Goal: Transaction & Acquisition: Purchase product/service

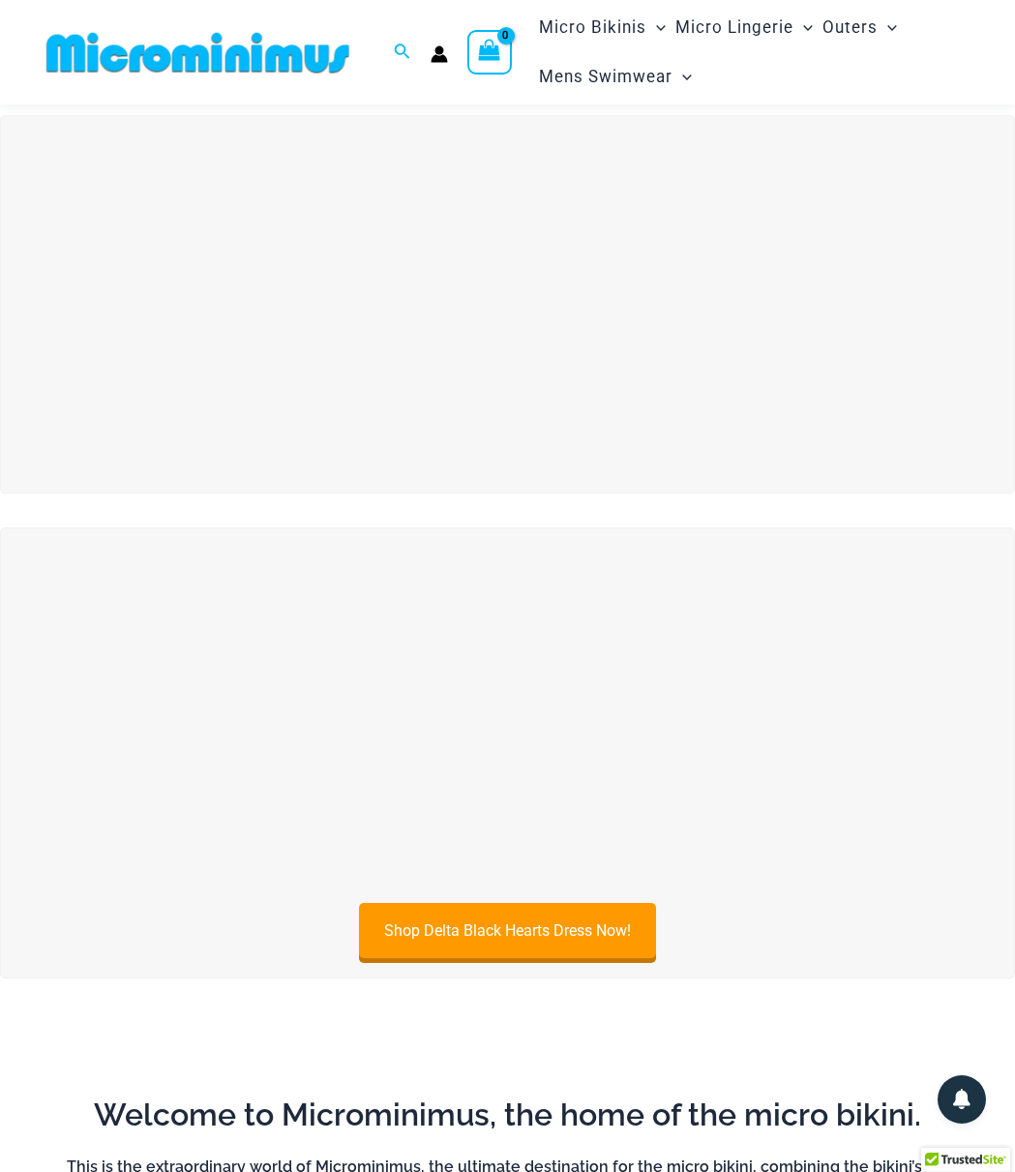
scroll to position [23, 0]
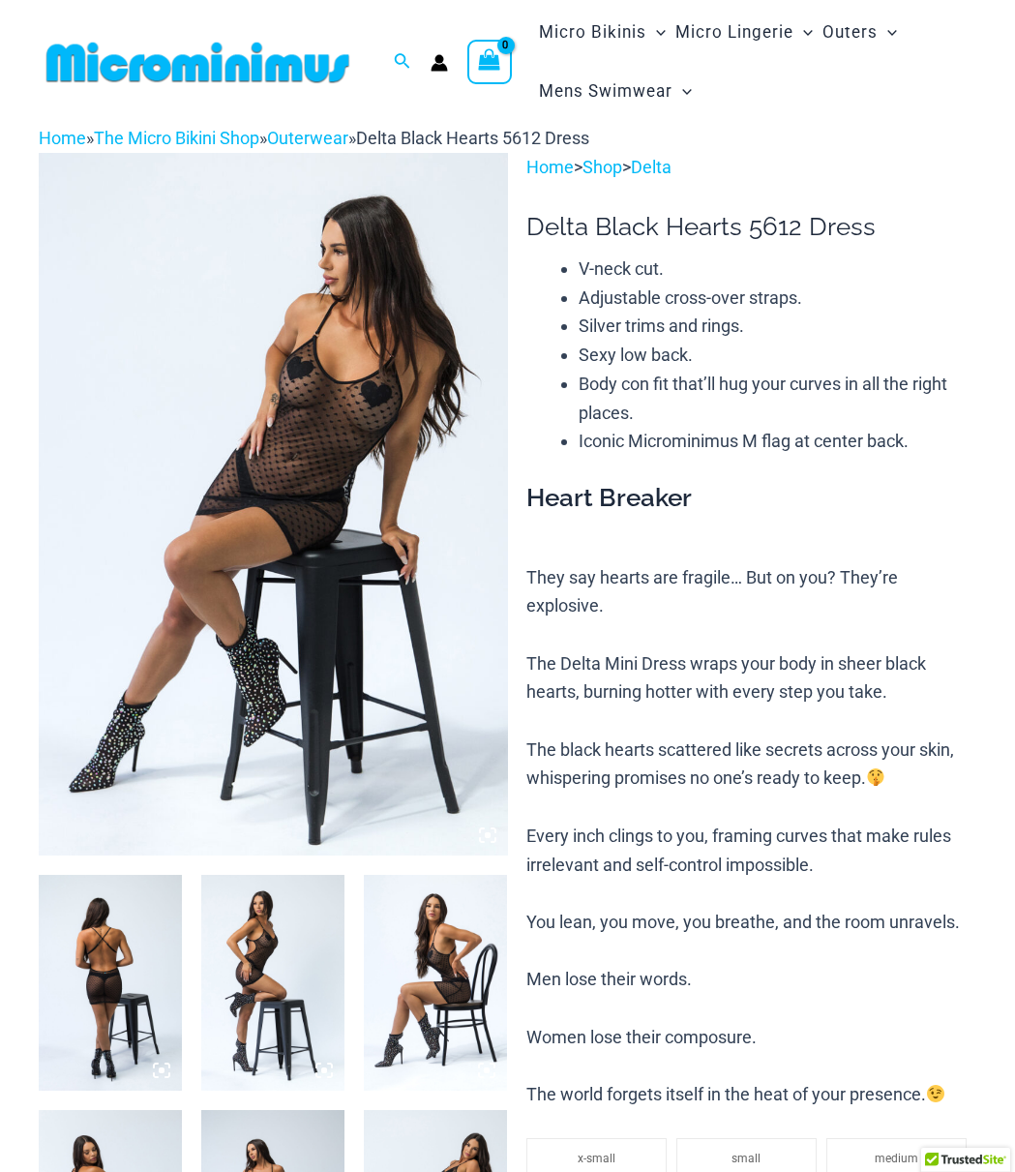
click at [114, 963] on img at bounding box center [110, 982] width 143 height 215
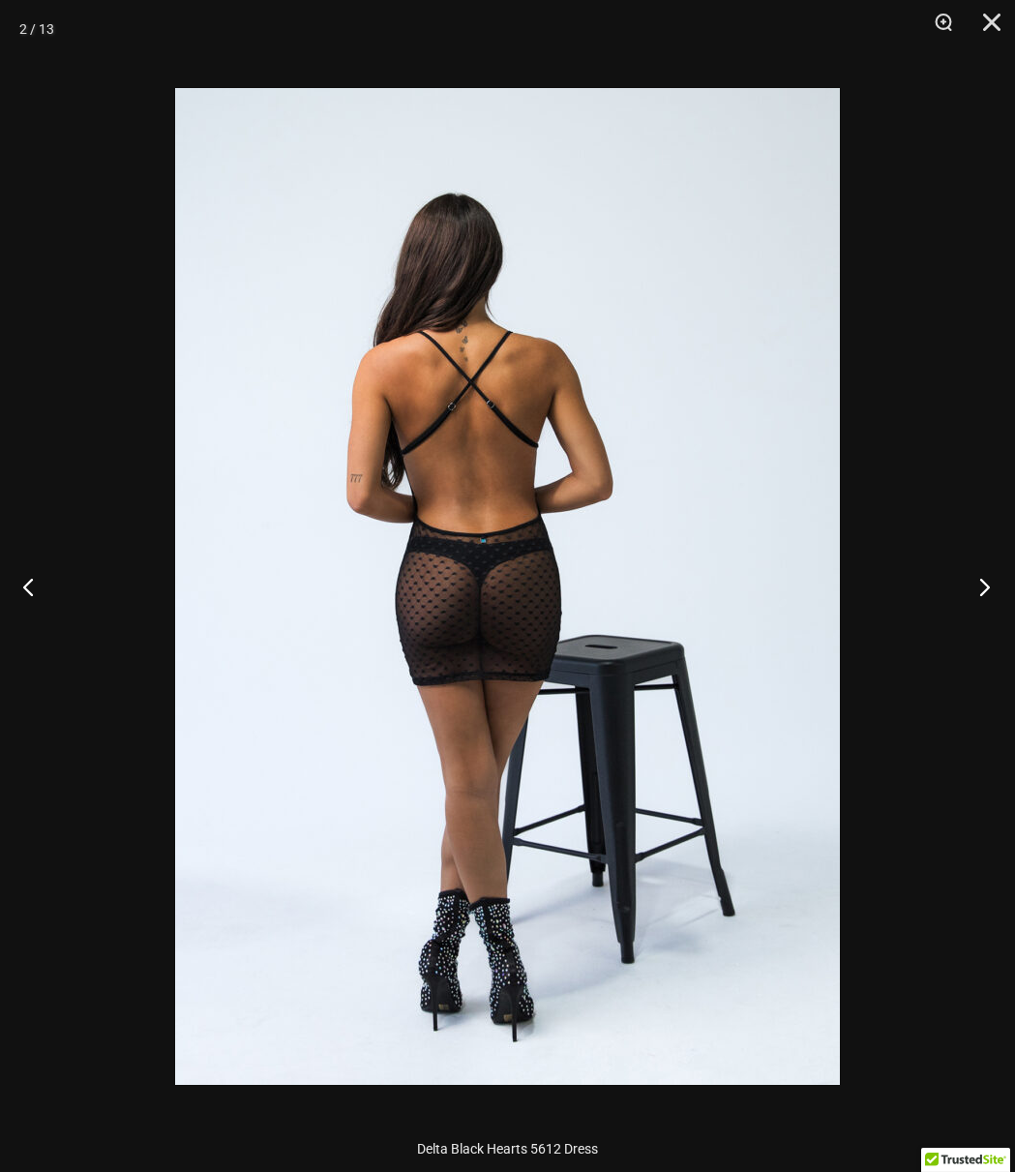
click at [978, 581] on button "Next" at bounding box center [978, 586] width 73 height 97
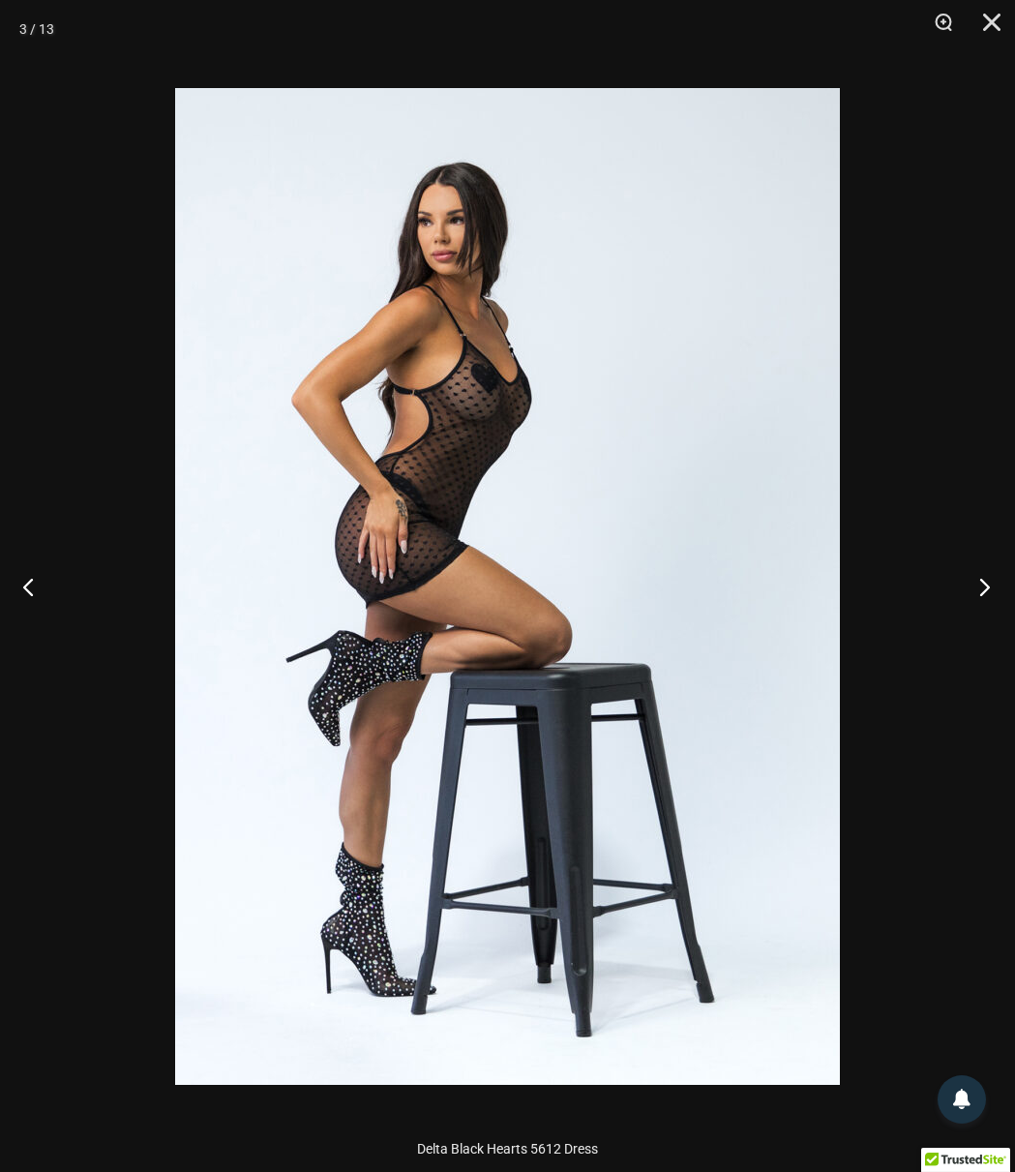
click at [978, 581] on button "Next" at bounding box center [978, 586] width 73 height 97
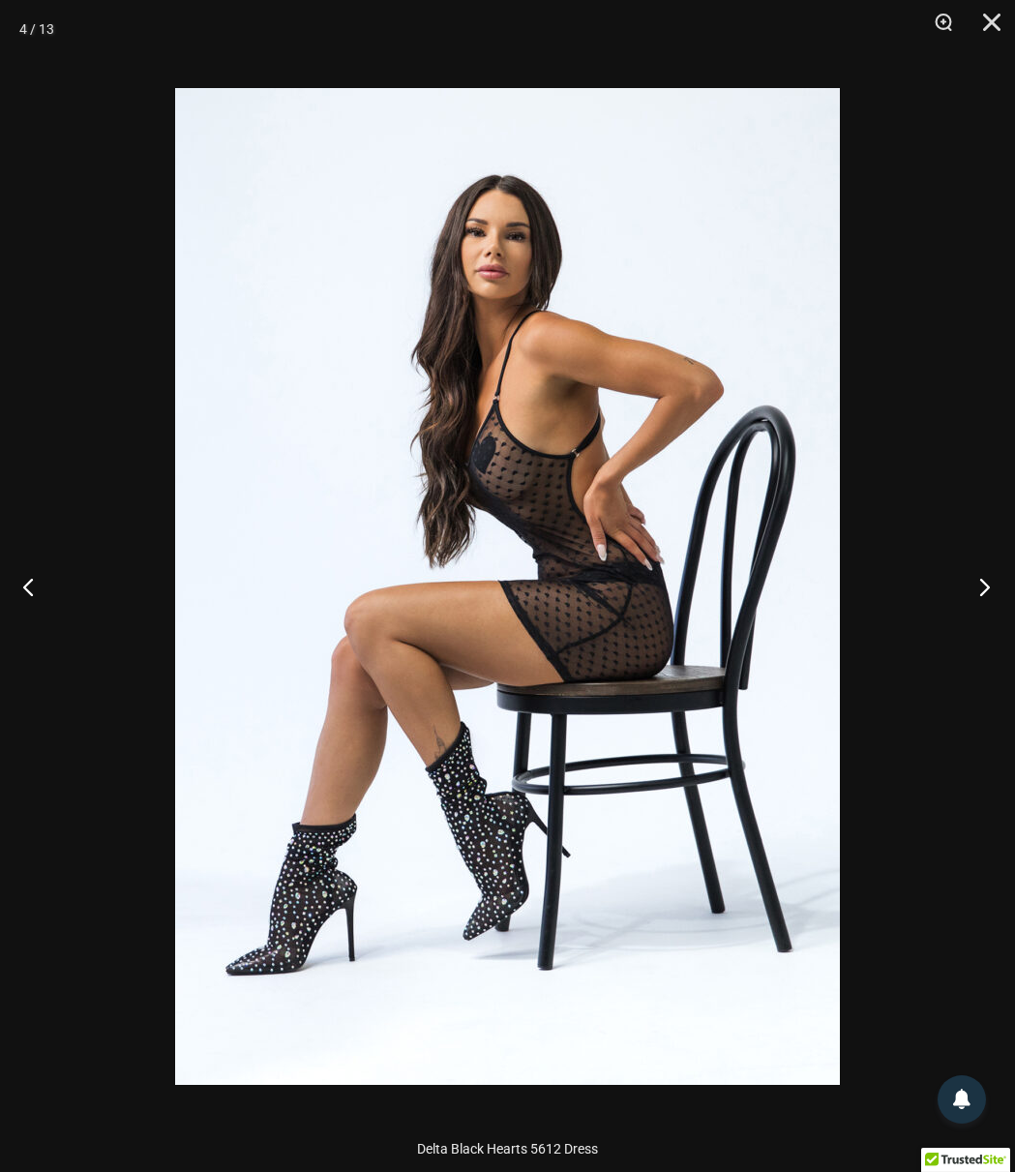
click at [978, 581] on button "Next" at bounding box center [978, 586] width 73 height 97
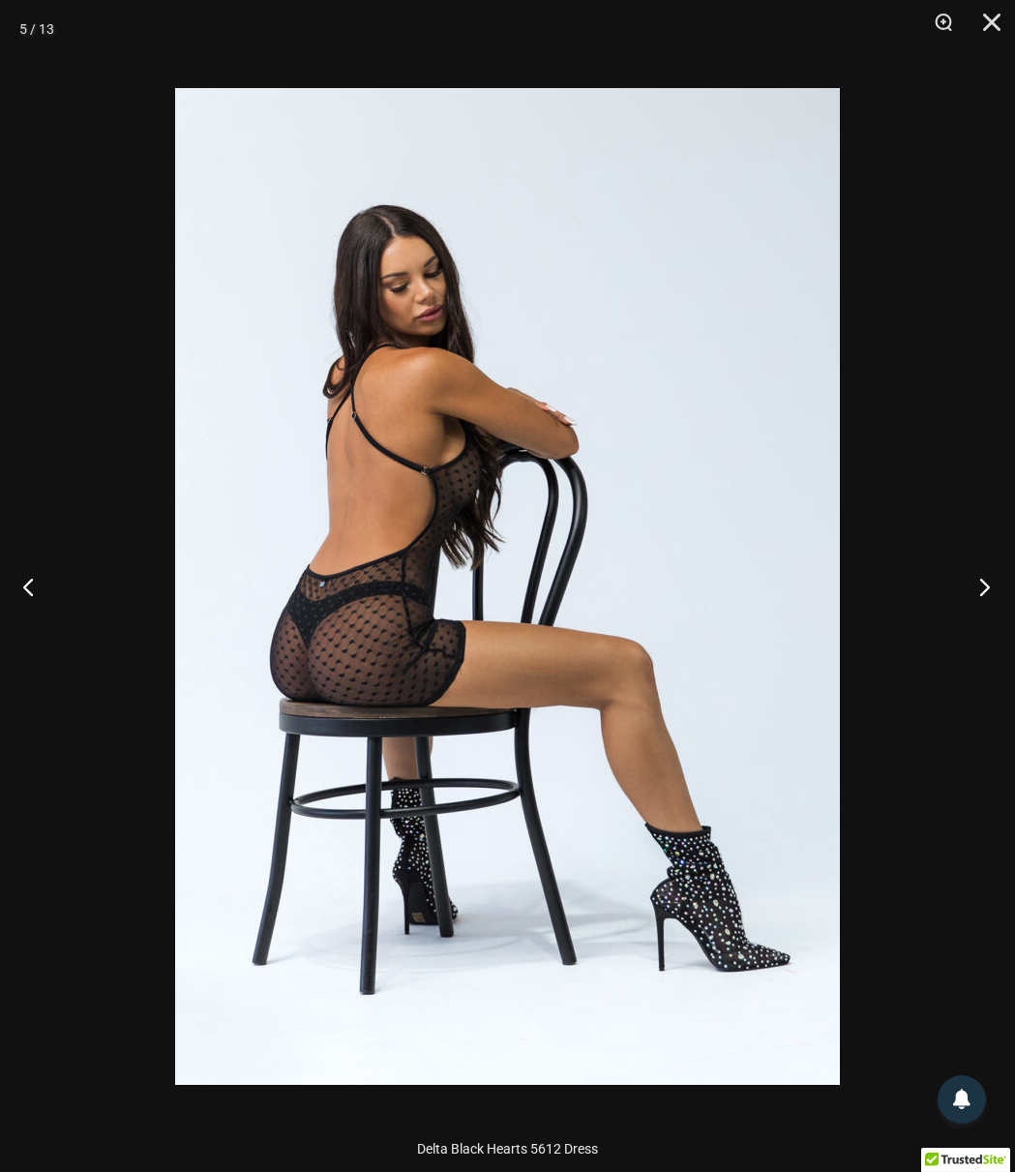
click at [978, 581] on button "Next" at bounding box center [978, 586] width 73 height 97
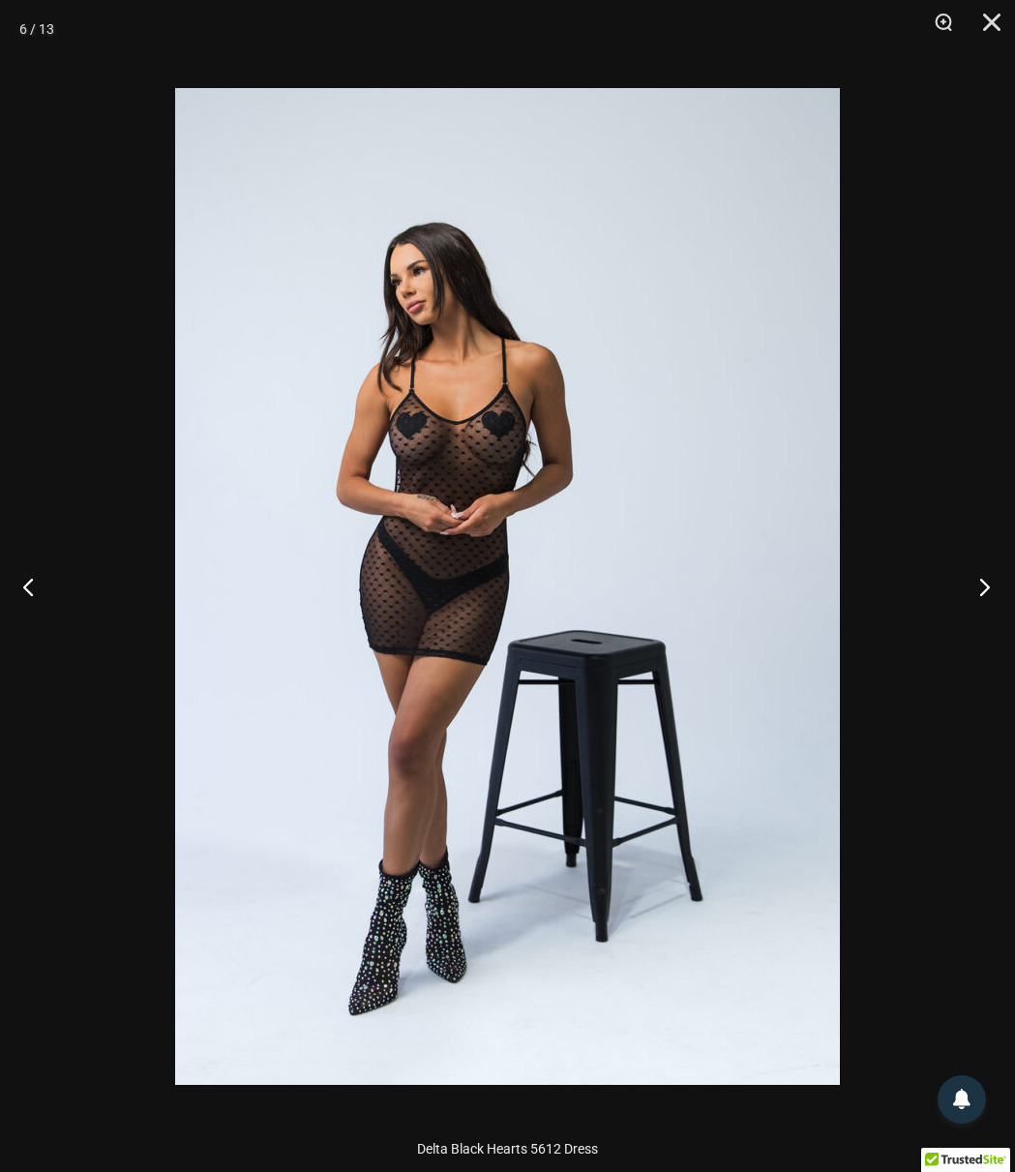
click at [978, 581] on button "Next" at bounding box center [978, 586] width 73 height 97
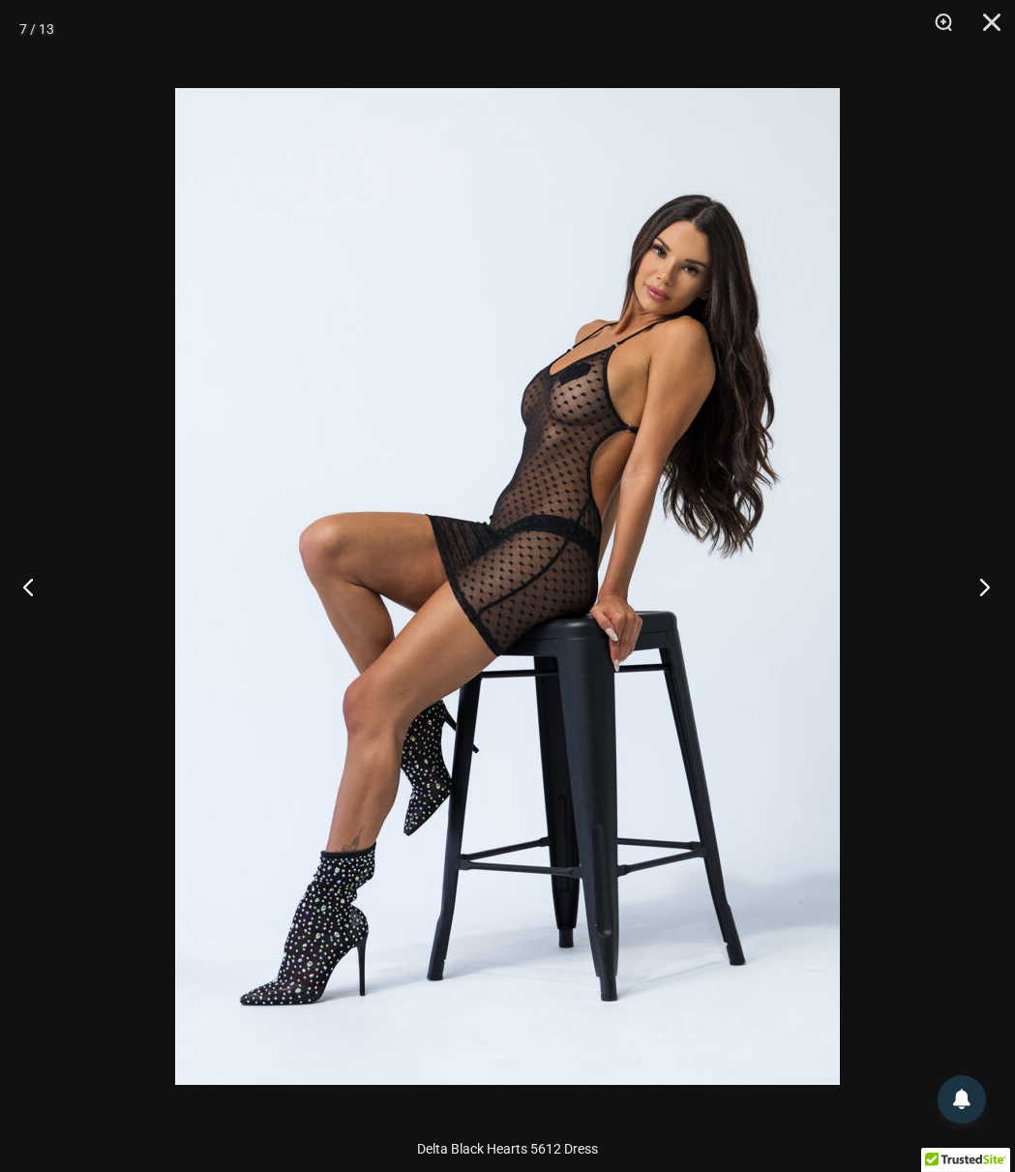
click at [978, 581] on button "Next" at bounding box center [978, 586] width 73 height 97
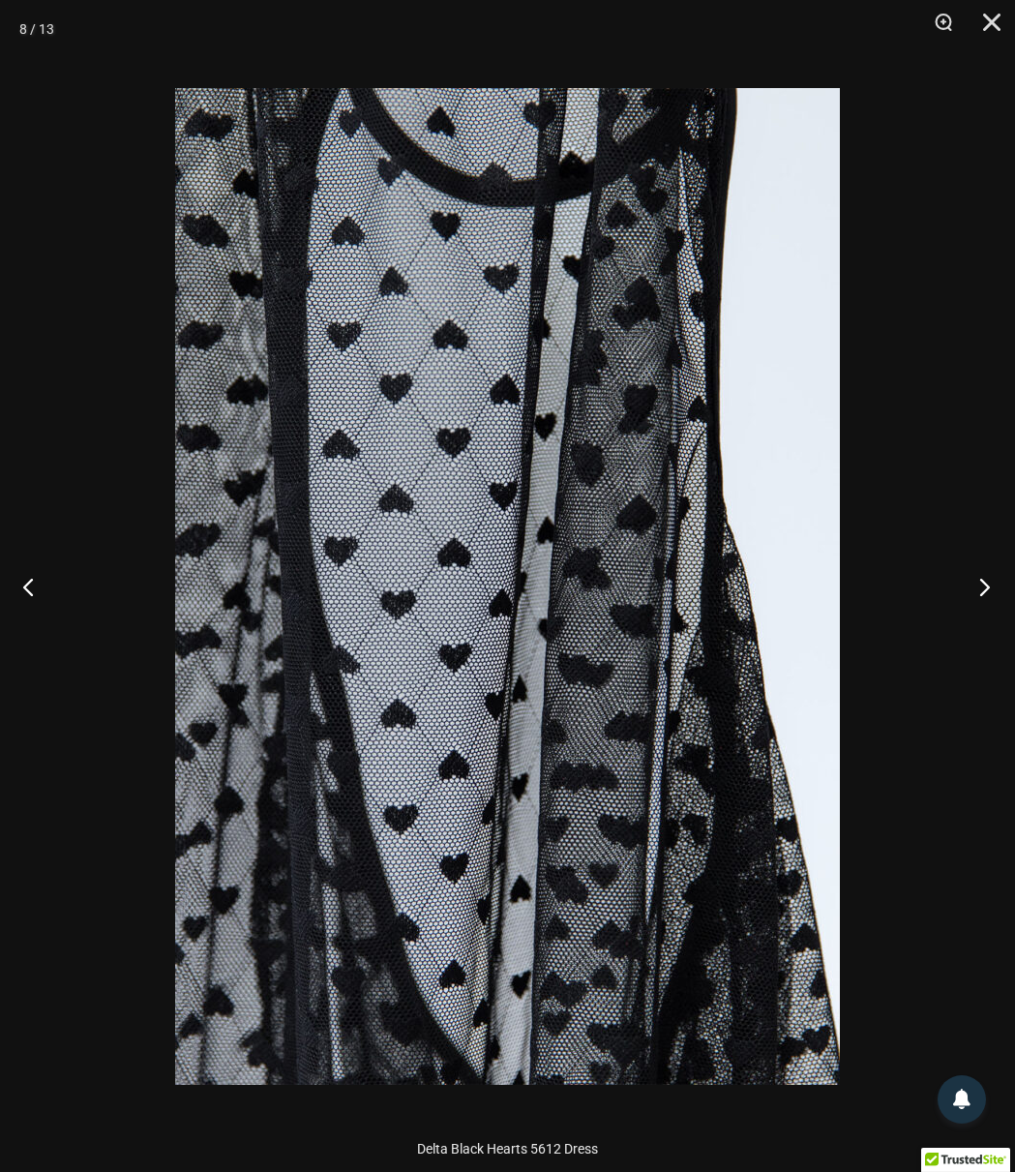
click at [978, 581] on button "Next" at bounding box center [978, 586] width 73 height 97
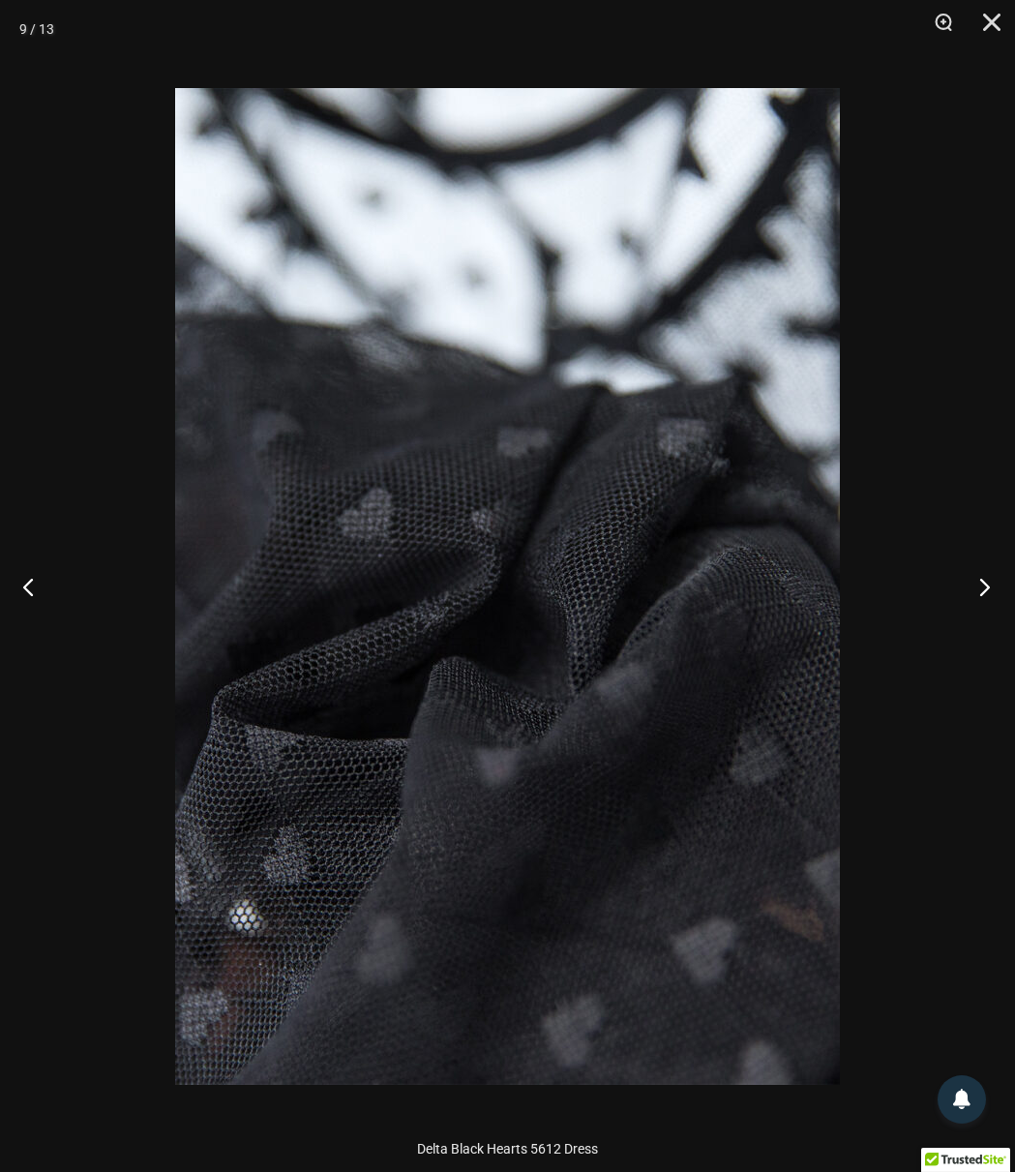
click at [978, 581] on button "Next" at bounding box center [978, 586] width 73 height 97
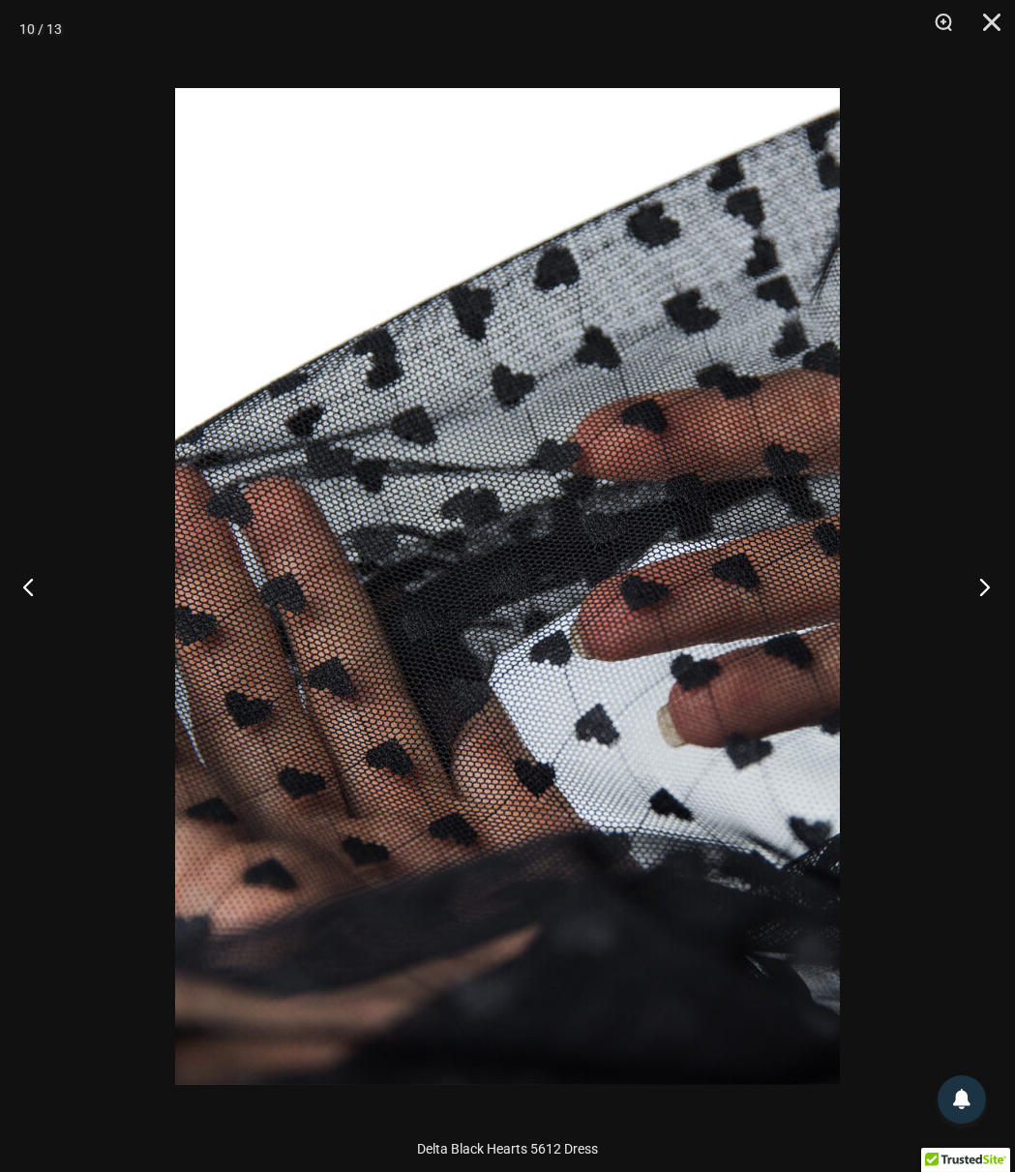
click at [978, 581] on button "Next" at bounding box center [978, 586] width 73 height 97
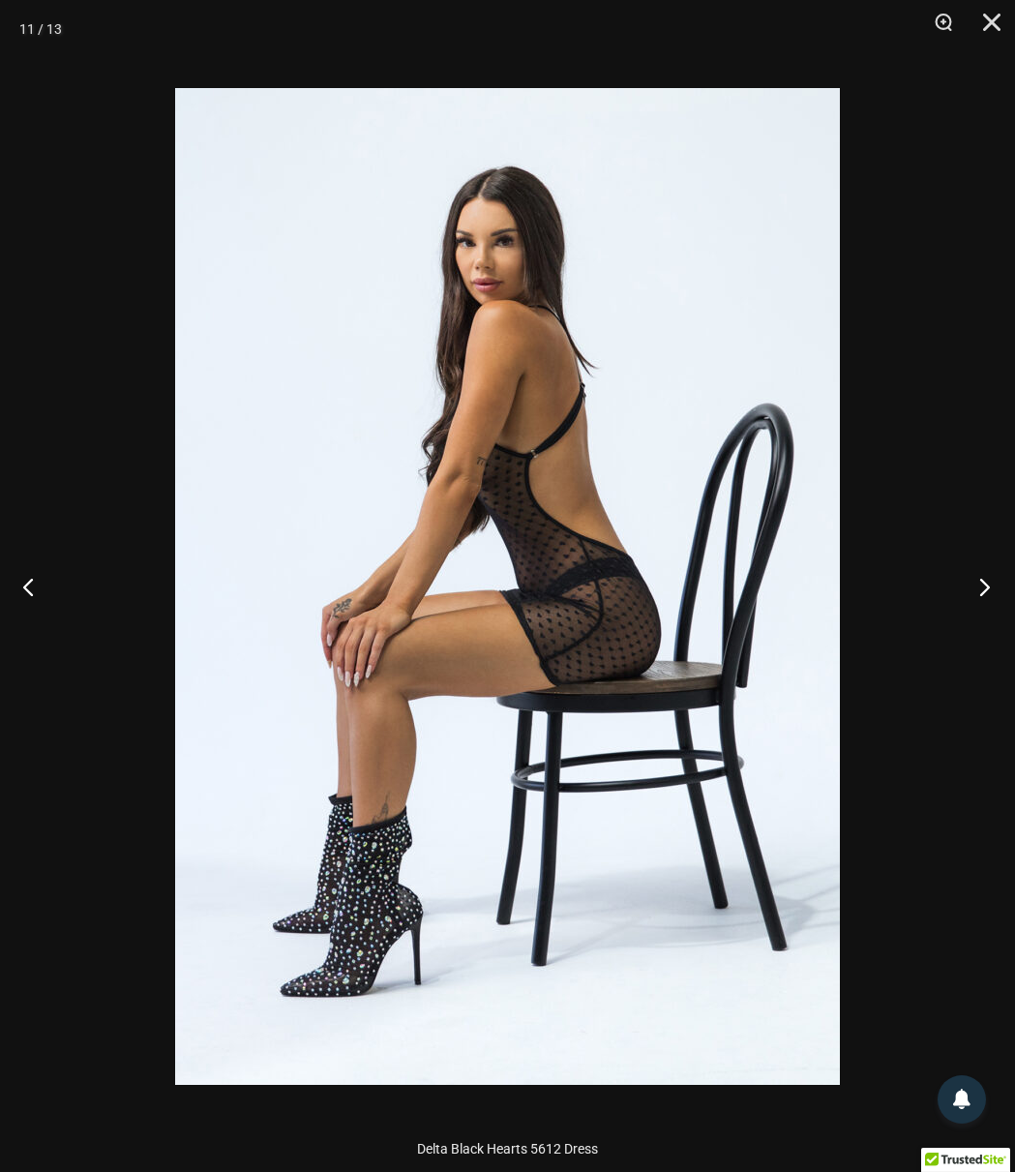
click at [978, 581] on button "Next" at bounding box center [978, 586] width 73 height 97
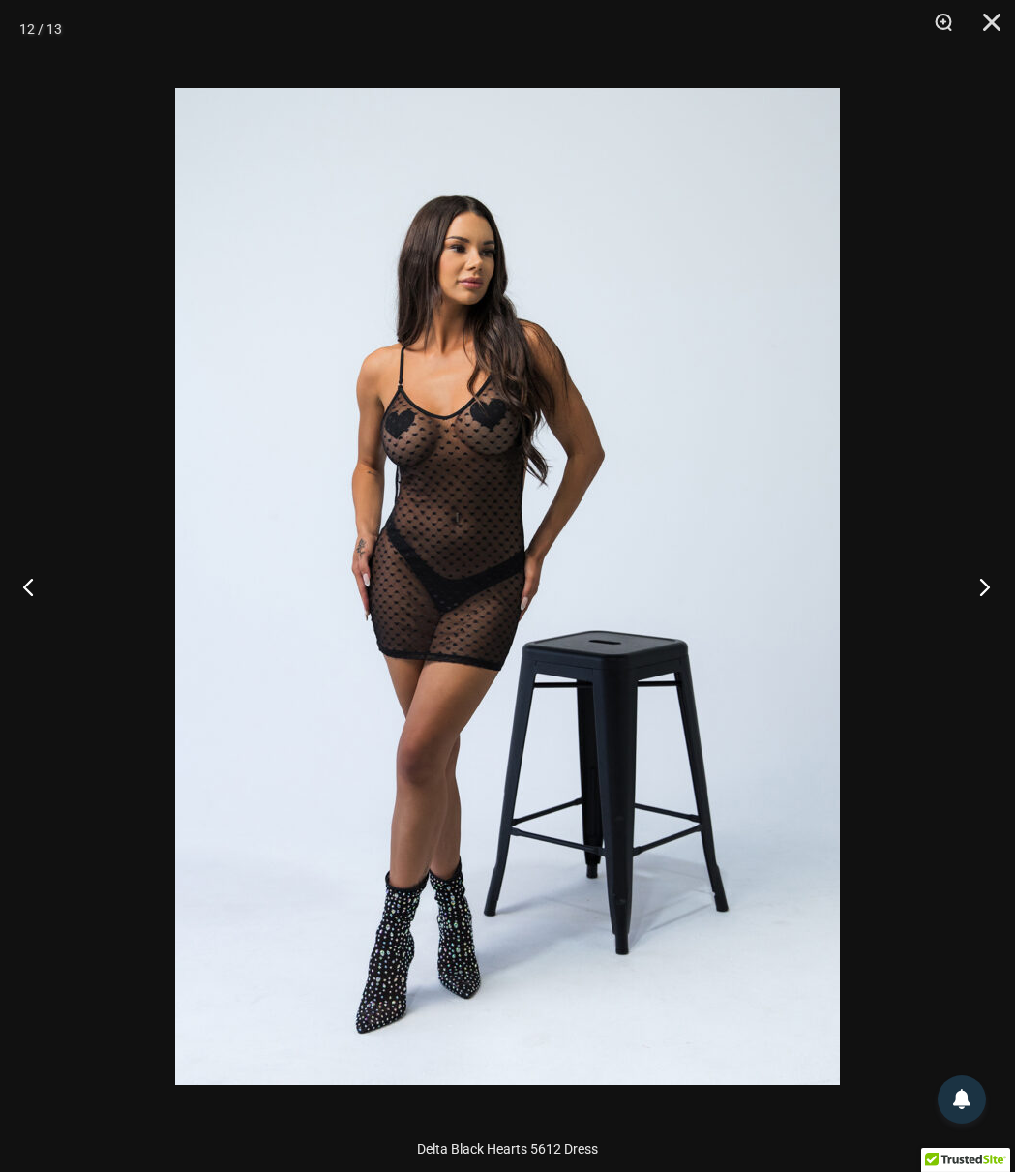
click at [978, 581] on button "Next" at bounding box center [978, 586] width 73 height 97
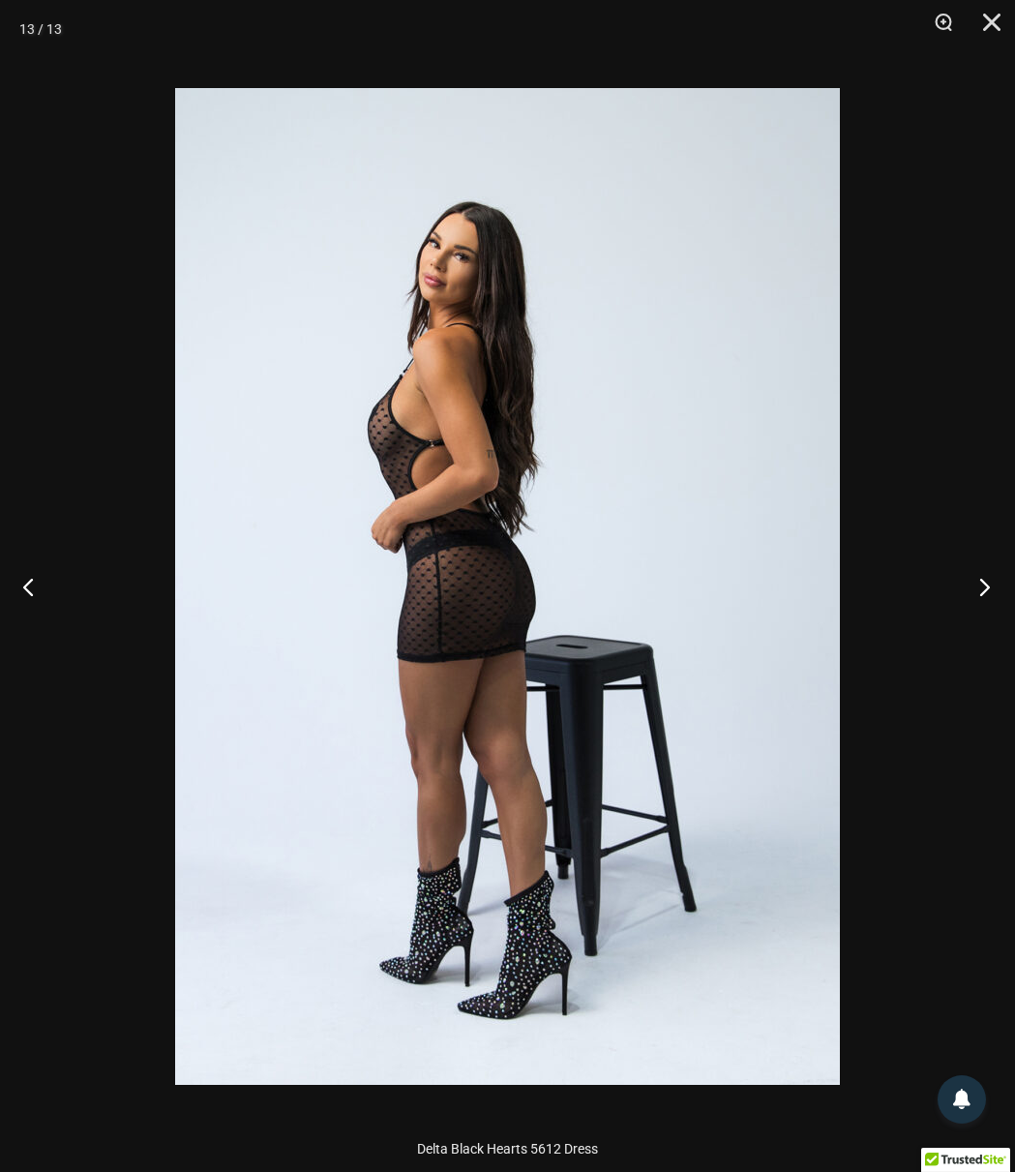
click at [978, 581] on button "Next" at bounding box center [978, 586] width 73 height 97
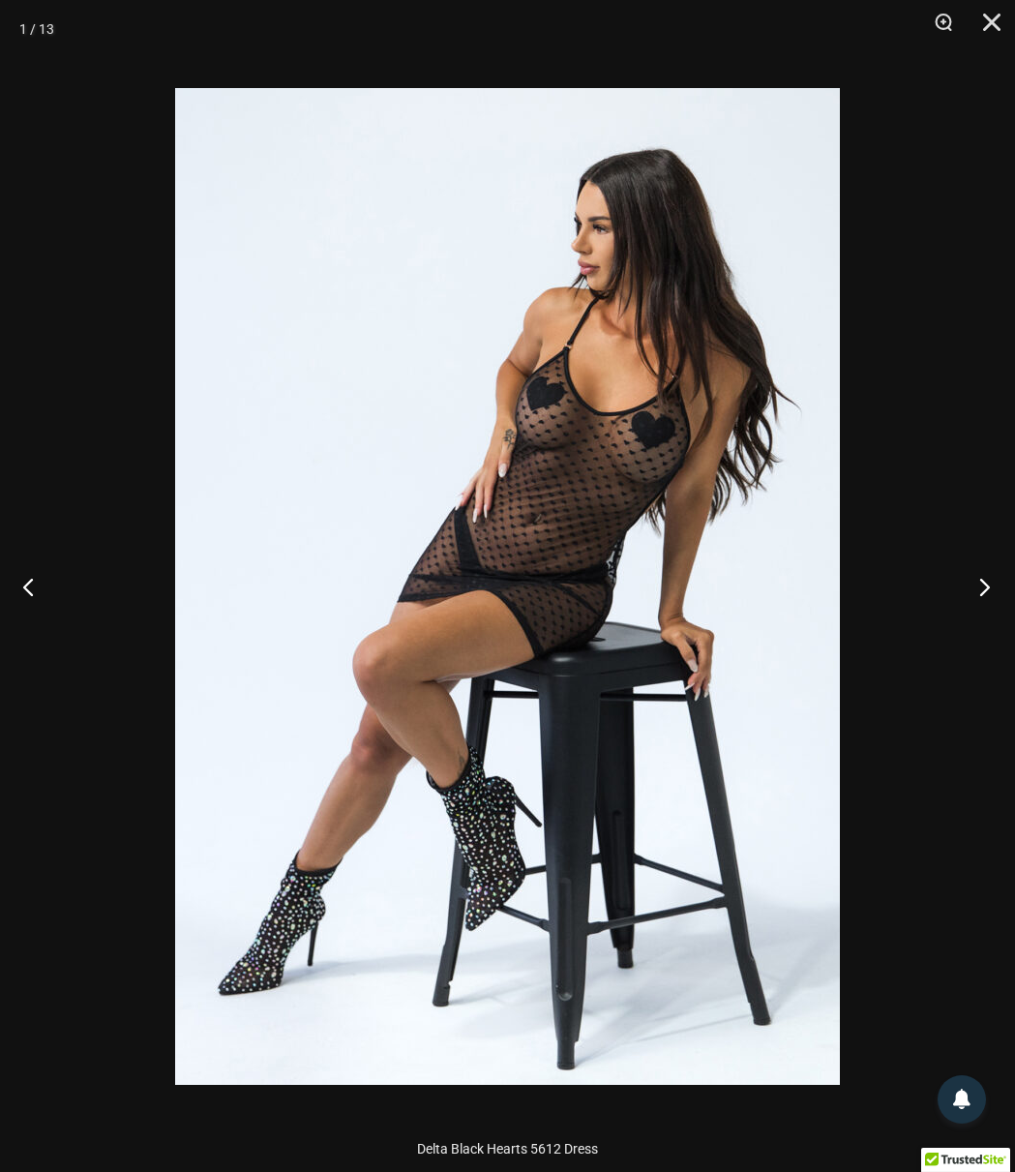
click at [978, 581] on button "Next" at bounding box center [978, 586] width 73 height 97
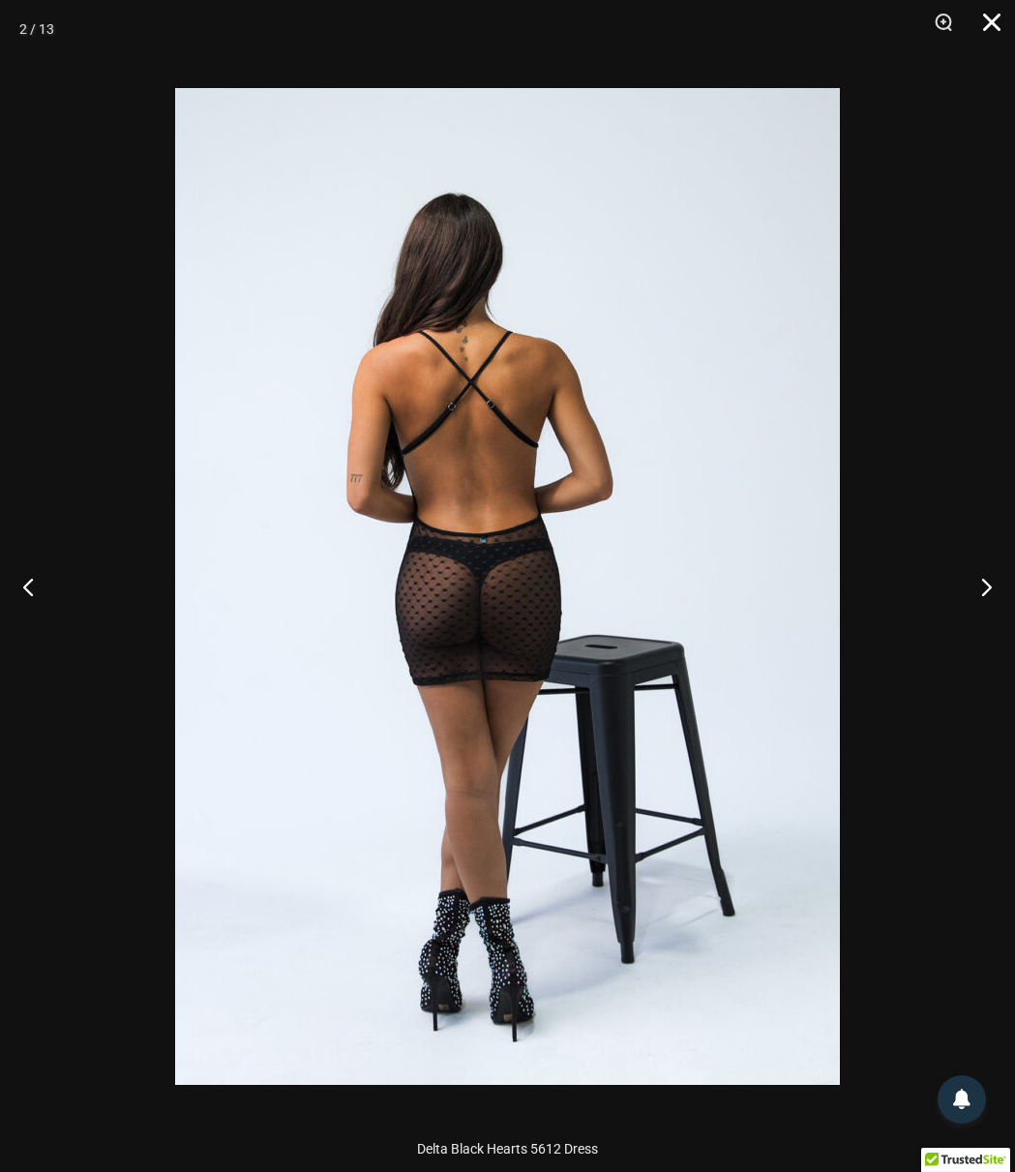
click at [994, 32] on button "Close" at bounding box center [985, 29] width 48 height 58
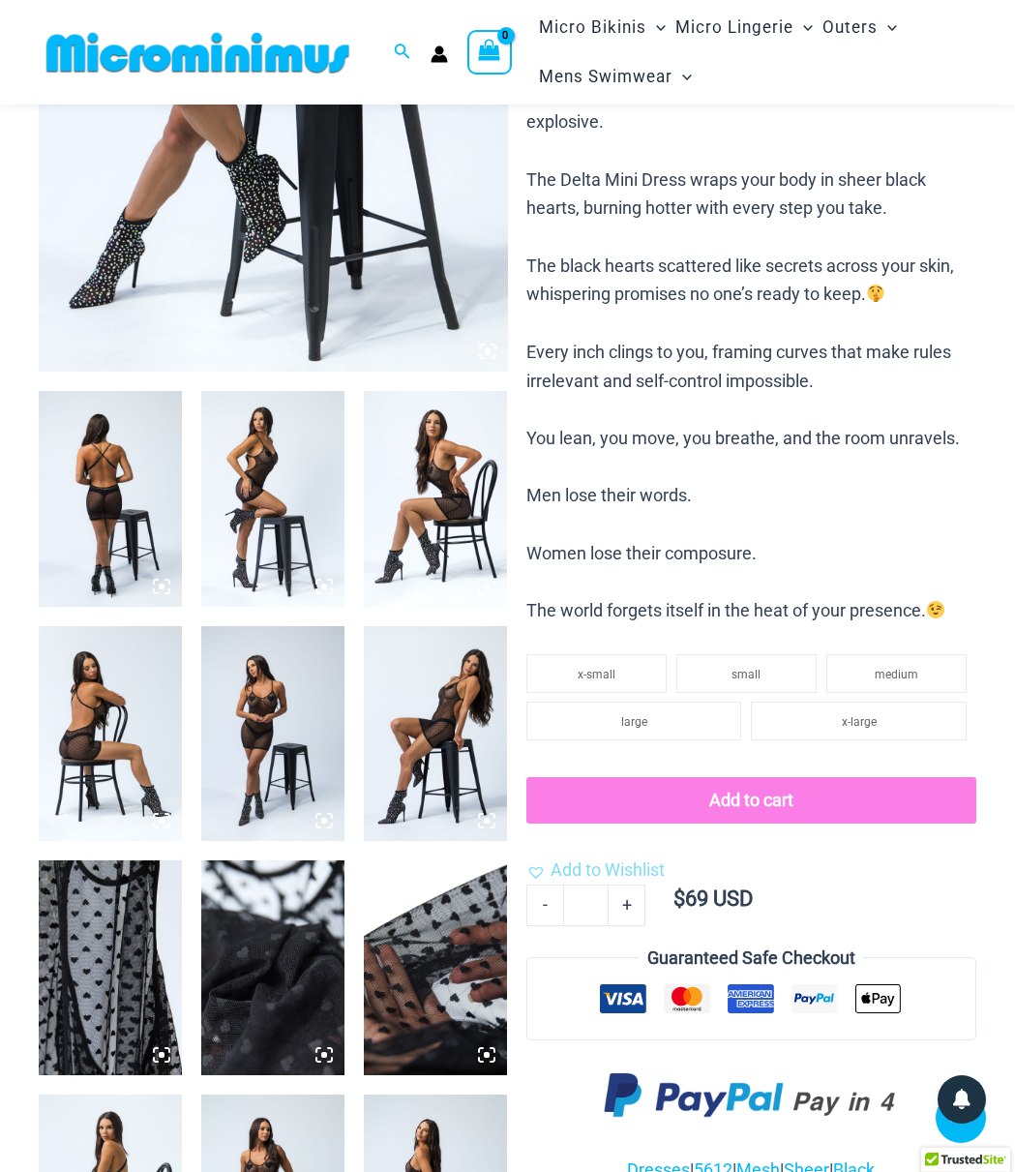
scroll to position [77, 0]
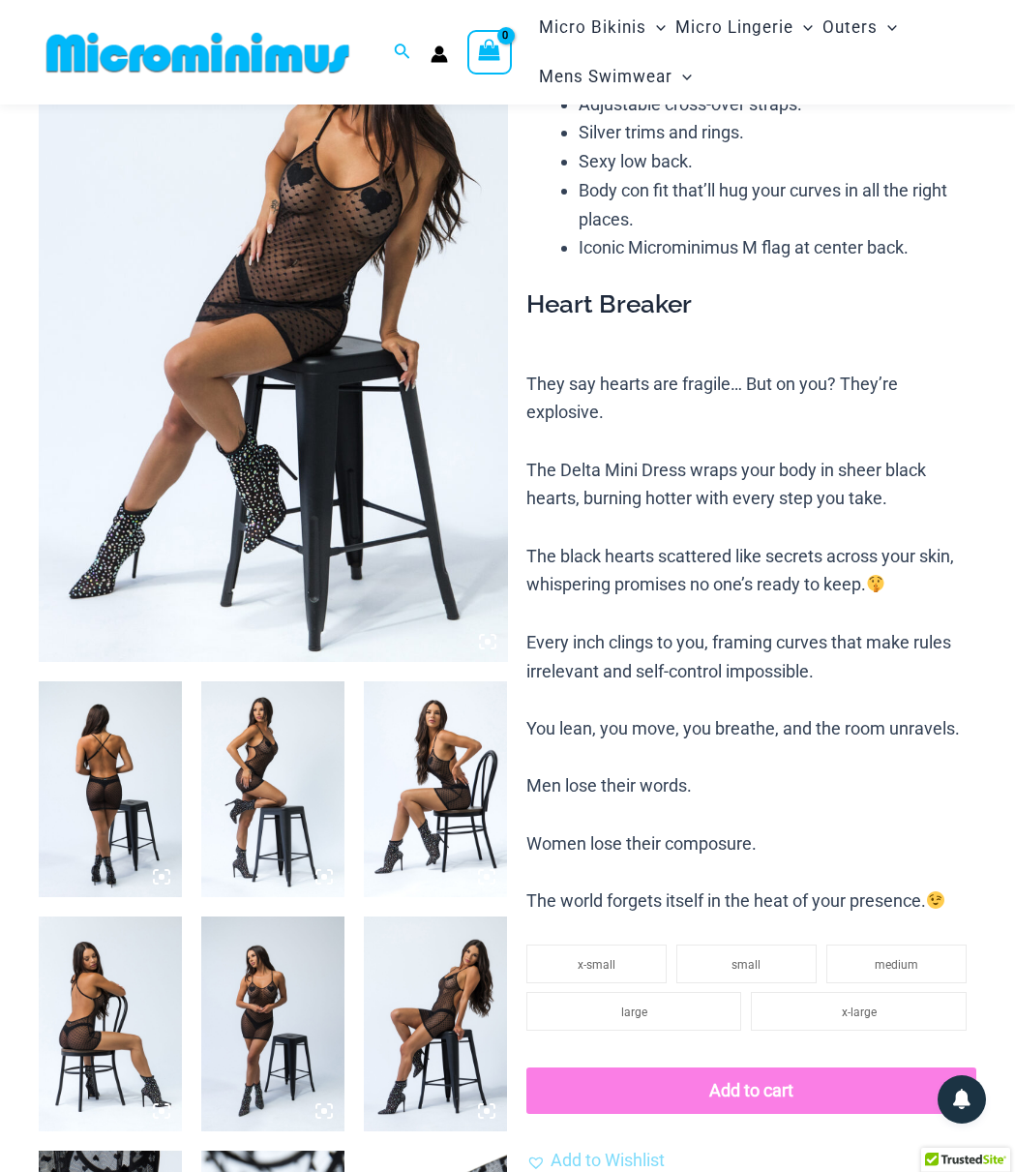
click at [287, 971] on img at bounding box center [272, 1023] width 143 height 215
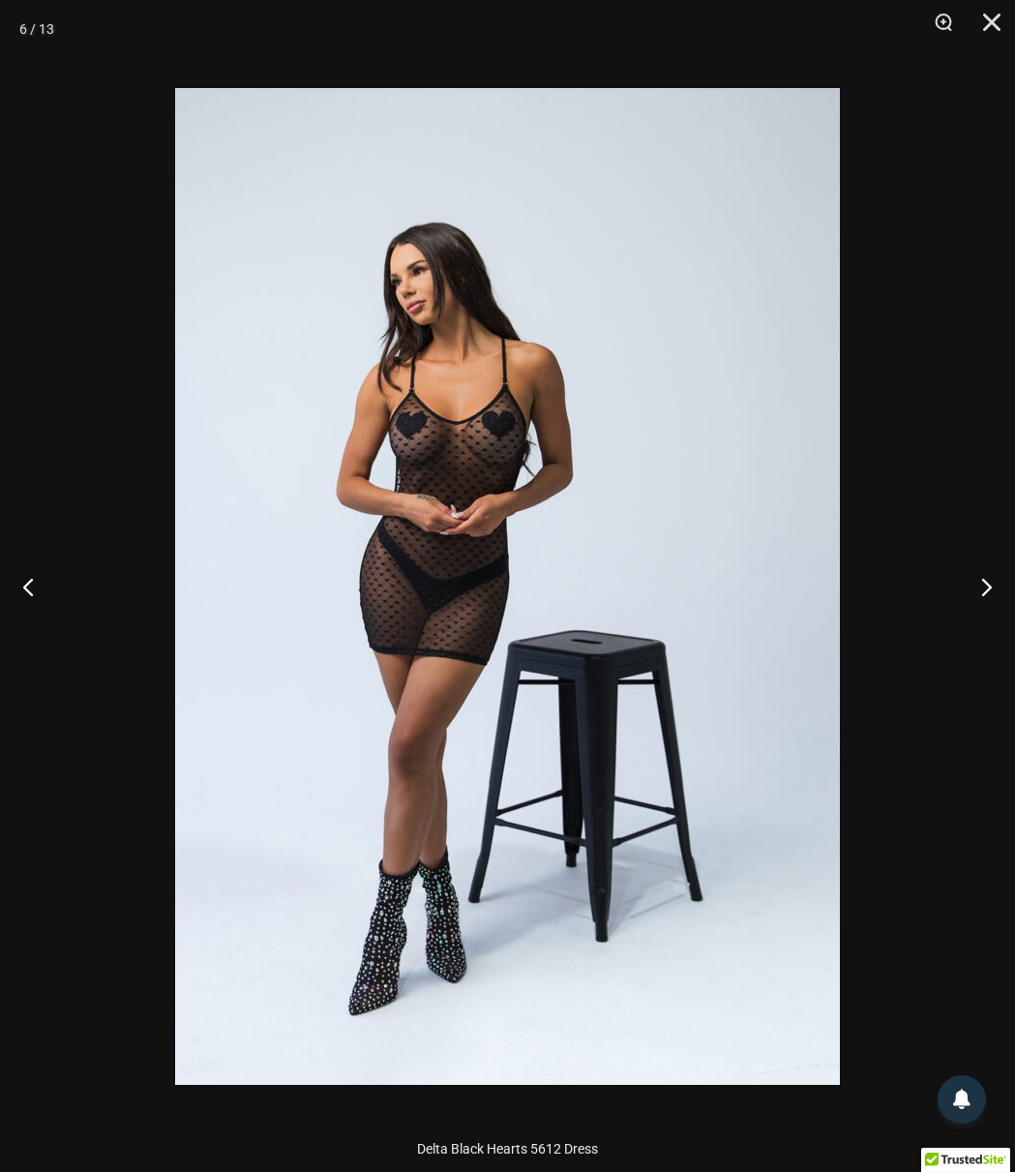
click at [961, 349] on div at bounding box center [507, 586] width 1015 height 1172
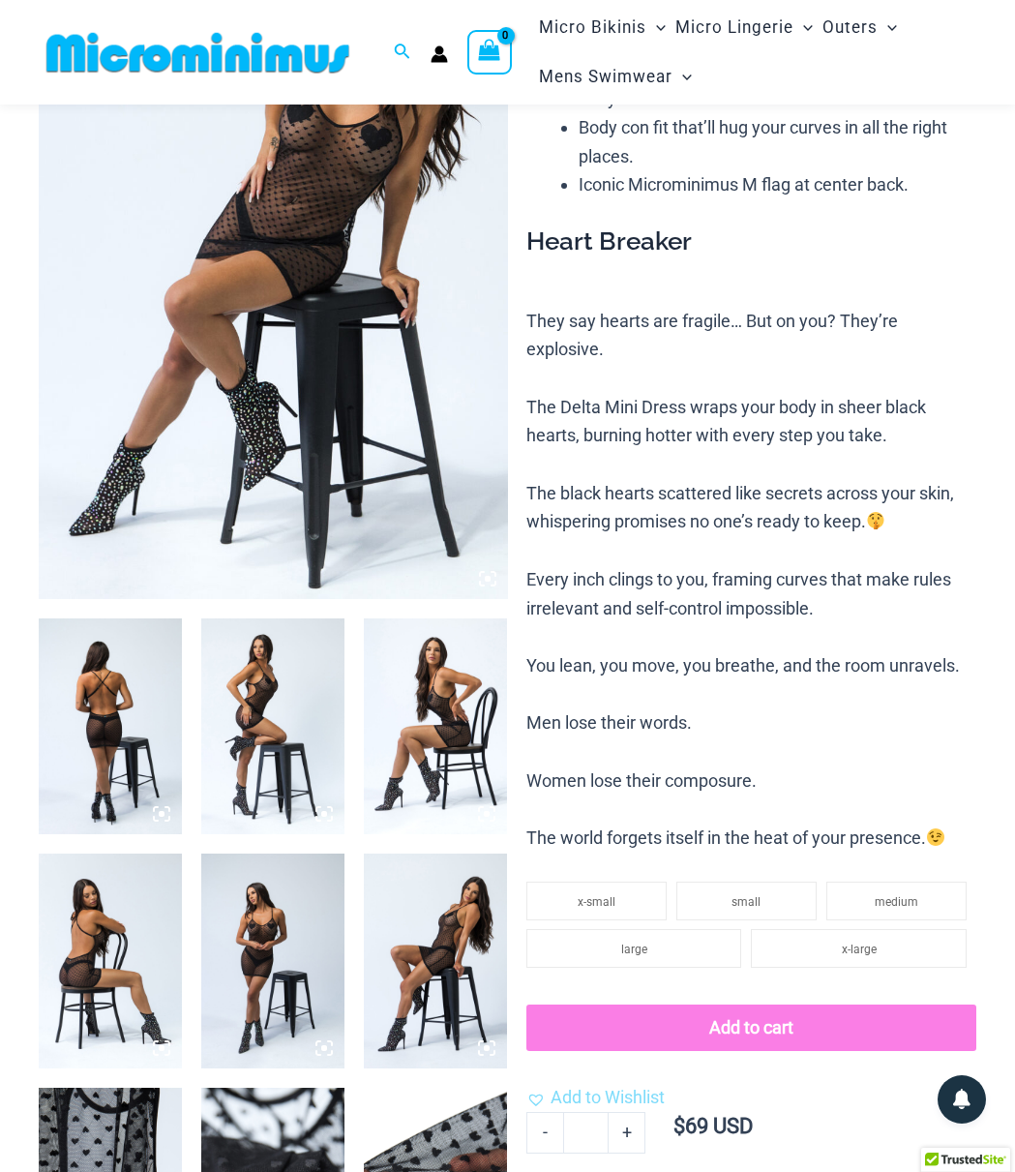
scroll to position [271, 0]
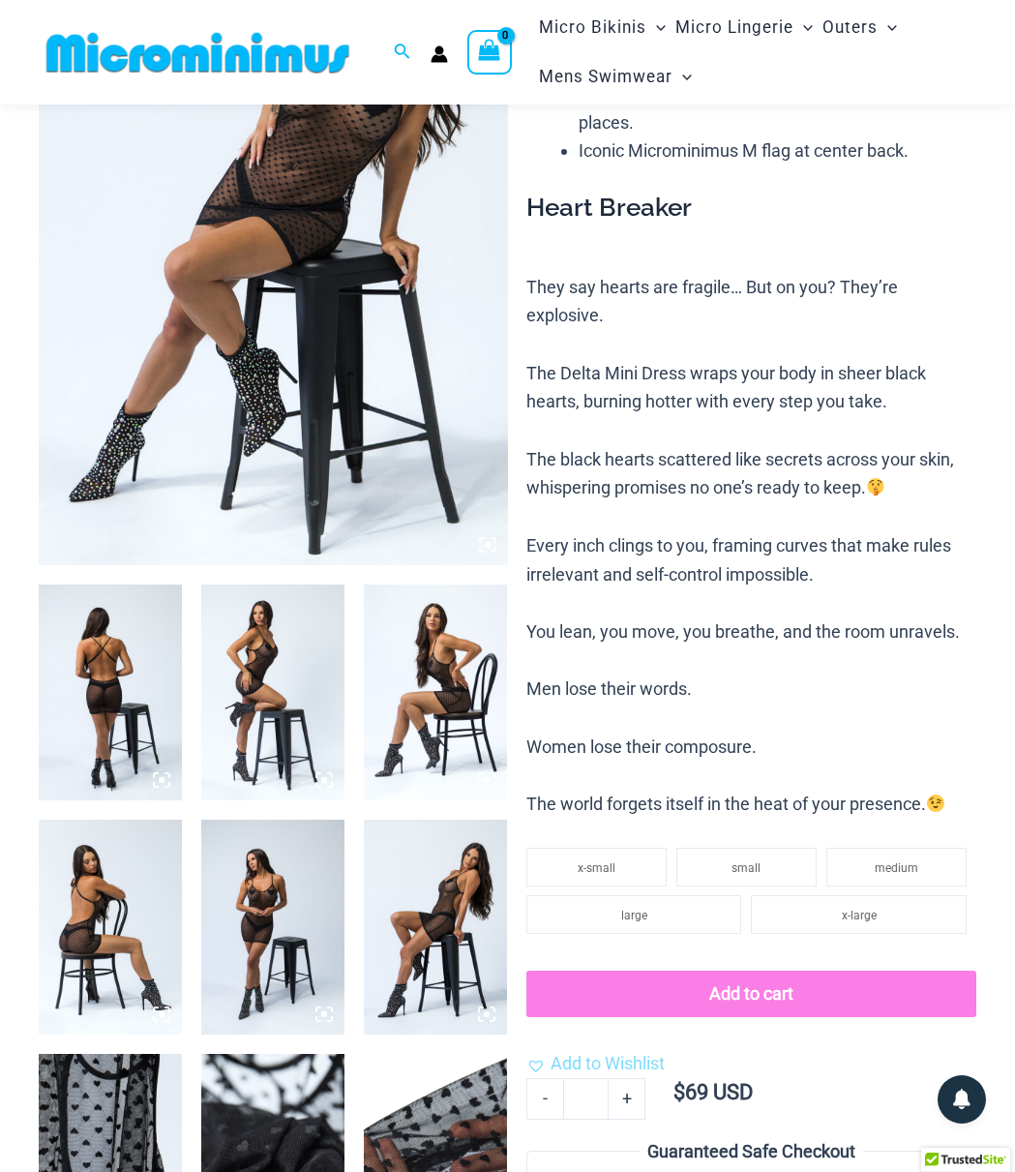
click at [45, 974] on img at bounding box center [110, 926] width 143 height 215
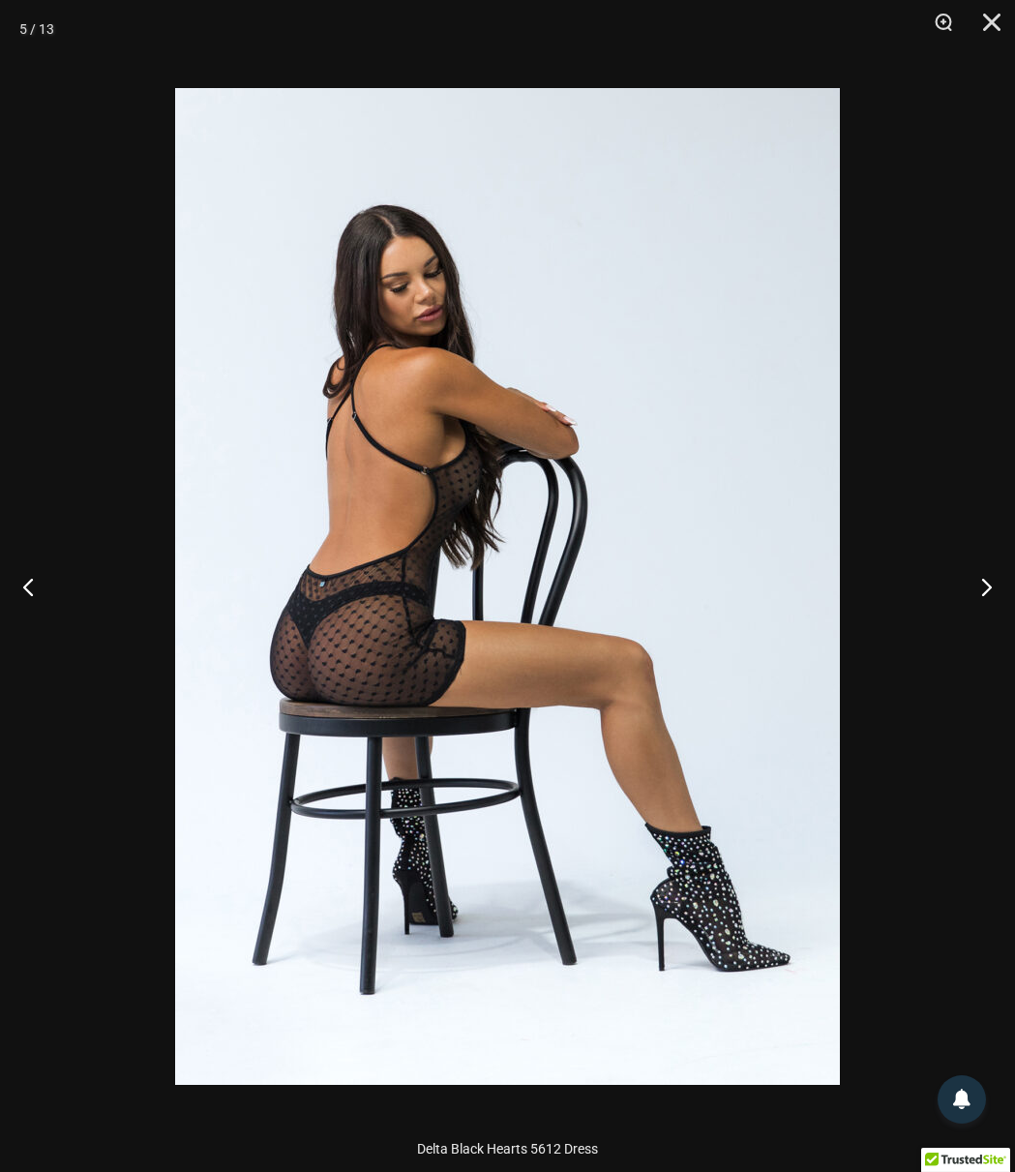
click at [954, 349] on div at bounding box center [507, 586] width 1015 height 1172
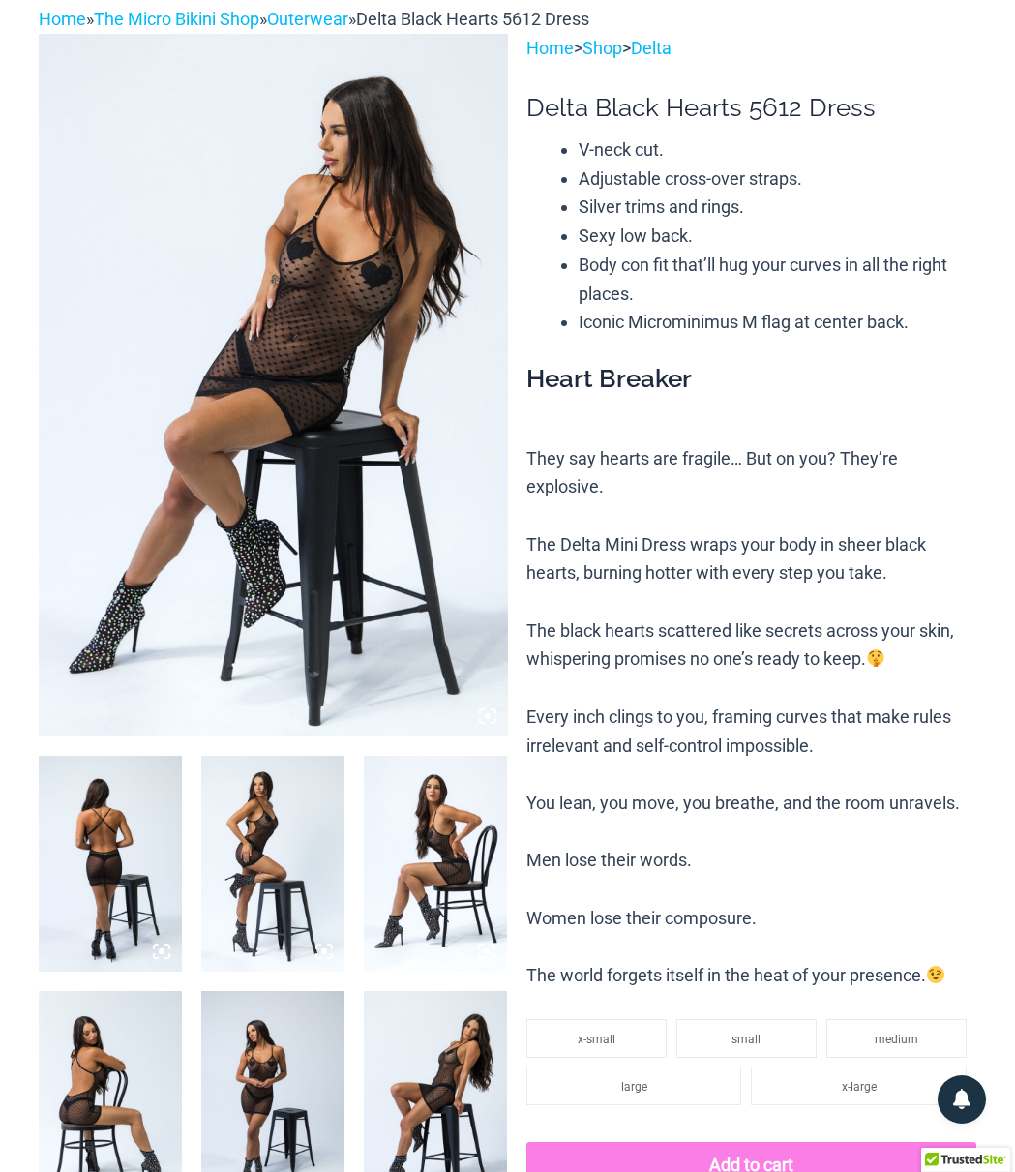
scroll to position [0, 0]
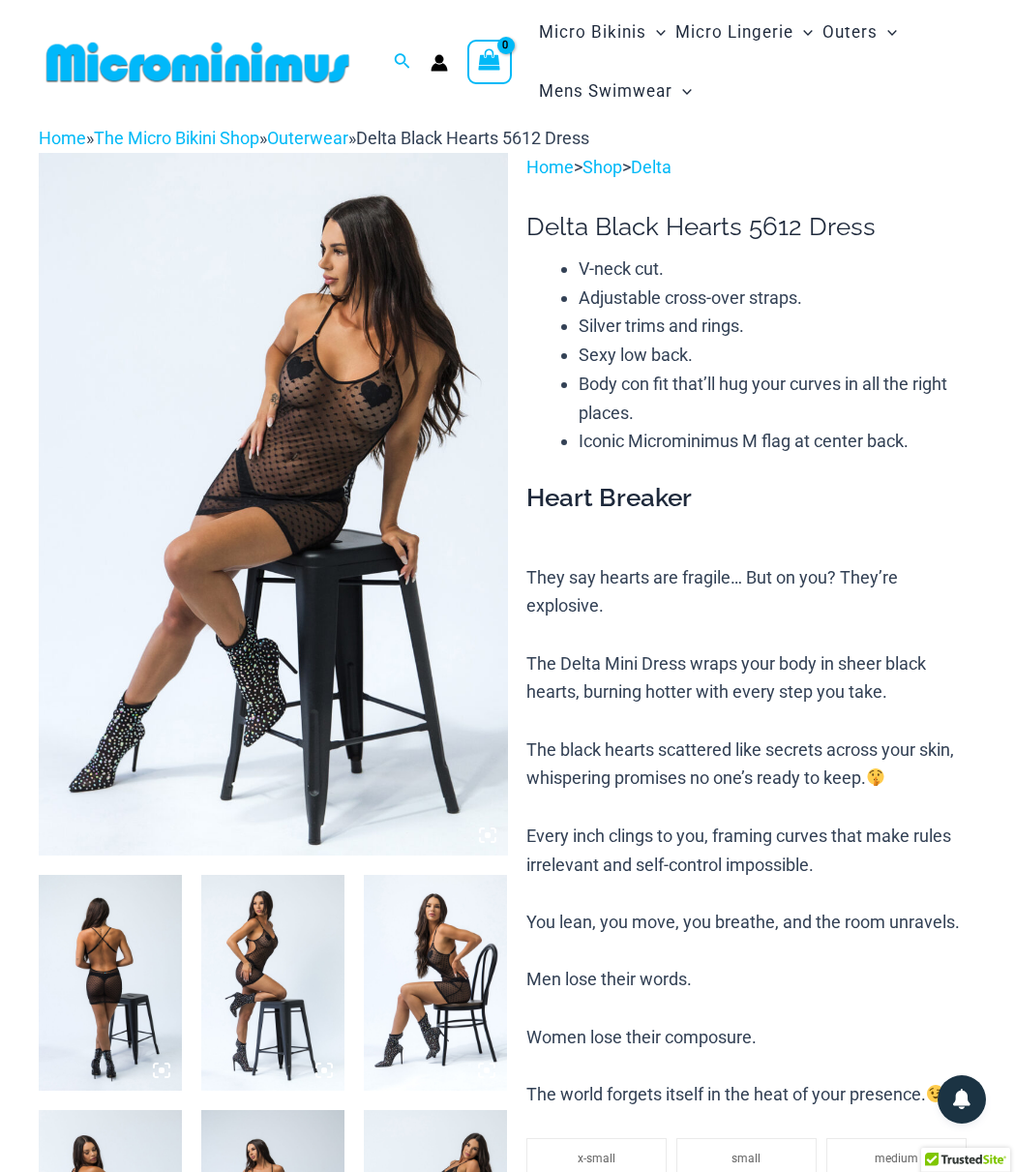
click at [764, 129] on div "Home » The Micro Bikini Shop » Outerwear » Delta Black Hearts 5612 Dress" at bounding box center [508, 138] width 938 height 29
click at [628, 651] on p "They say hearts are fragile… But on you? They’re explosive. The Delta Mini Dres…" at bounding box center [751, 836] width 450 height 546
click at [448, 932] on img at bounding box center [435, 982] width 143 height 215
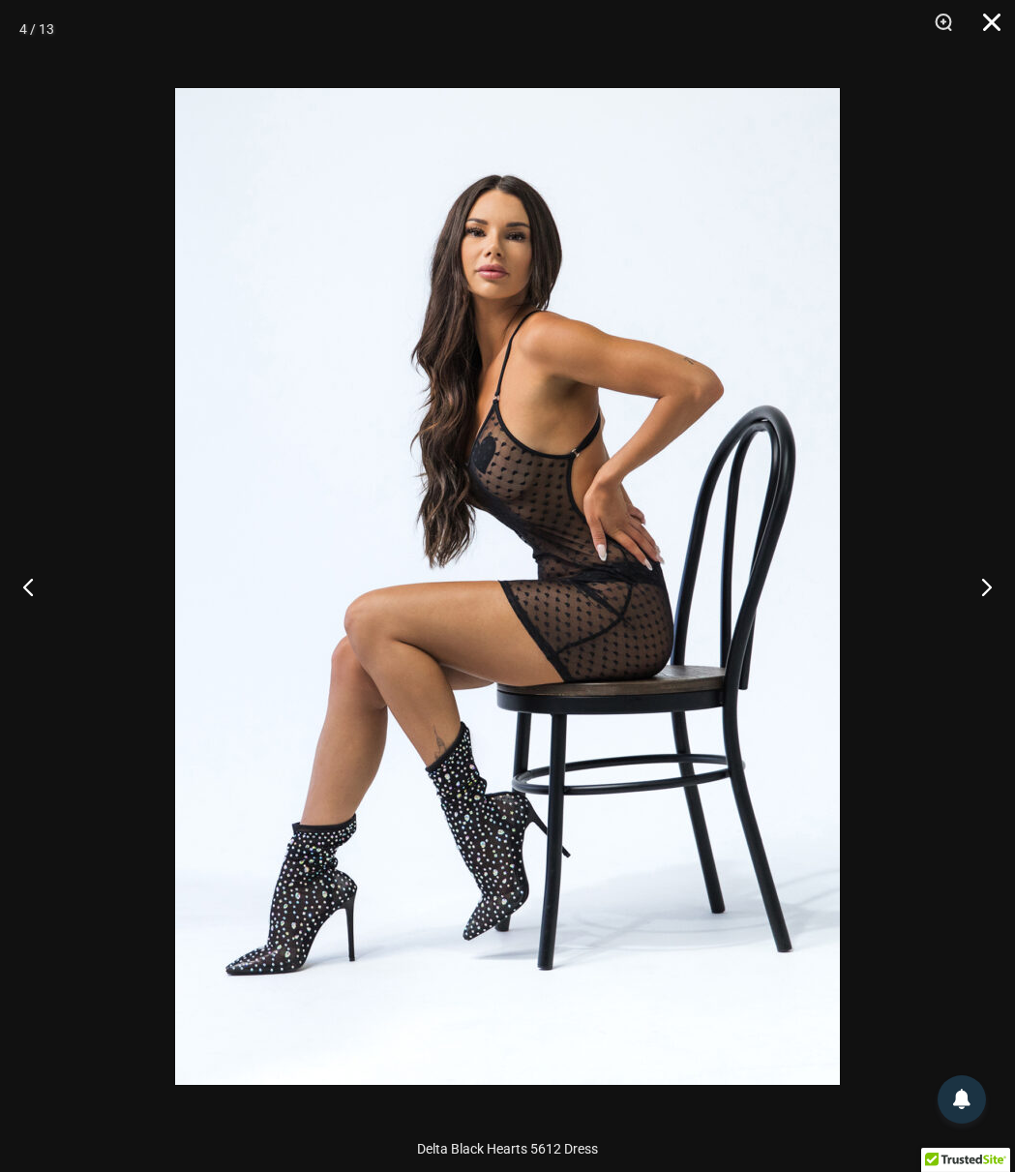
click at [990, 27] on button "Close" at bounding box center [985, 29] width 48 height 58
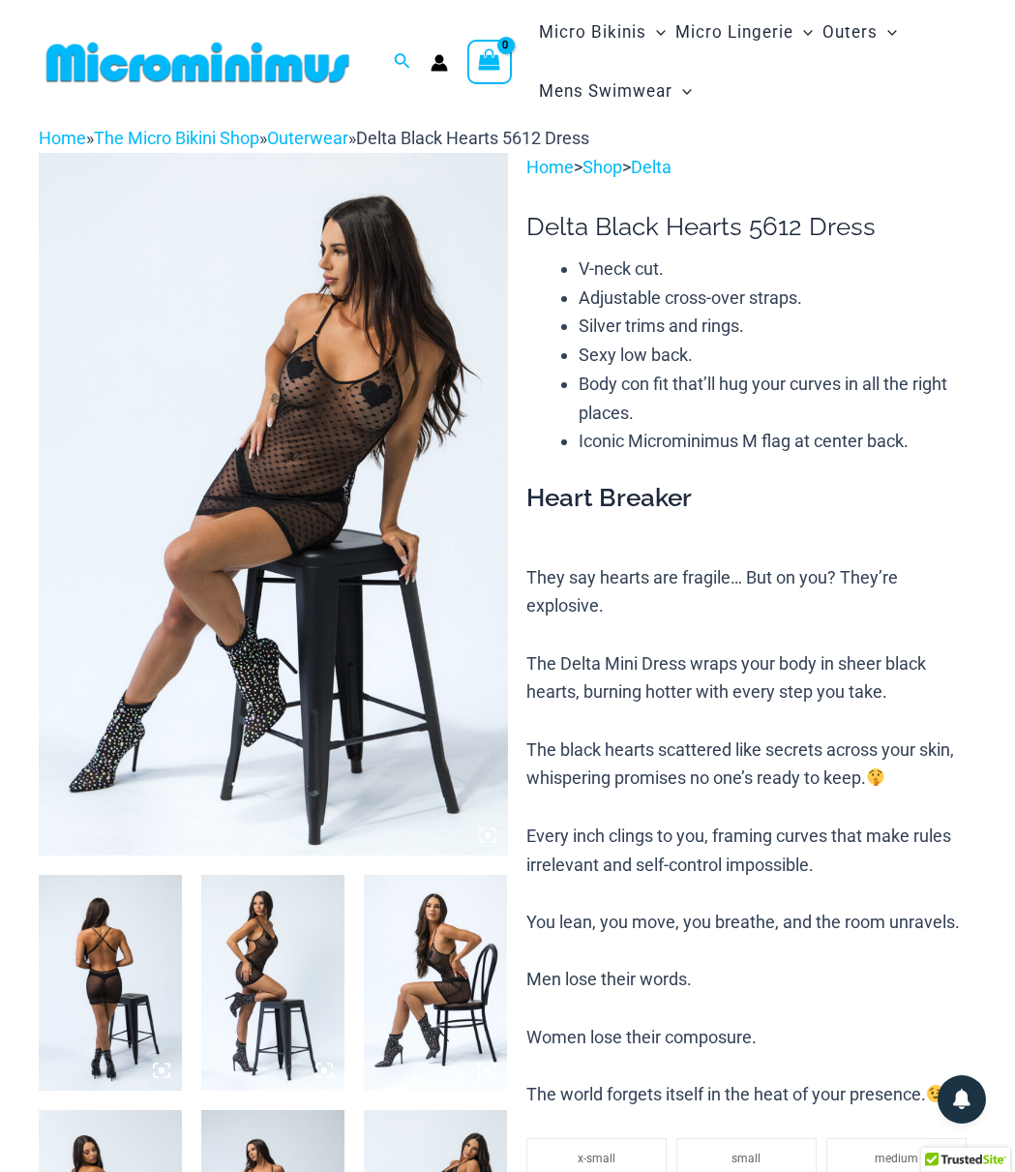
click at [854, 316] on li "Silver trims and rings." at bounding box center [778, 326] width 398 height 29
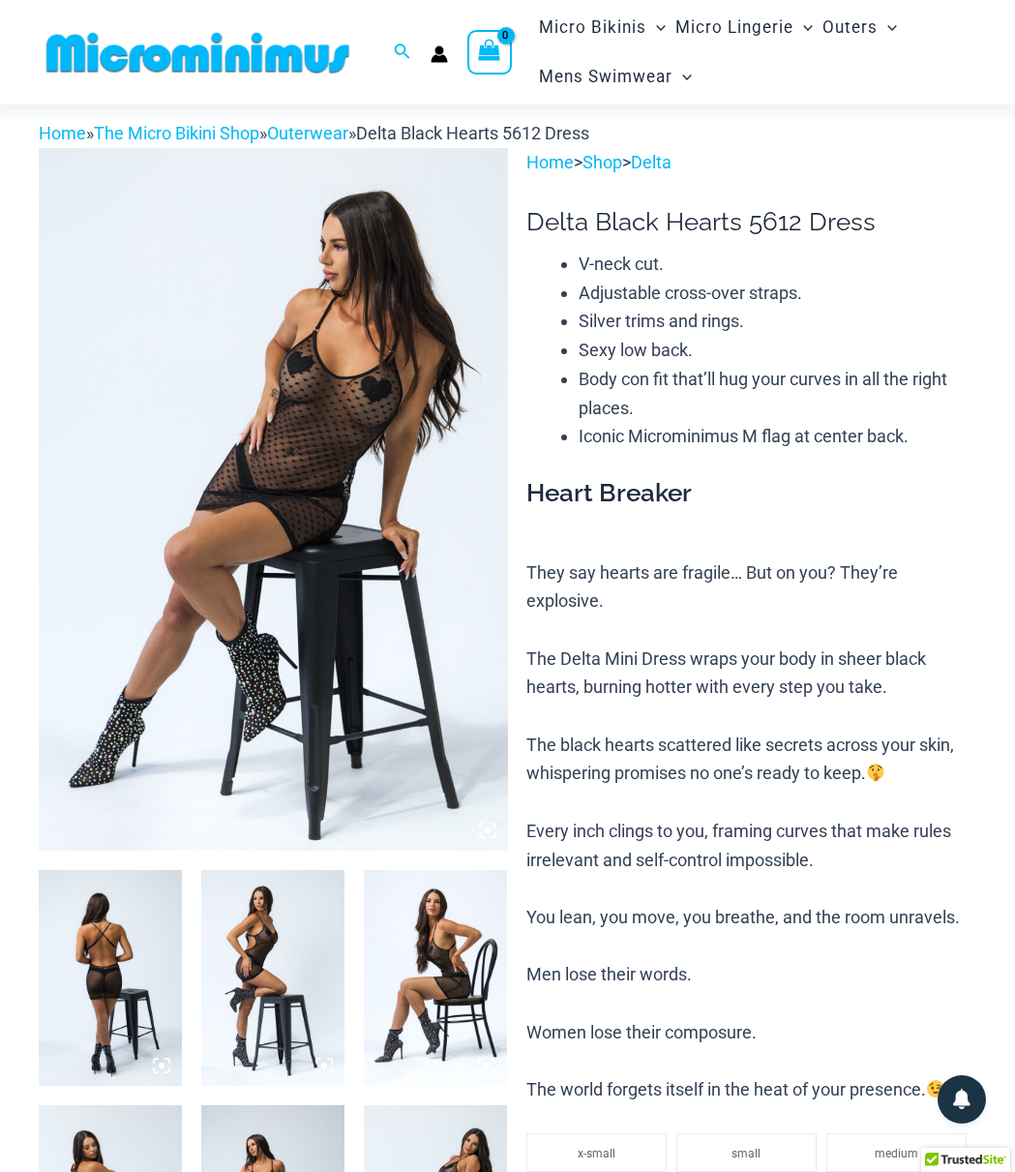
scroll to position [464, 0]
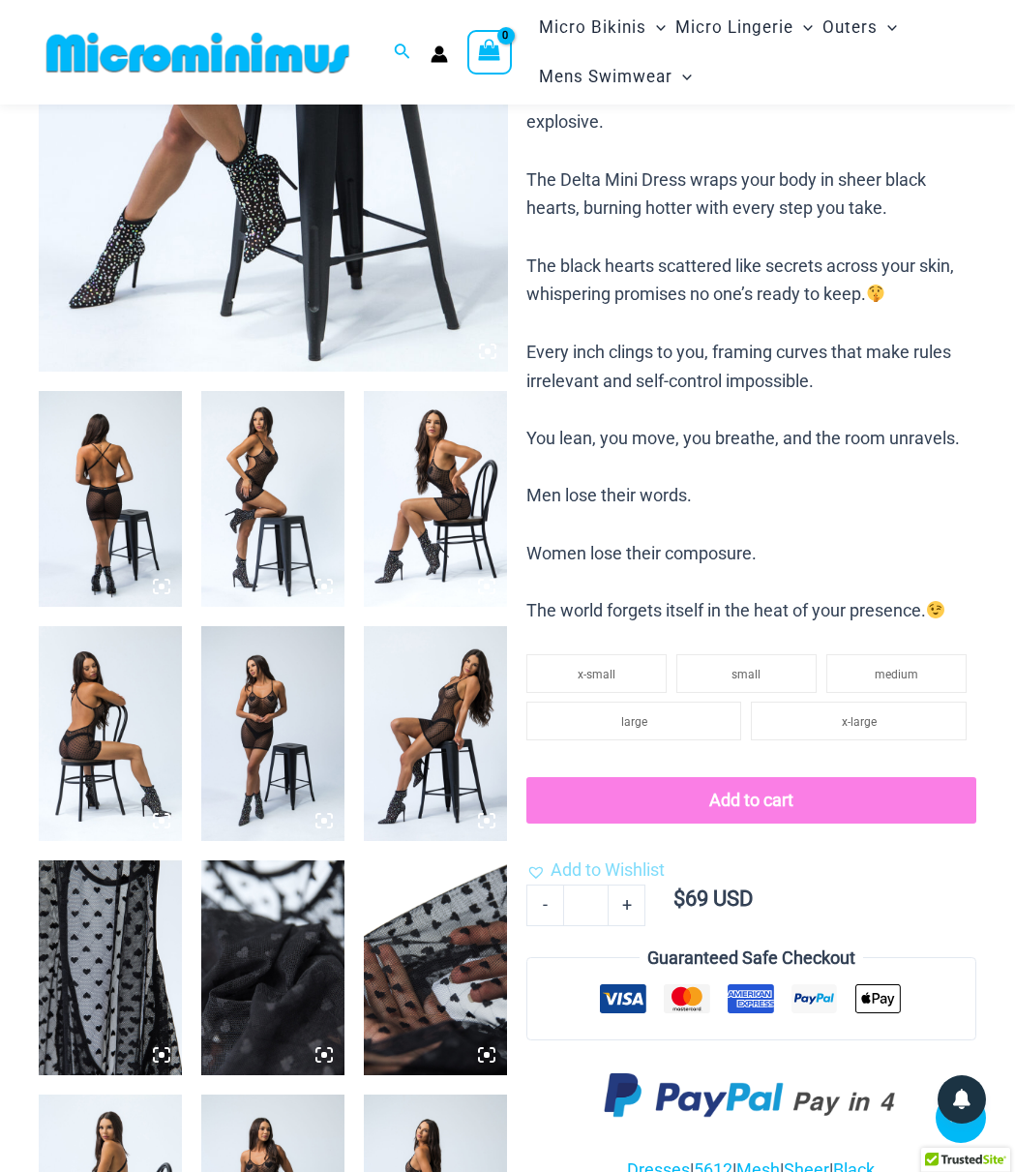
click at [885, 386] on p "They say hearts are fragile… But on you? They’re explosive. The Delta Mini Dres…" at bounding box center [751, 352] width 450 height 546
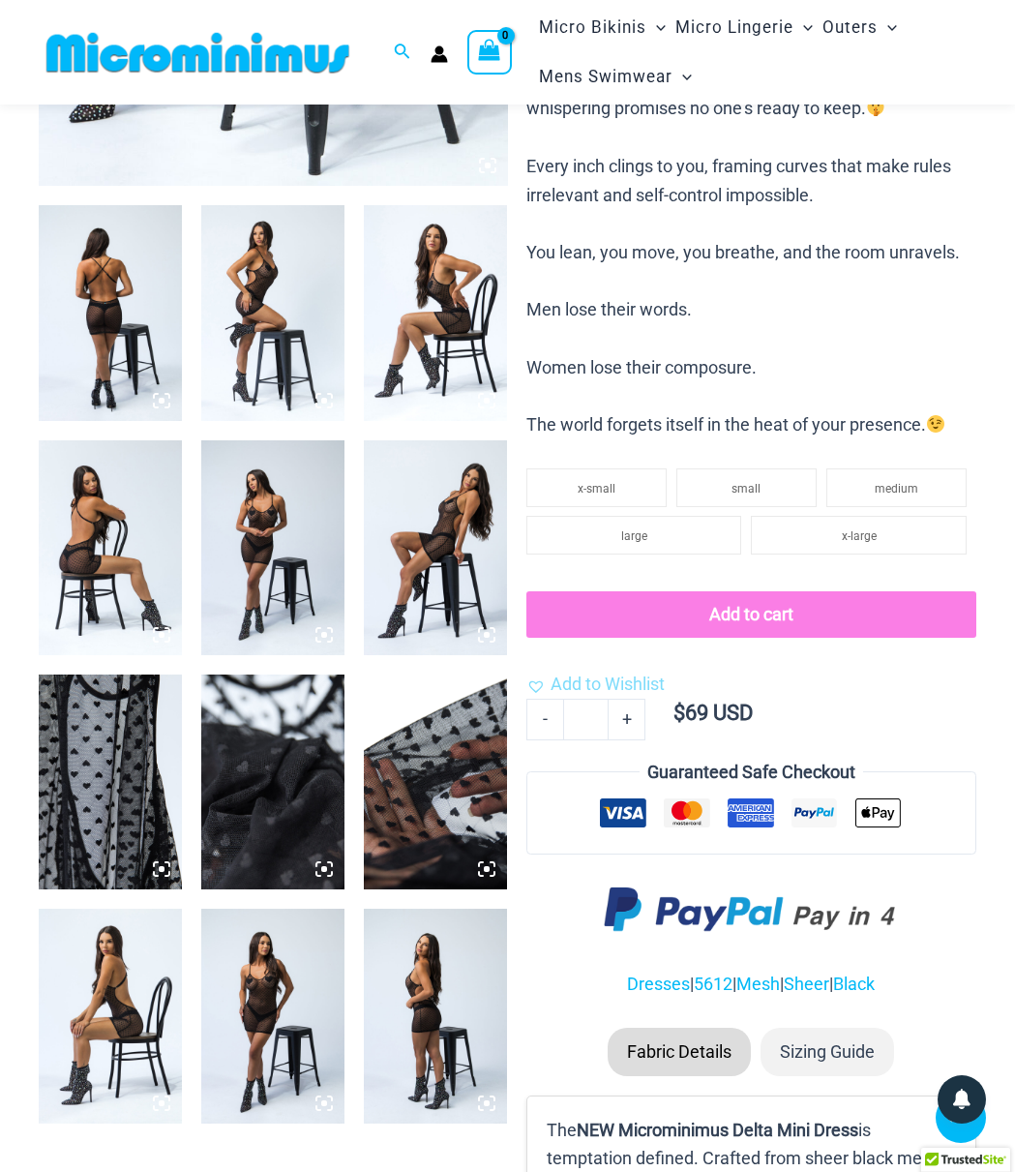
scroll to position [658, 0]
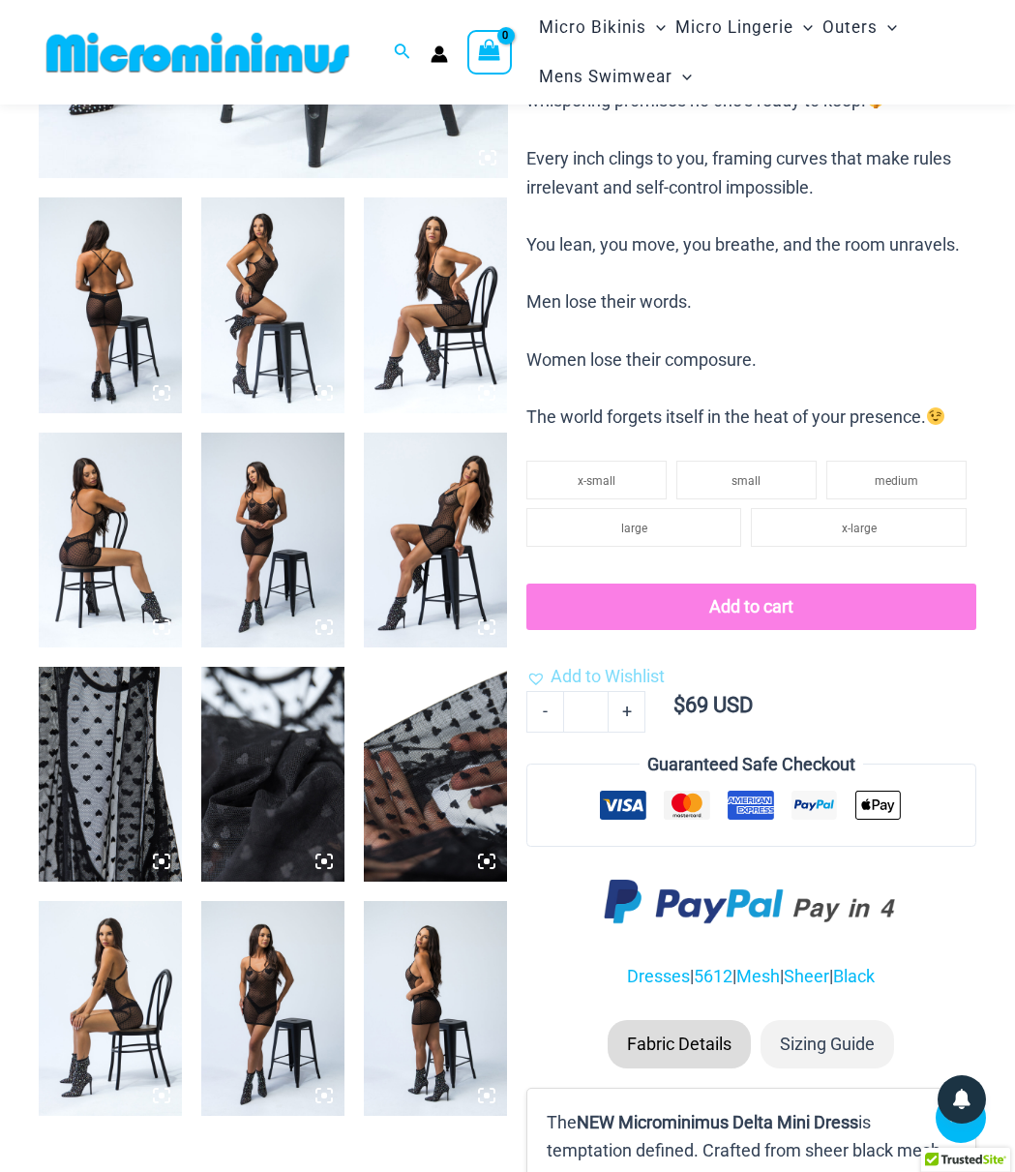
click at [938, 341] on p "They say hearts are fragile… But on you? They’re explosive. The Delta Mini Dres…" at bounding box center [751, 159] width 450 height 546
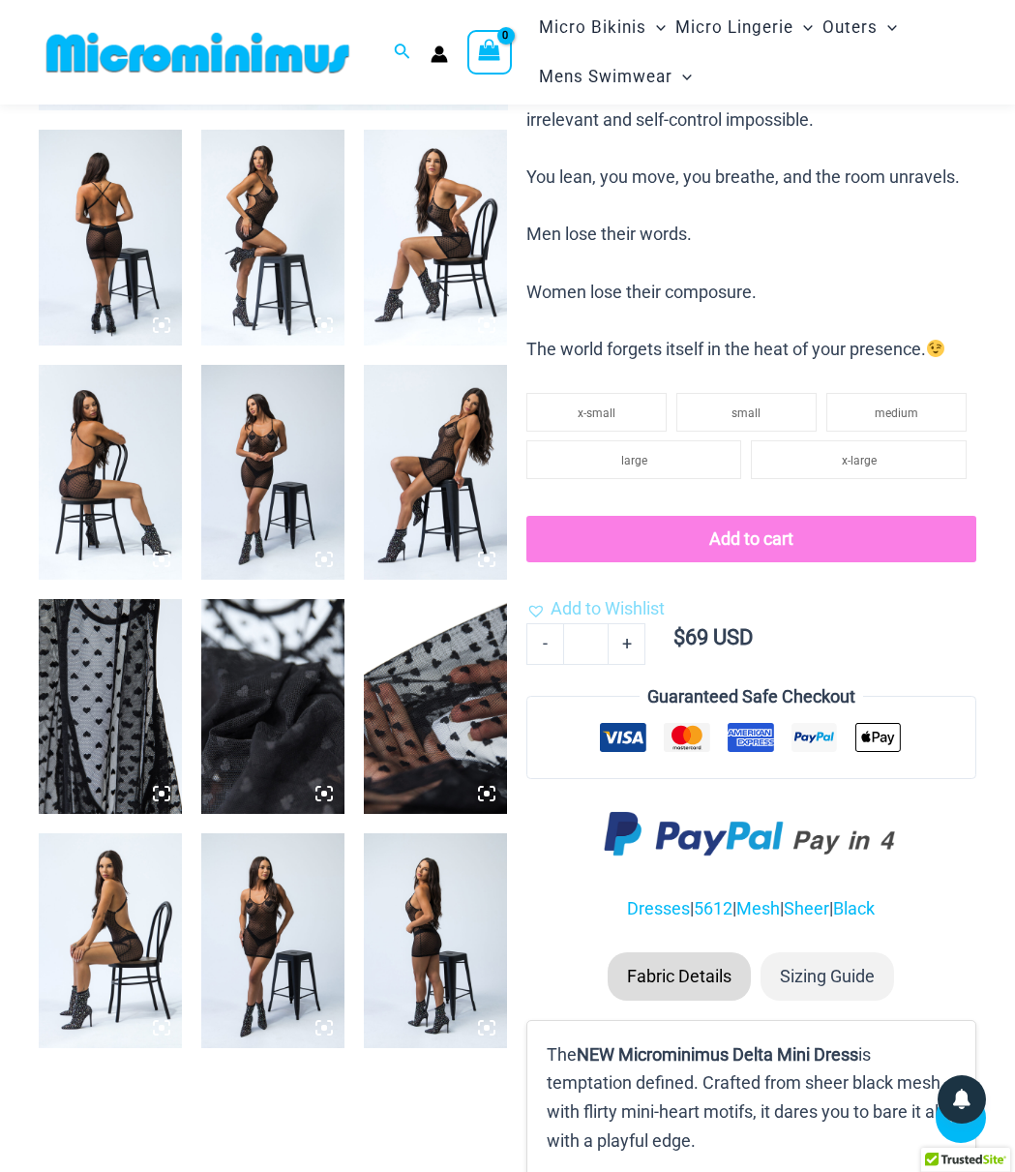
scroll to position [561, 0]
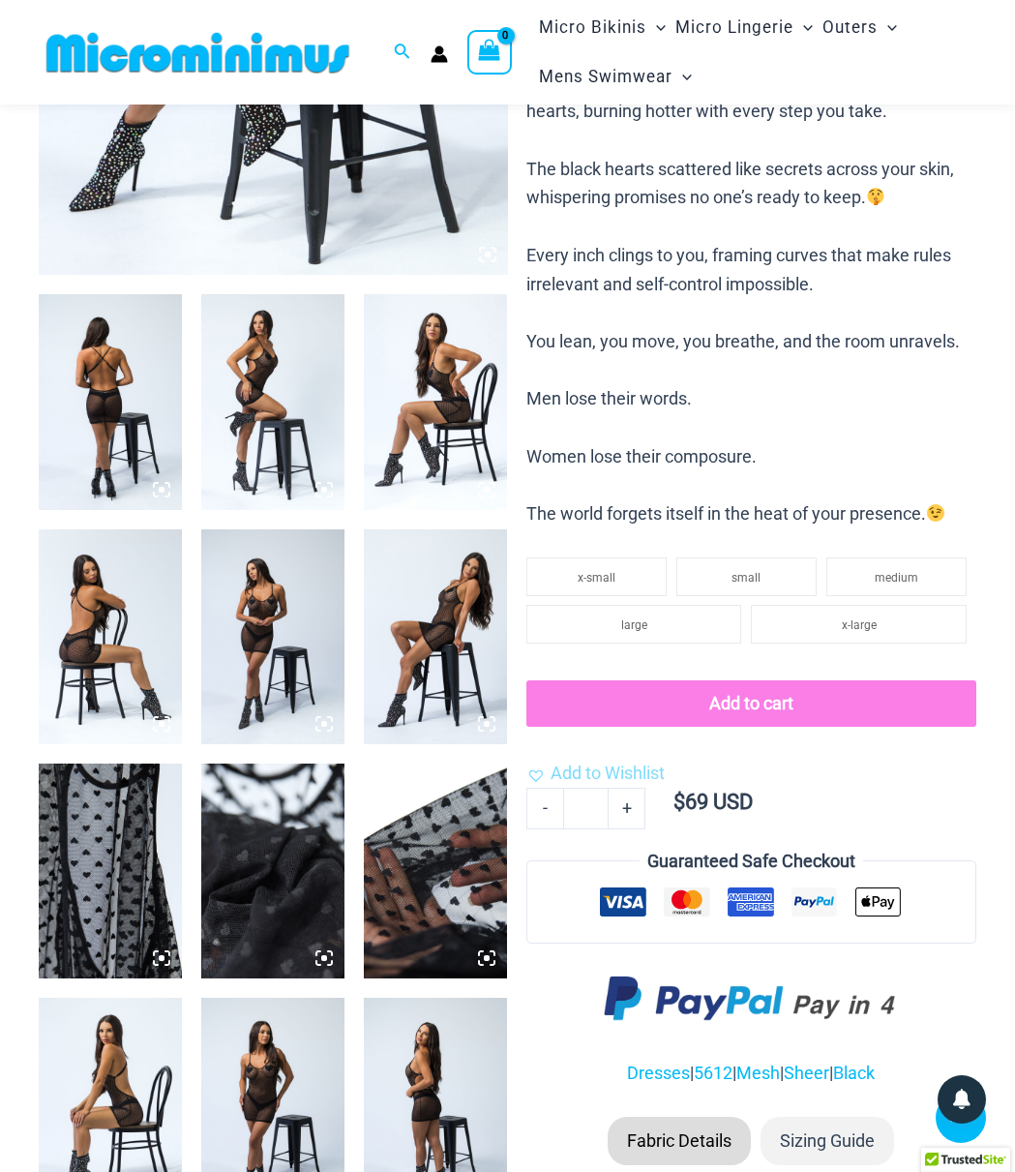
click at [791, 579] on li "small" at bounding box center [746, 576] width 140 height 39
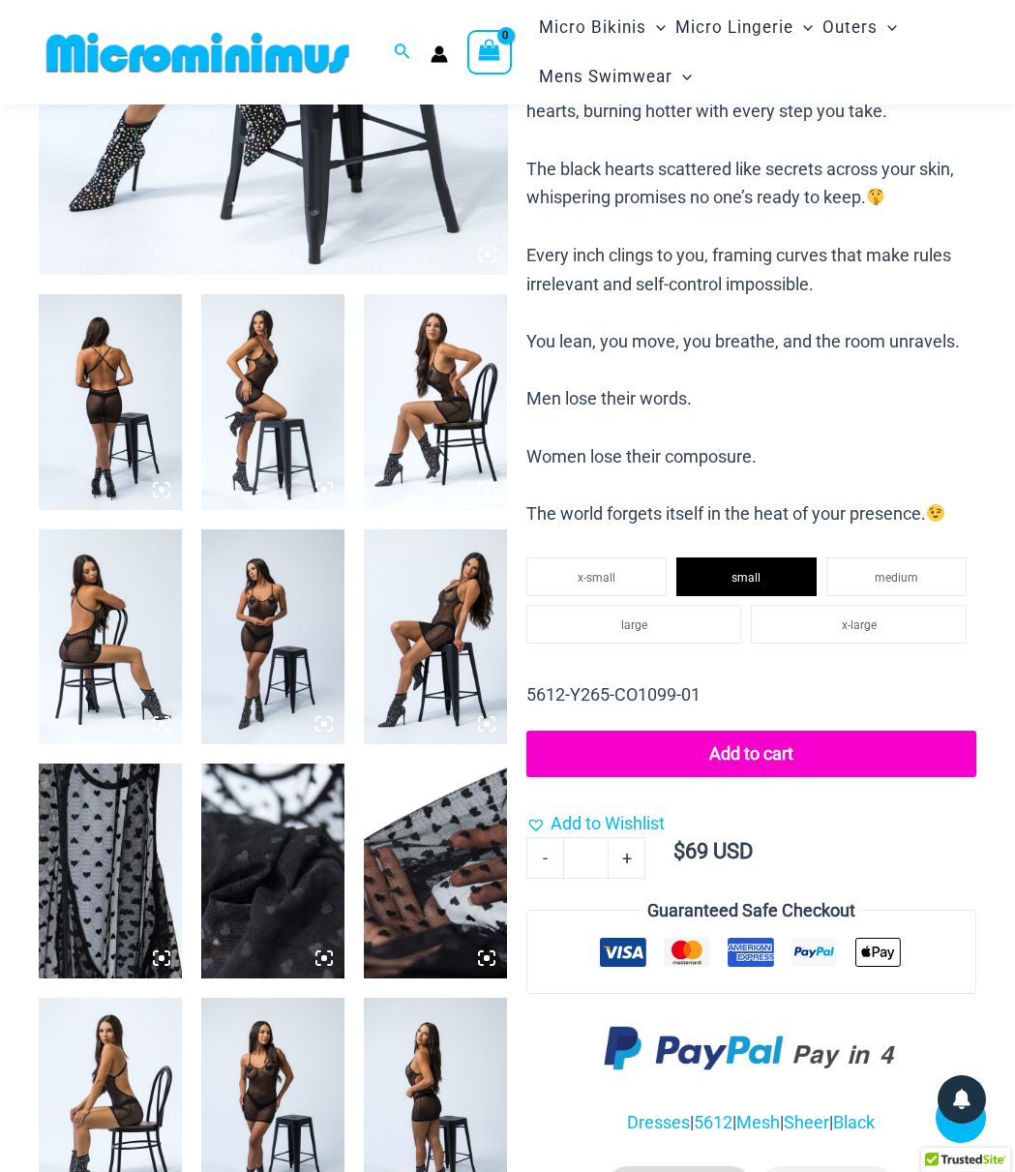
click at [804, 370] on p "They say hearts are fragile… But on you? They’re explosive. The Delta Mini Dres…" at bounding box center [751, 256] width 450 height 546
click at [285, 604] on img at bounding box center [272, 636] width 143 height 215
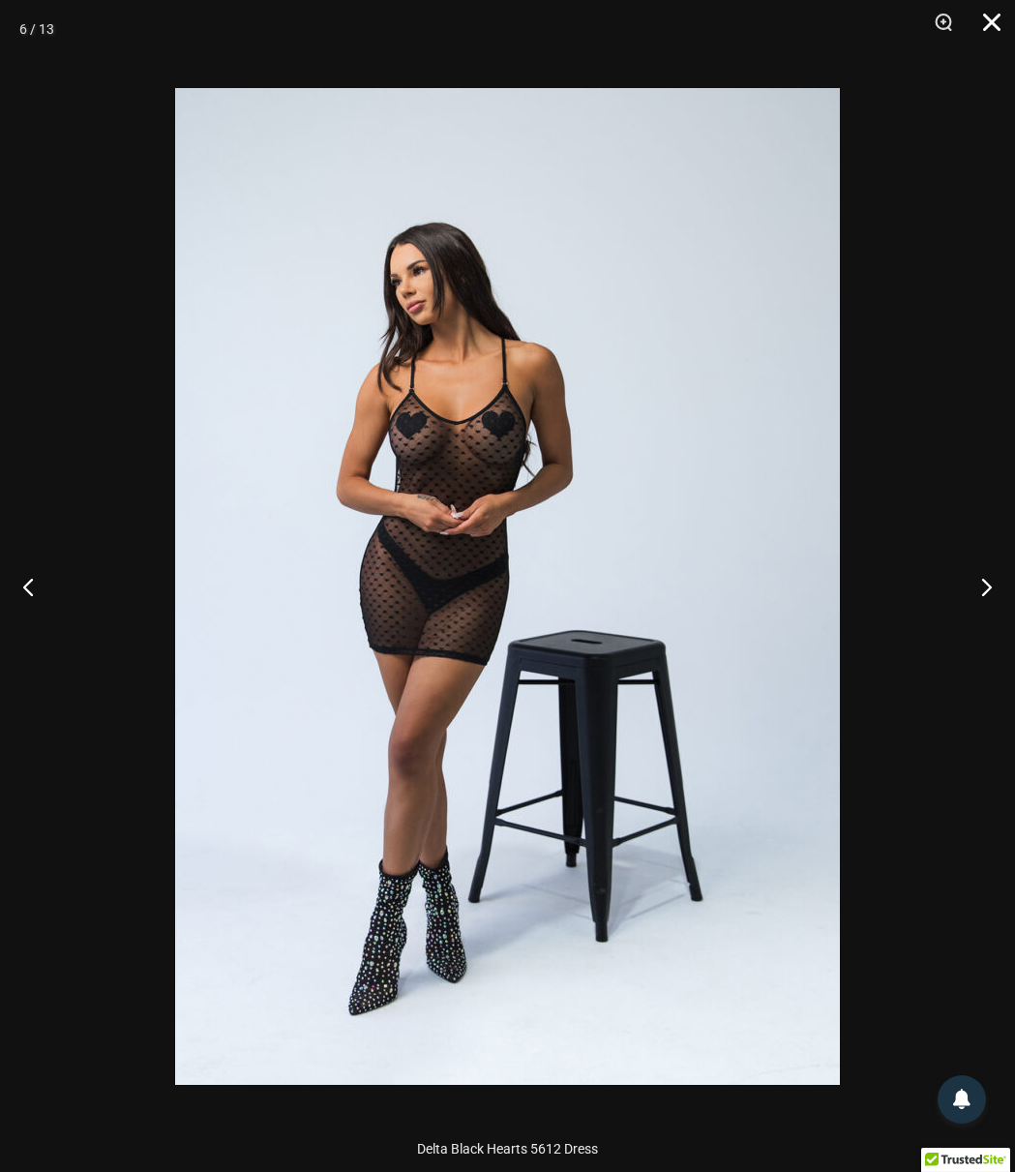
click at [993, 29] on button "Close" at bounding box center [985, 29] width 48 height 58
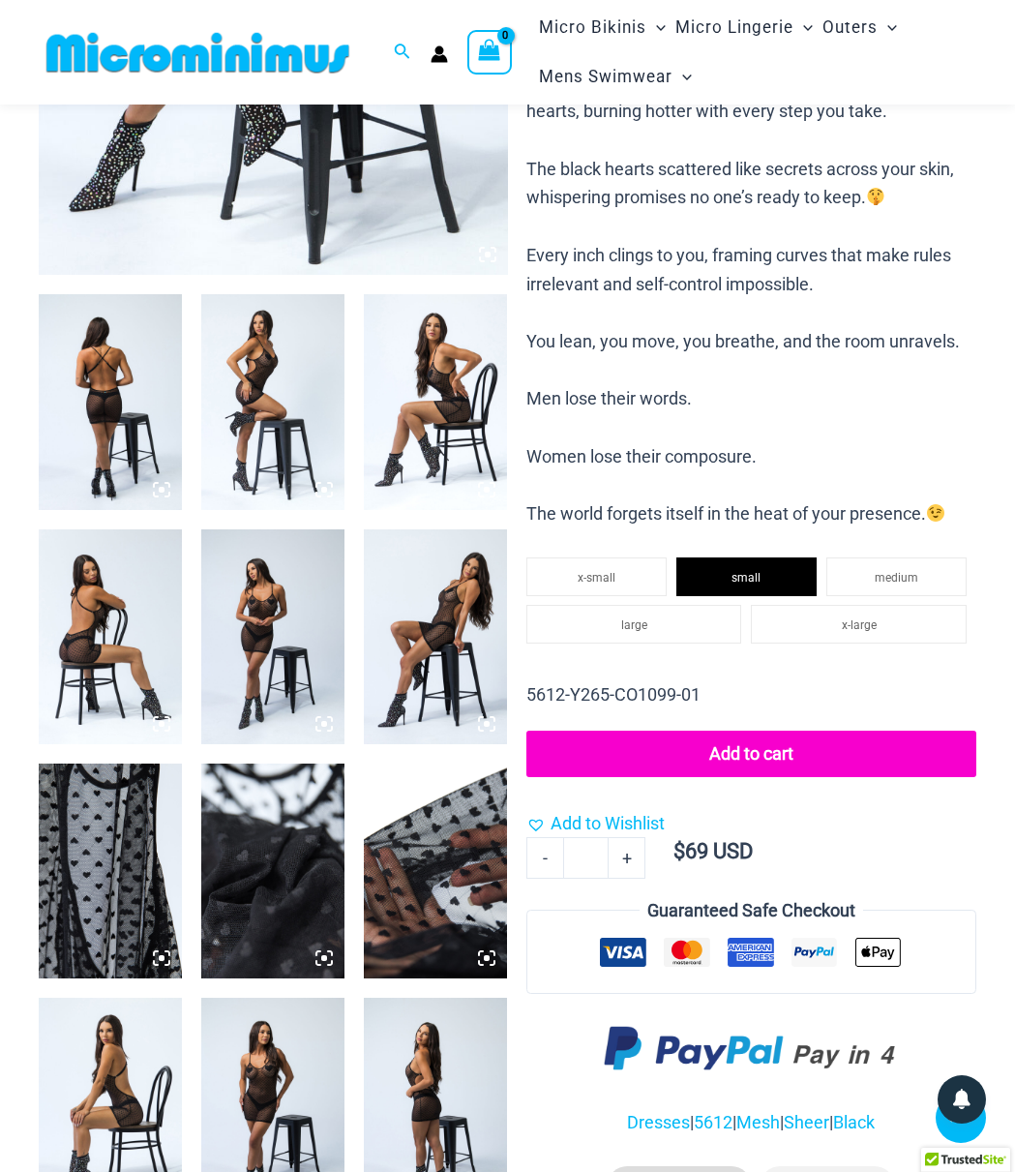
click at [829, 407] on p "They say hearts are fragile… But on you? They’re explosive. The Delta Mini Dres…" at bounding box center [751, 256] width 450 height 546
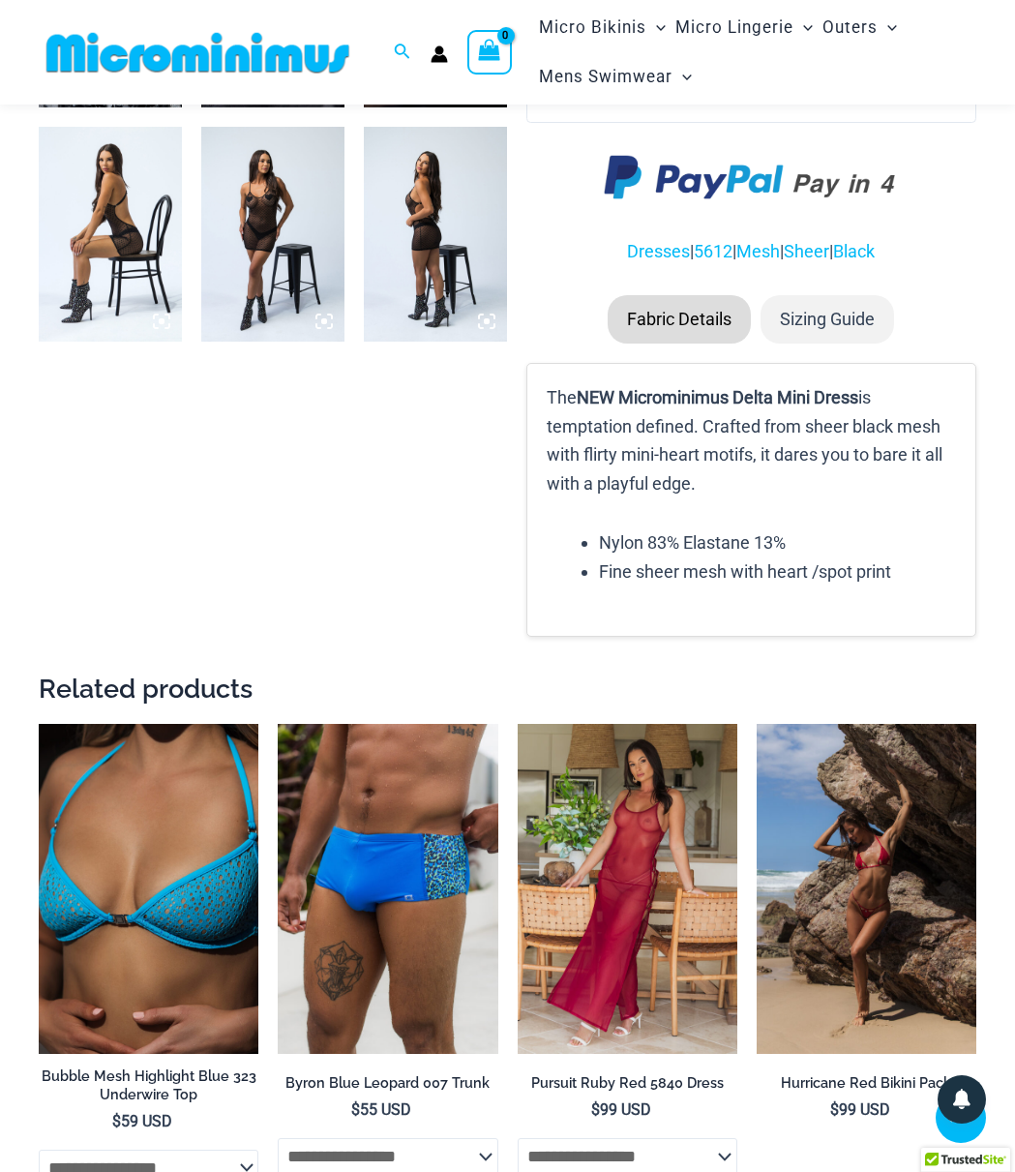
scroll to position [948, 0]
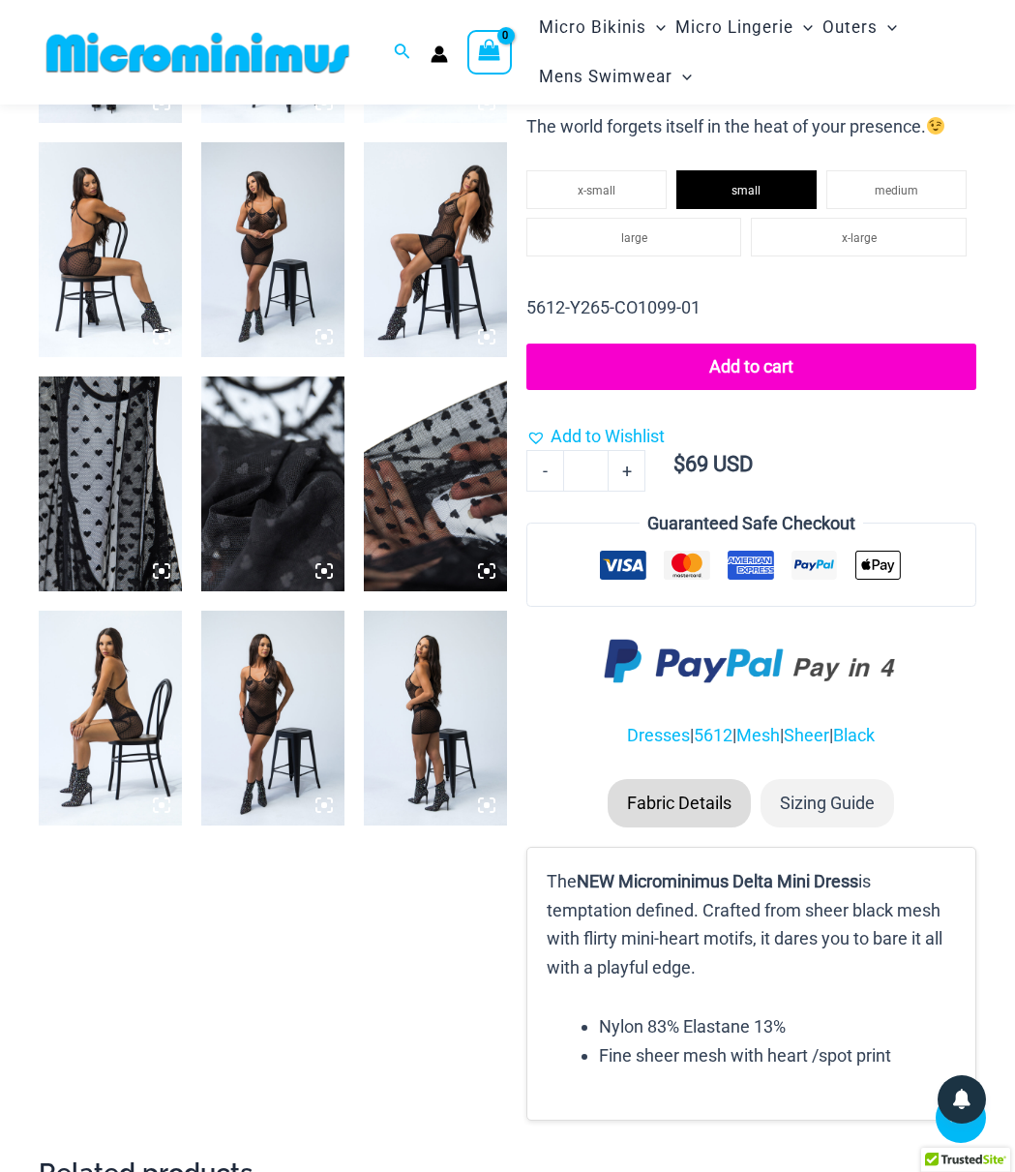
click at [449, 707] on img at bounding box center [435, 717] width 143 height 215
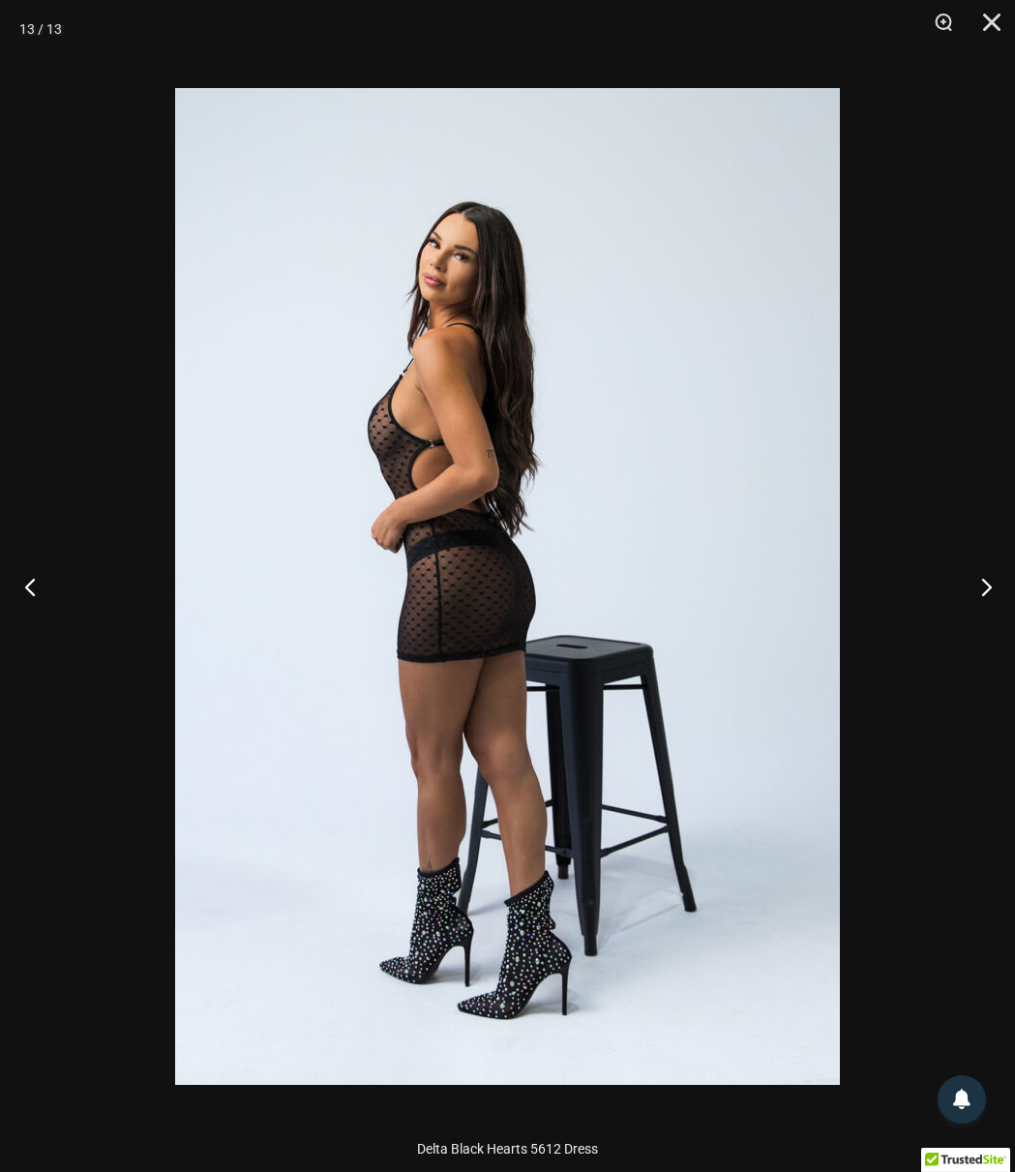
click at [37, 593] on button "Previous" at bounding box center [36, 586] width 73 height 97
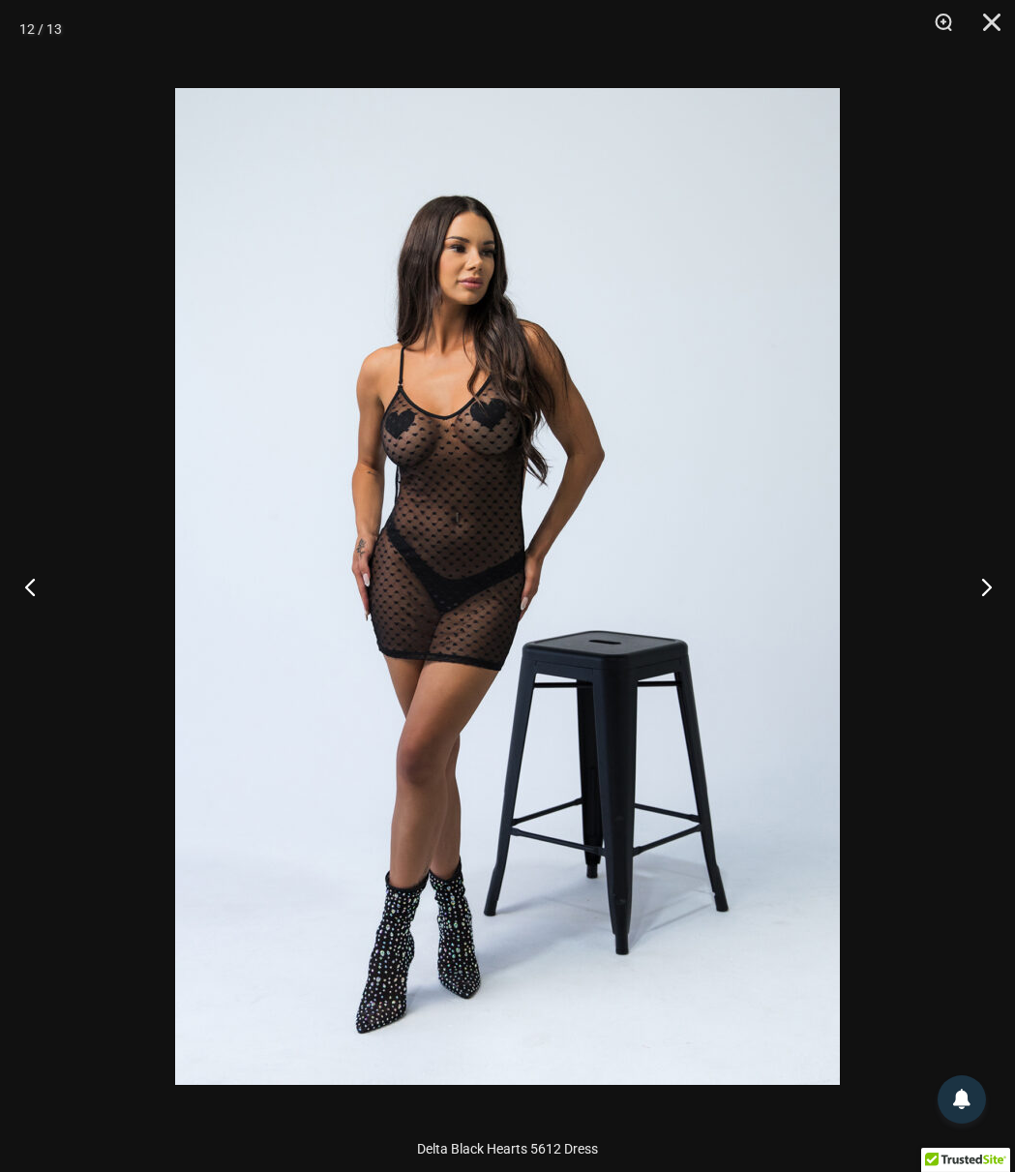
click at [37, 593] on button "Previous" at bounding box center [36, 586] width 73 height 97
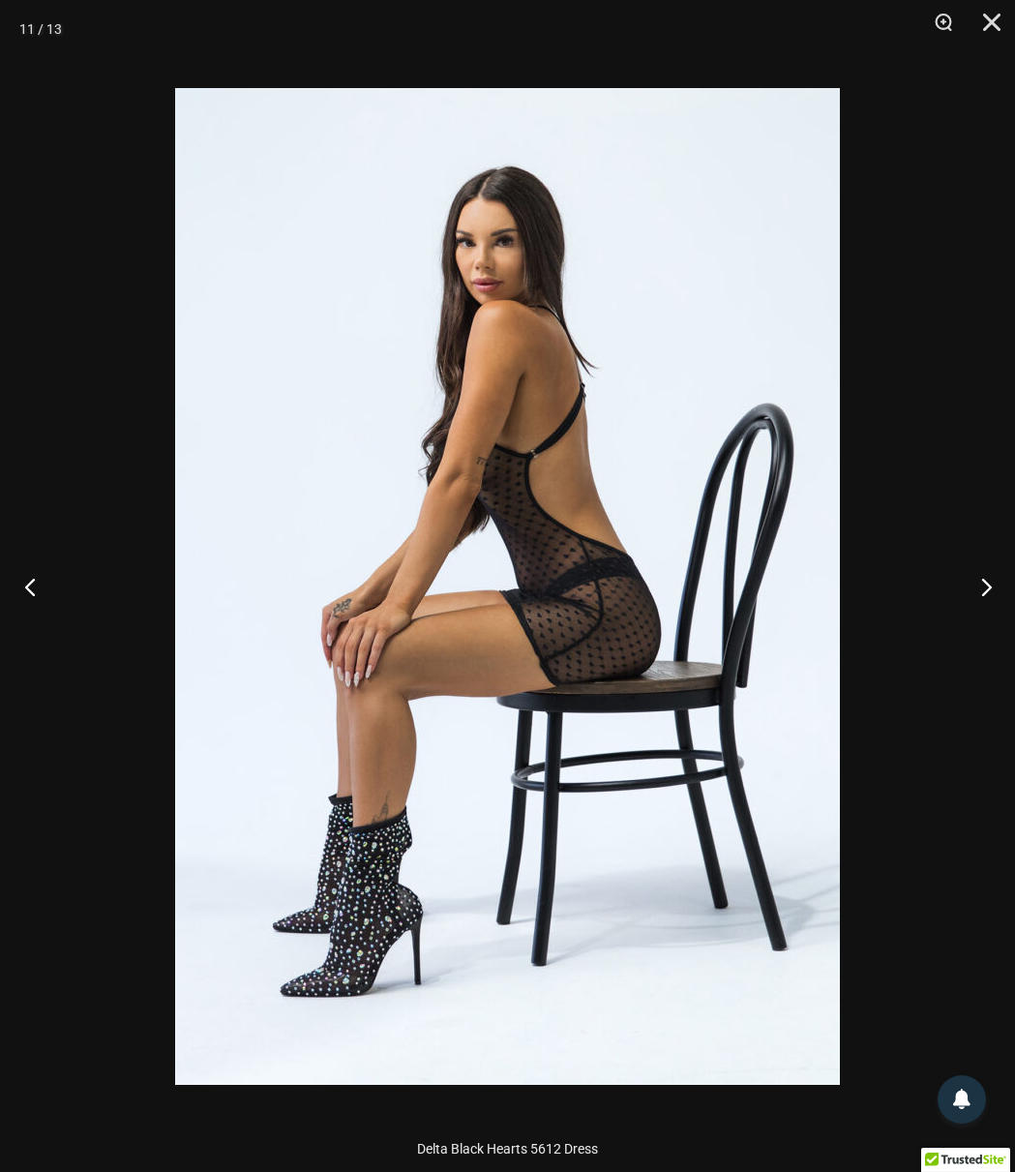
click at [37, 593] on button "Previous" at bounding box center [36, 586] width 73 height 97
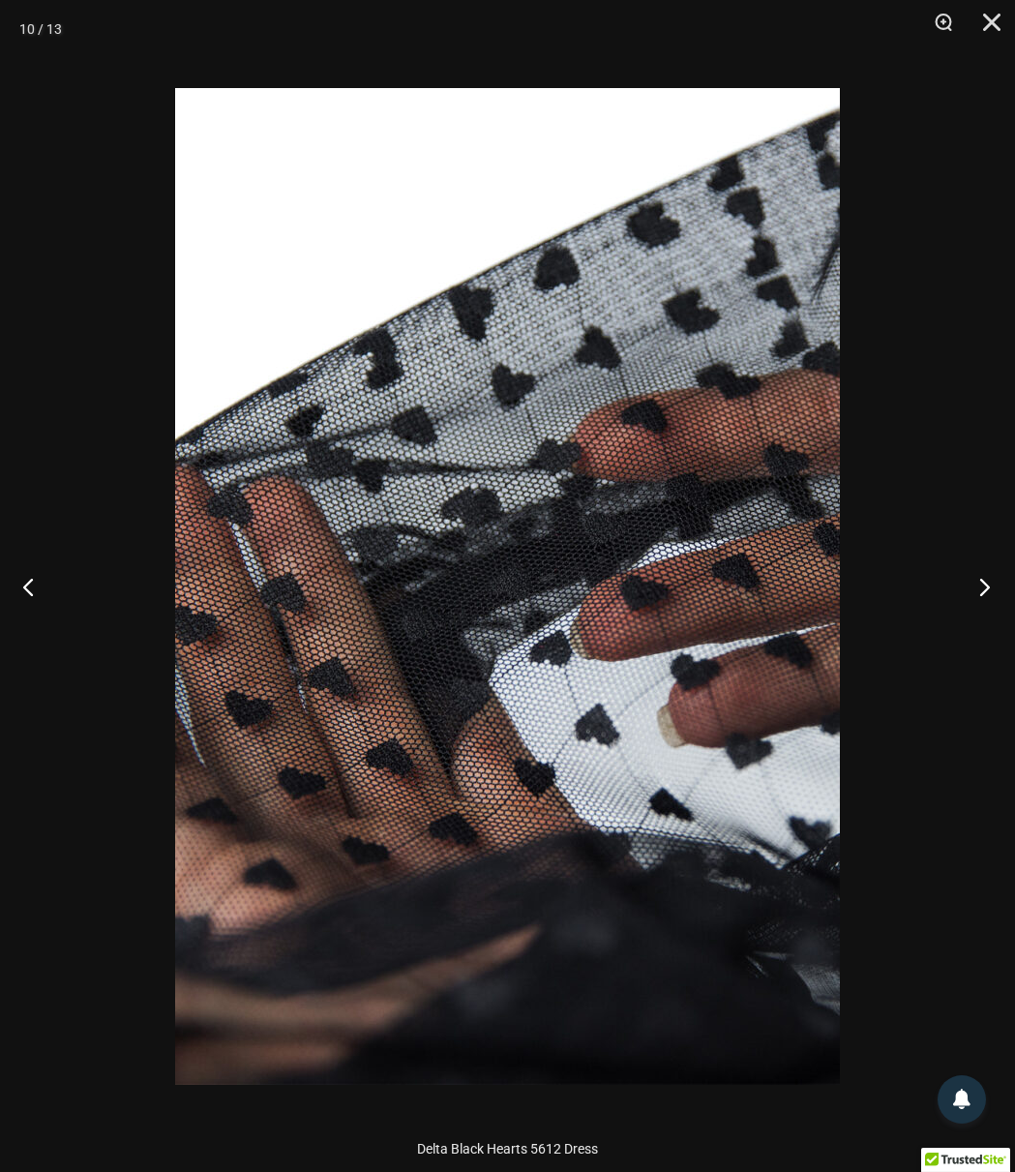
click at [970, 593] on button "Next" at bounding box center [978, 586] width 73 height 97
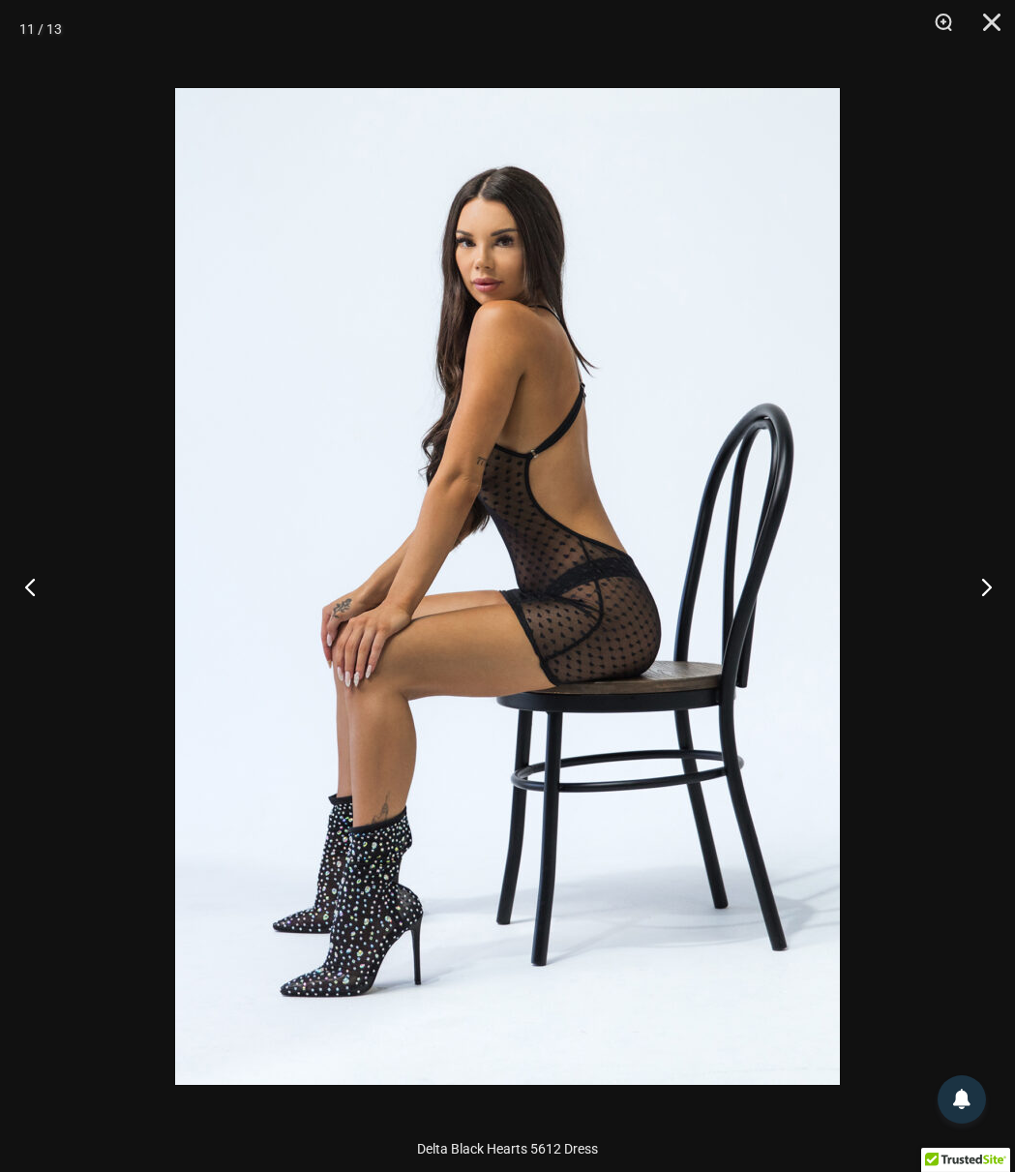
click at [38, 580] on button "Previous" at bounding box center [36, 586] width 73 height 97
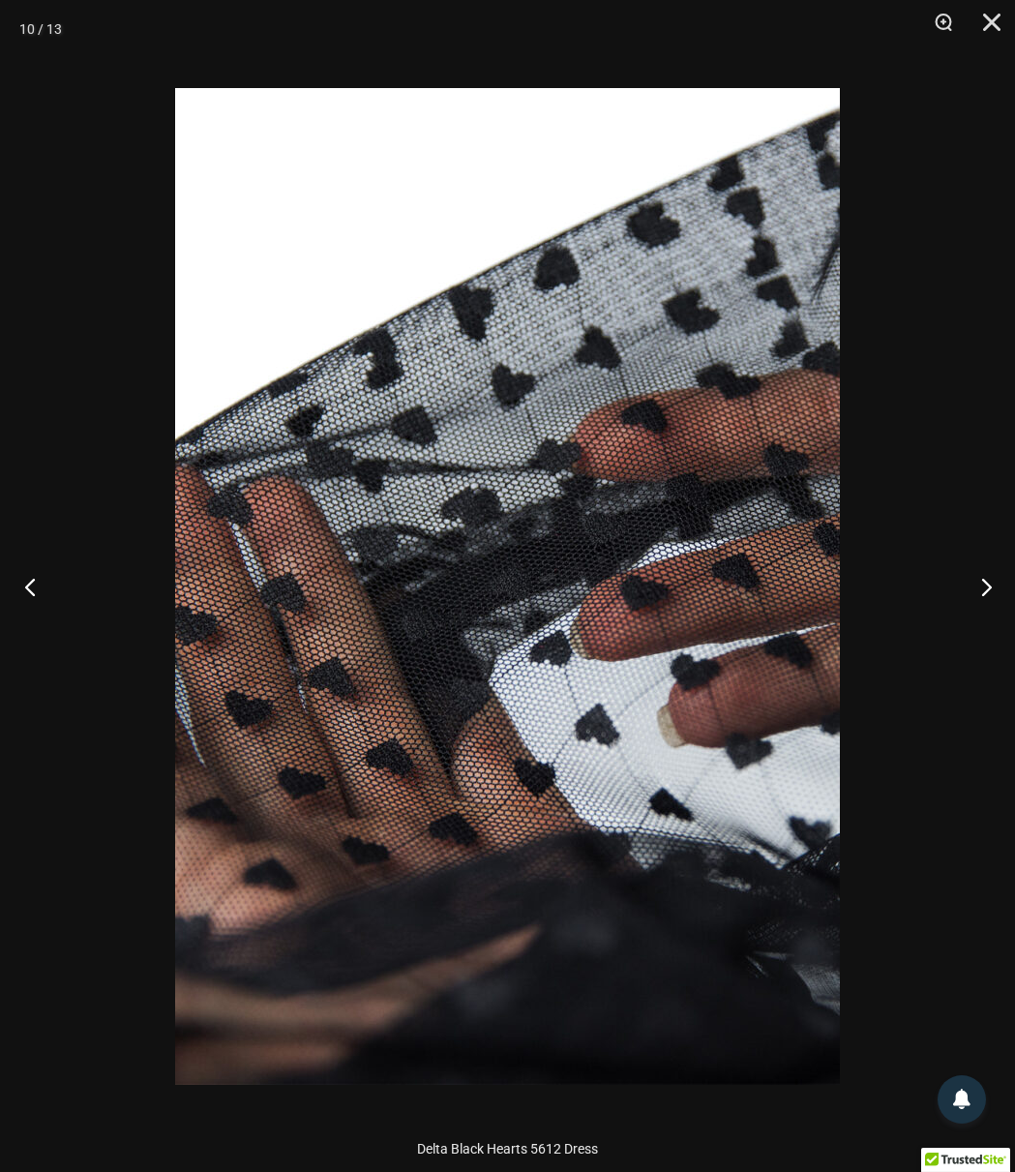
click at [38, 580] on button "Previous" at bounding box center [36, 586] width 73 height 97
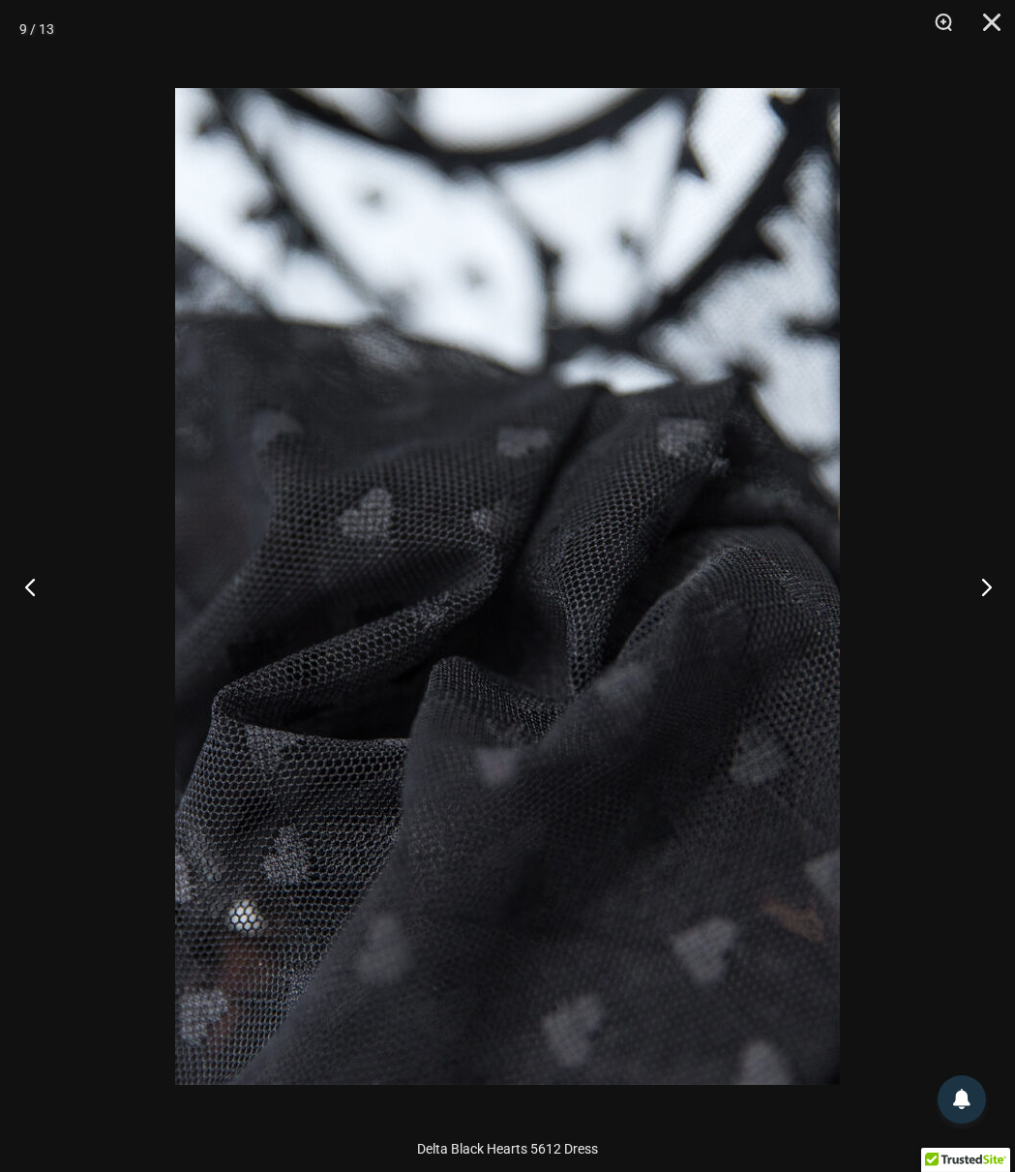
click at [38, 580] on button "Previous" at bounding box center [36, 586] width 73 height 97
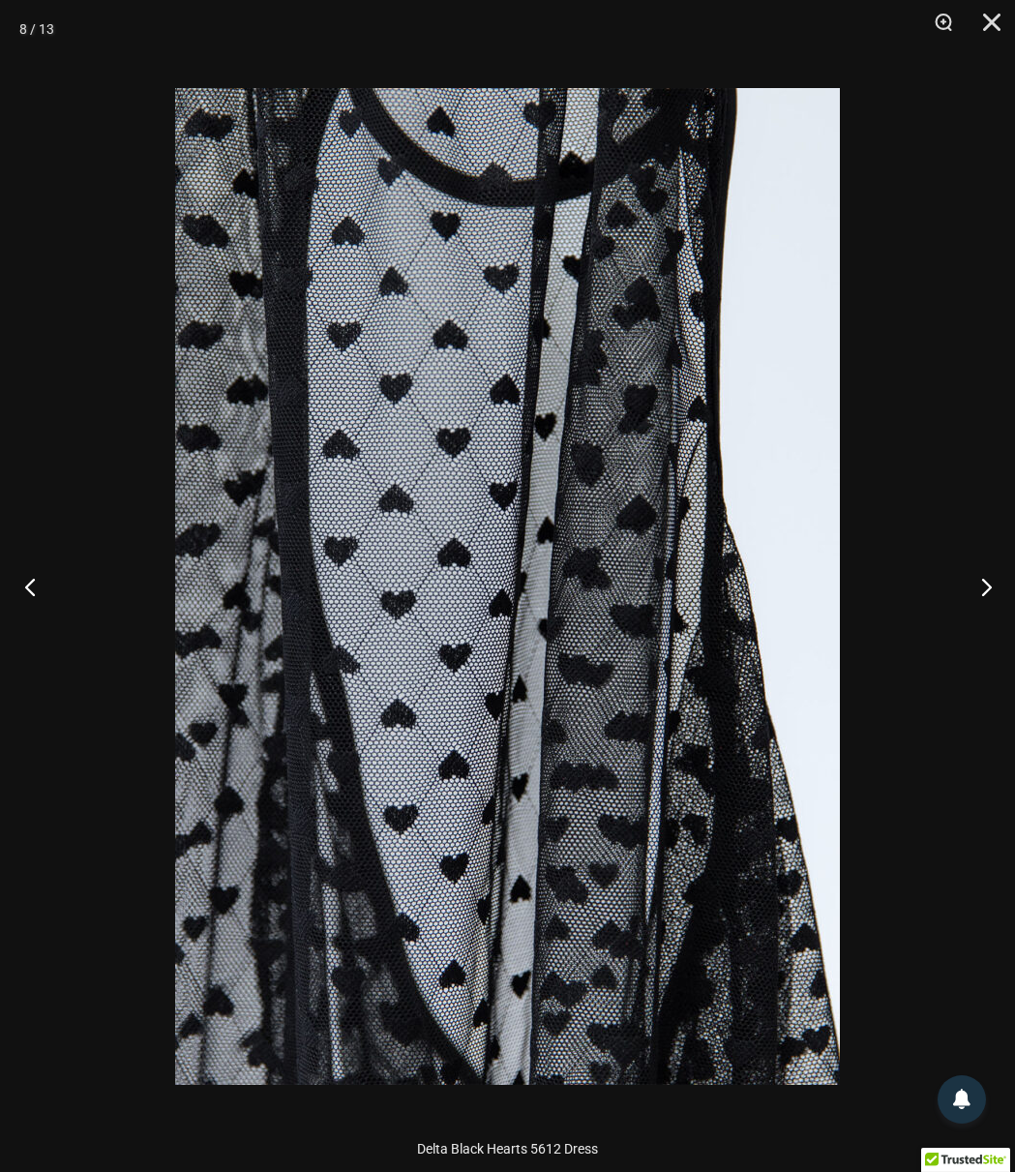
click at [38, 580] on button "Previous" at bounding box center [36, 586] width 73 height 97
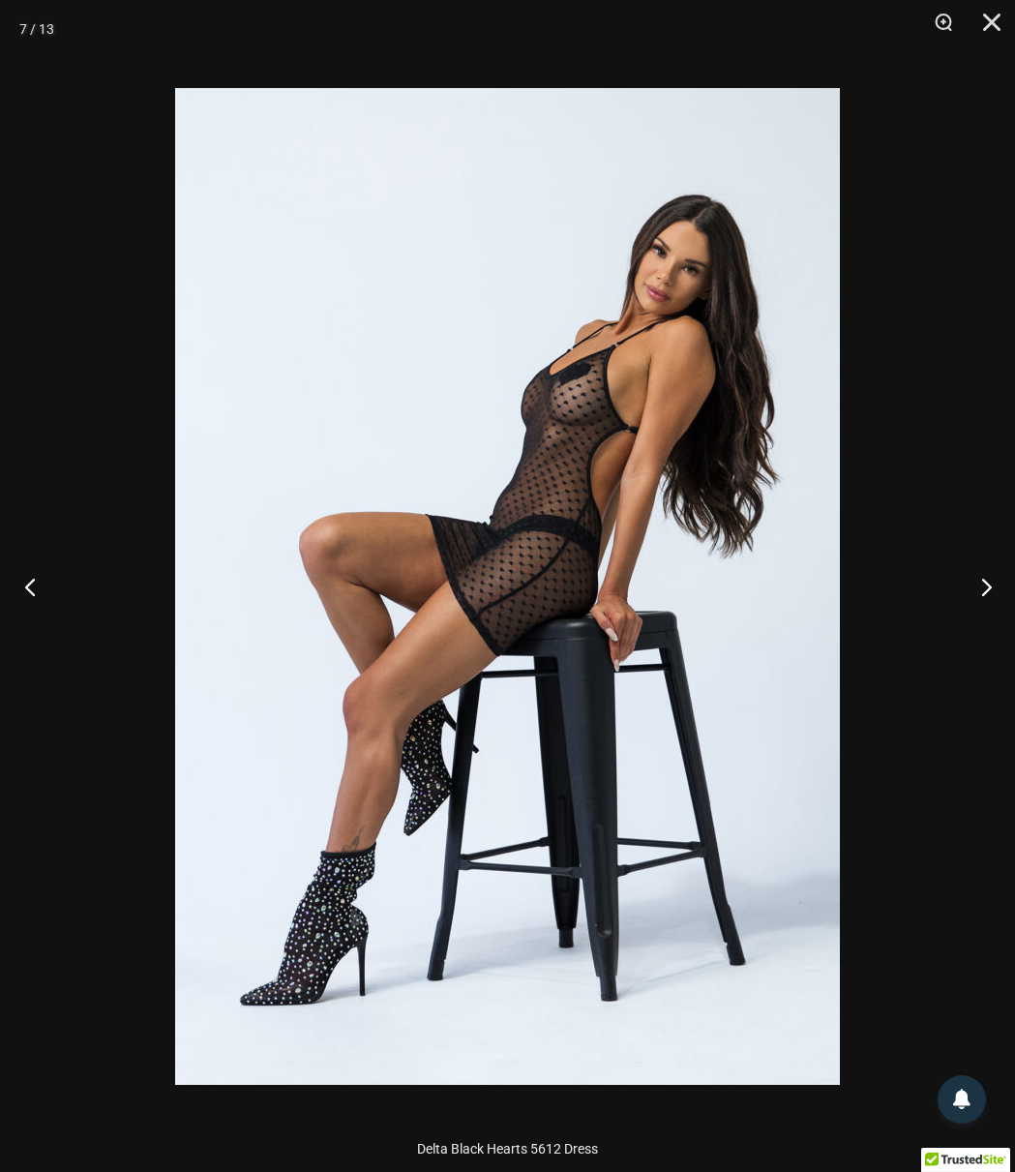
click at [38, 580] on button "Previous" at bounding box center [36, 586] width 73 height 97
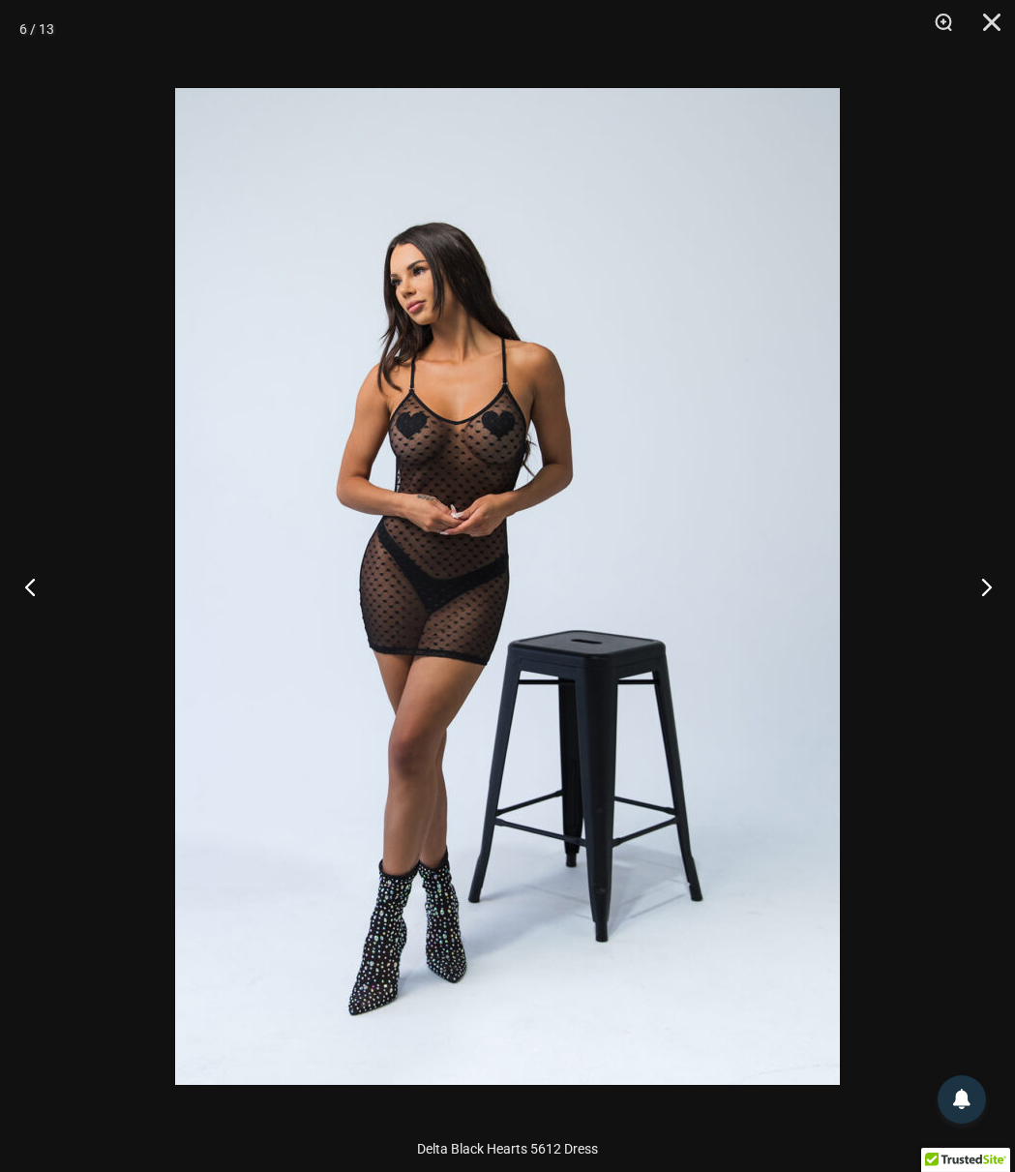
click at [38, 580] on button "Previous" at bounding box center [36, 586] width 73 height 97
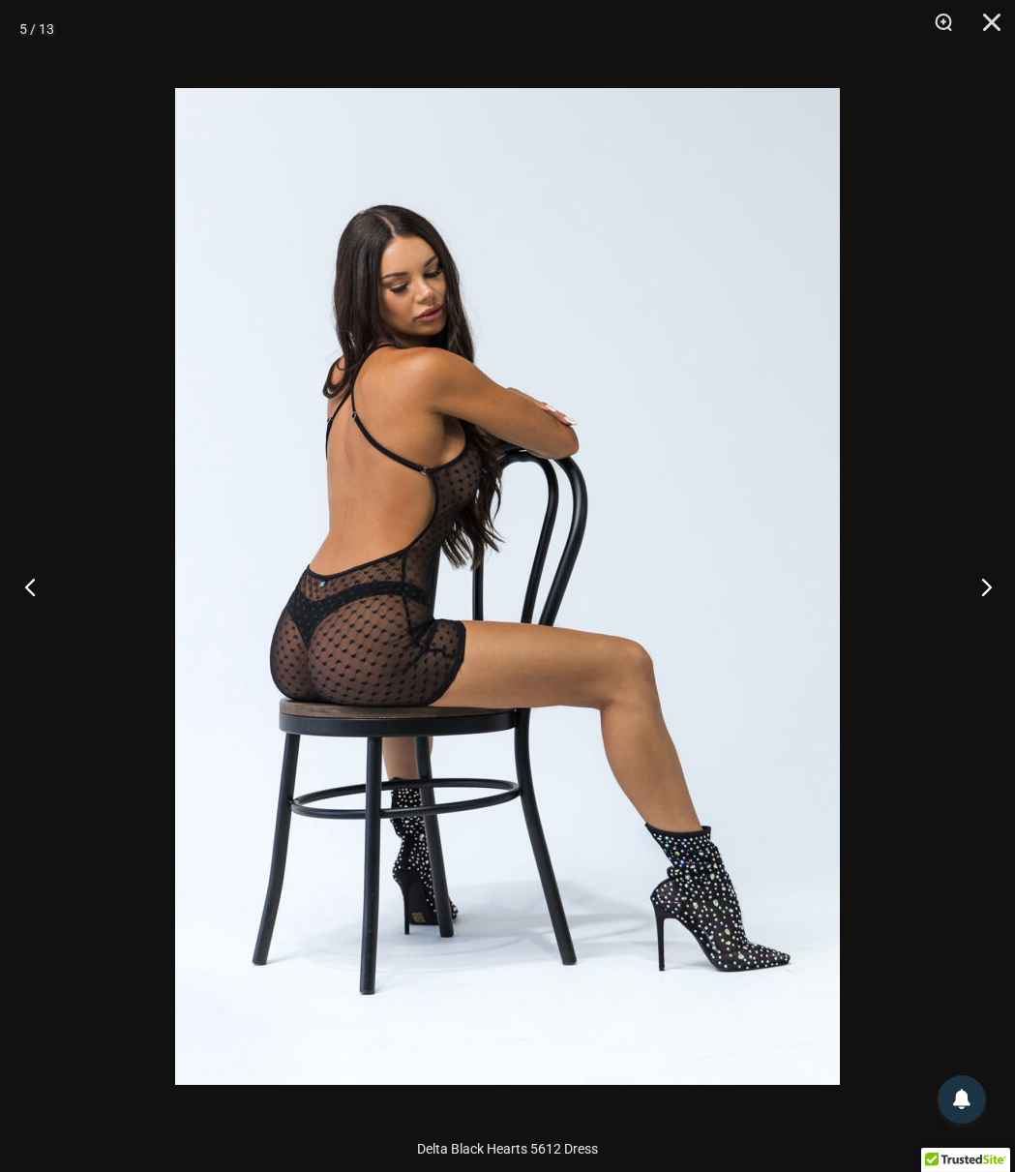
click at [39, 580] on button "Previous" at bounding box center [36, 586] width 73 height 97
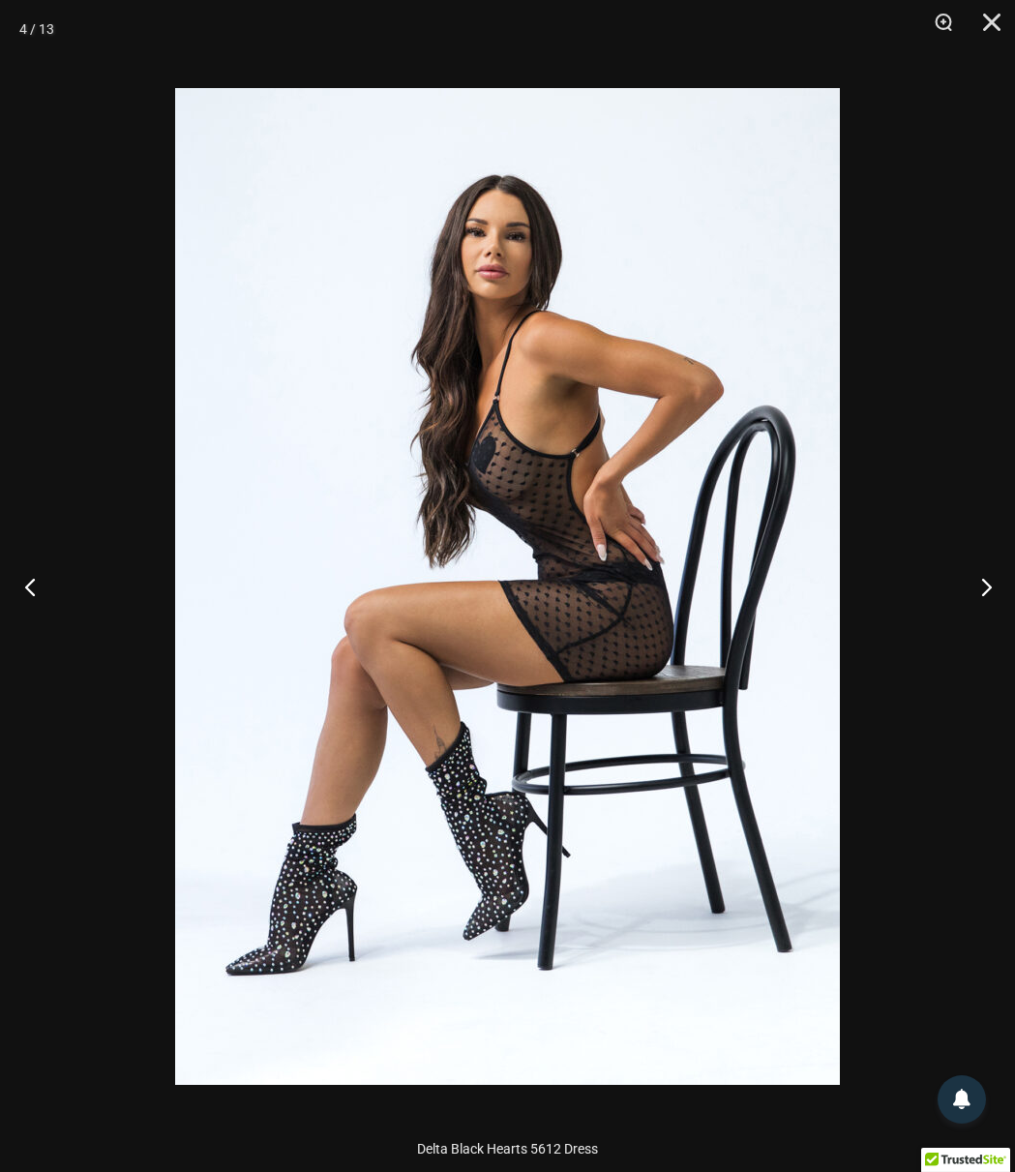
click at [39, 580] on button "Previous" at bounding box center [36, 586] width 73 height 97
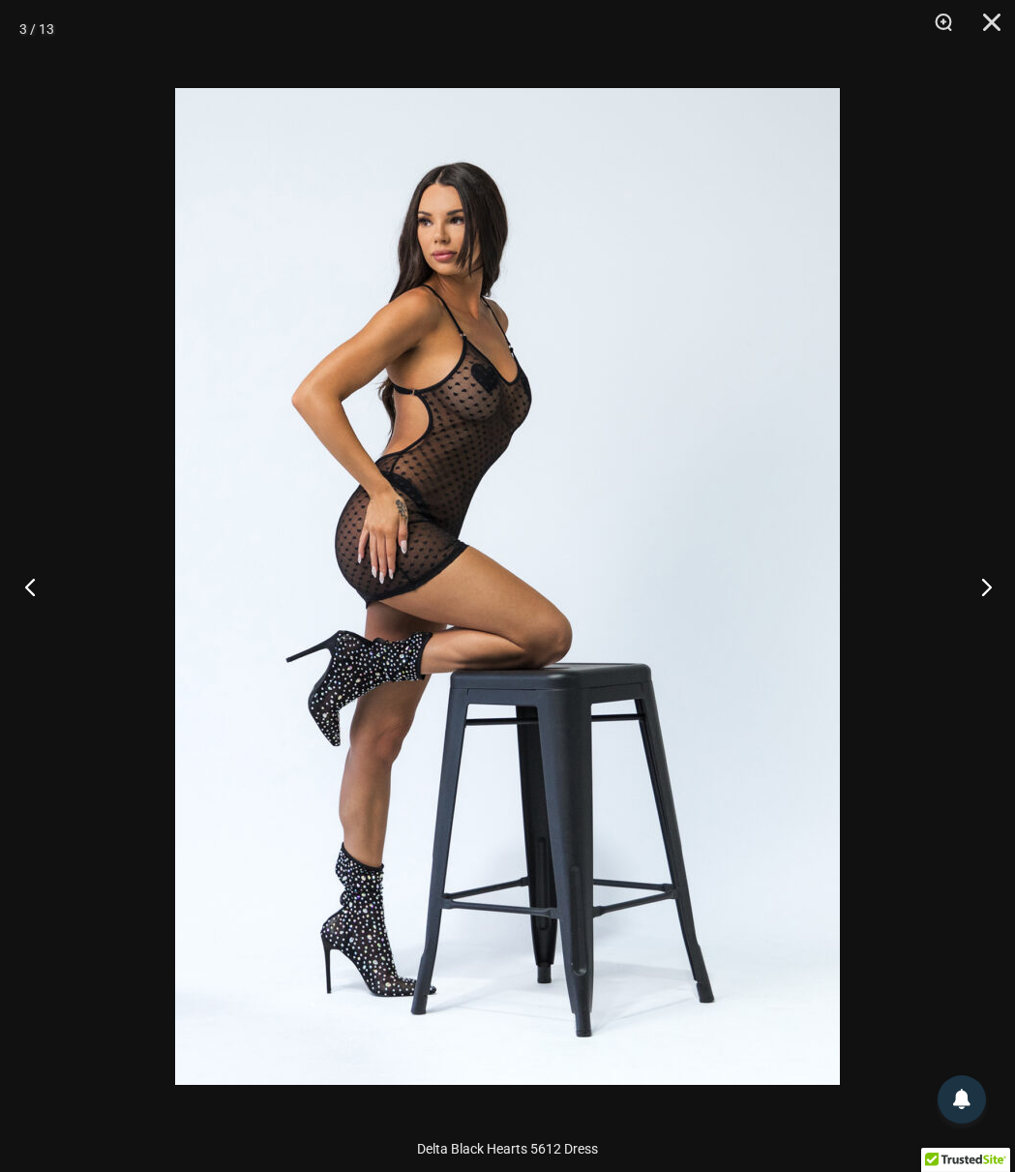
click at [39, 580] on button "Previous" at bounding box center [36, 586] width 73 height 97
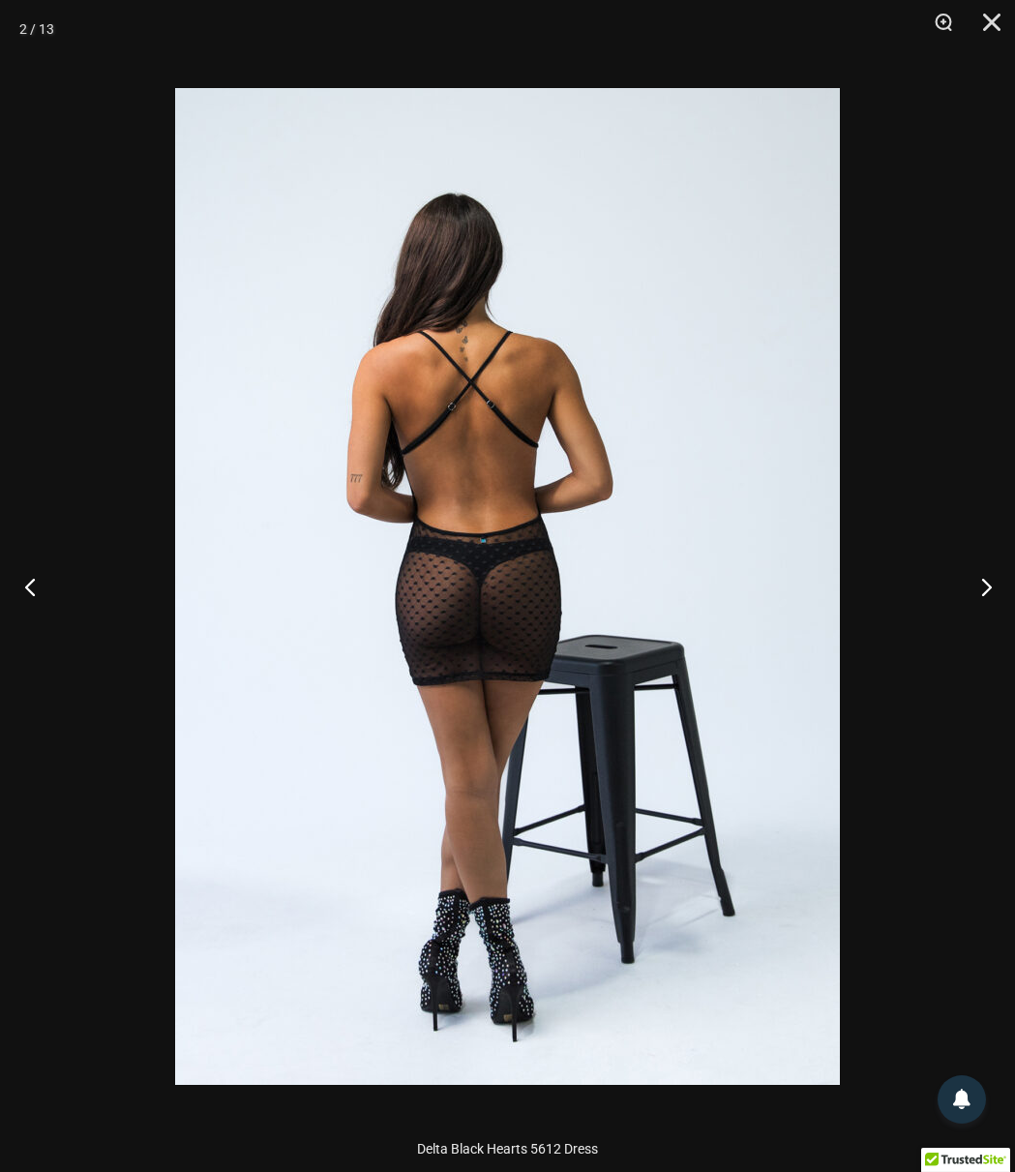
click at [39, 580] on button "Previous" at bounding box center [36, 586] width 73 height 97
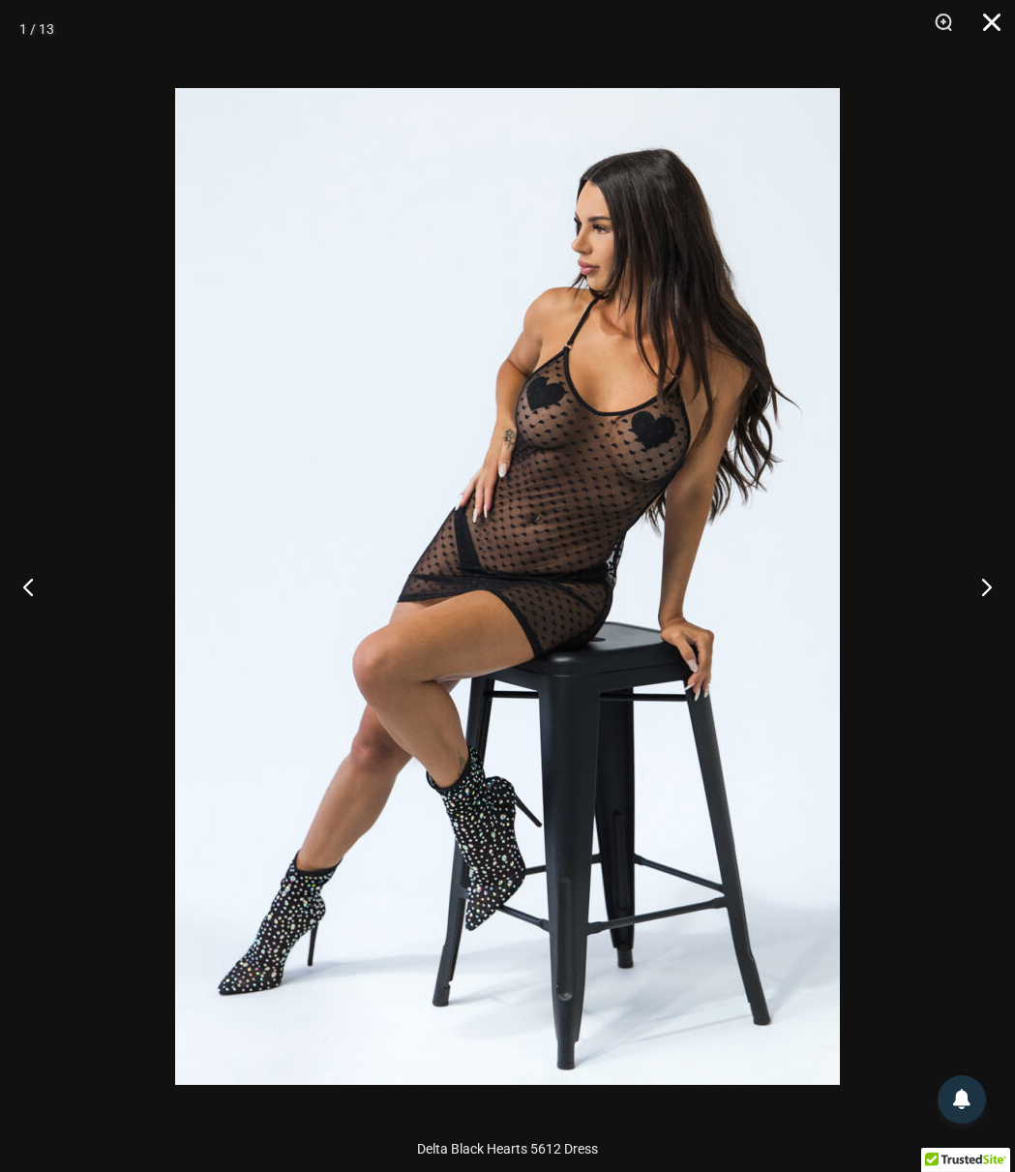
click at [990, 26] on button "Close" at bounding box center [985, 29] width 48 height 58
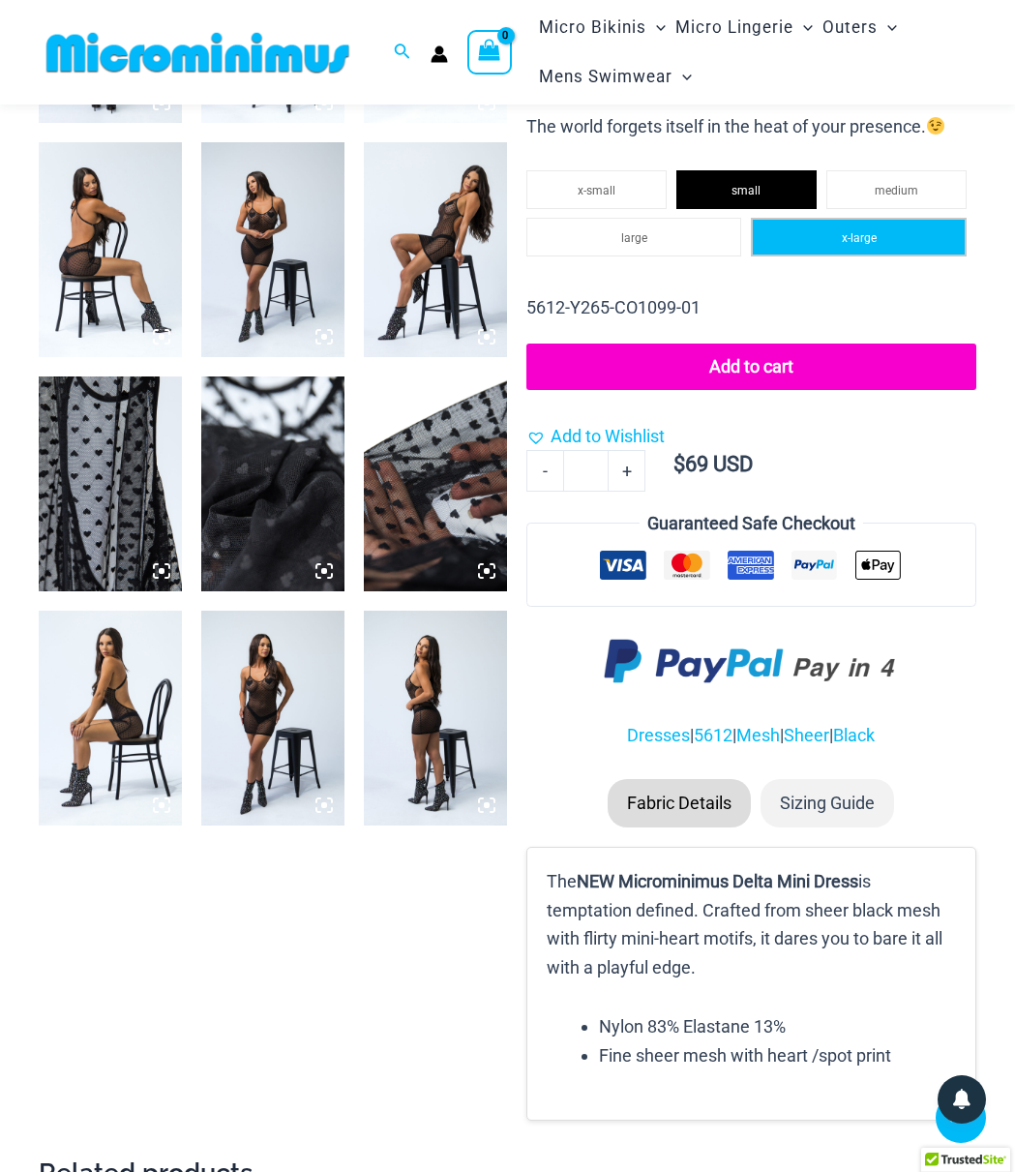
click at [948, 232] on li "x-large" at bounding box center [859, 237] width 216 height 39
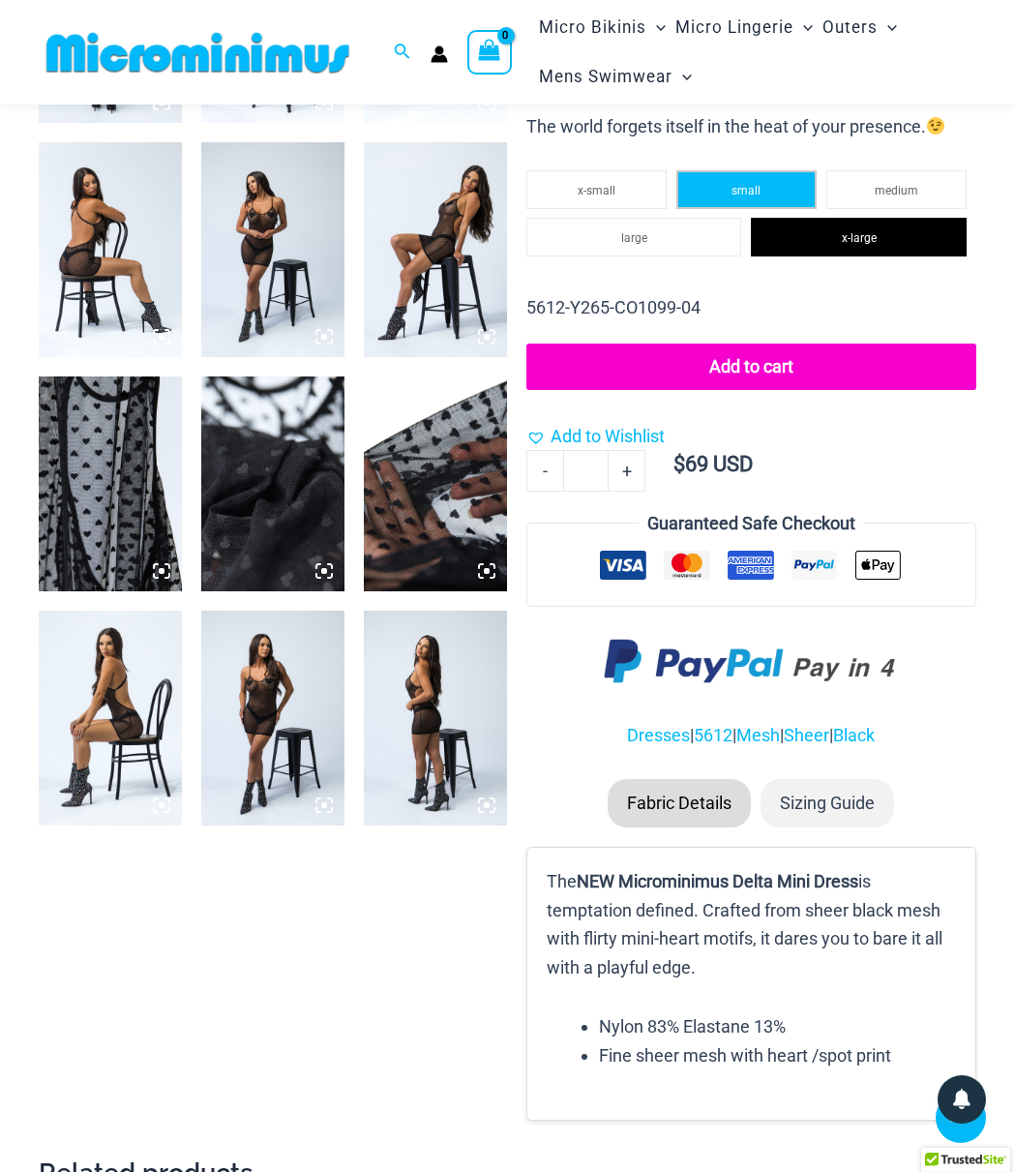
click at [774, 194] on li "small" at bounding box center [746, 189] width 140 height 39
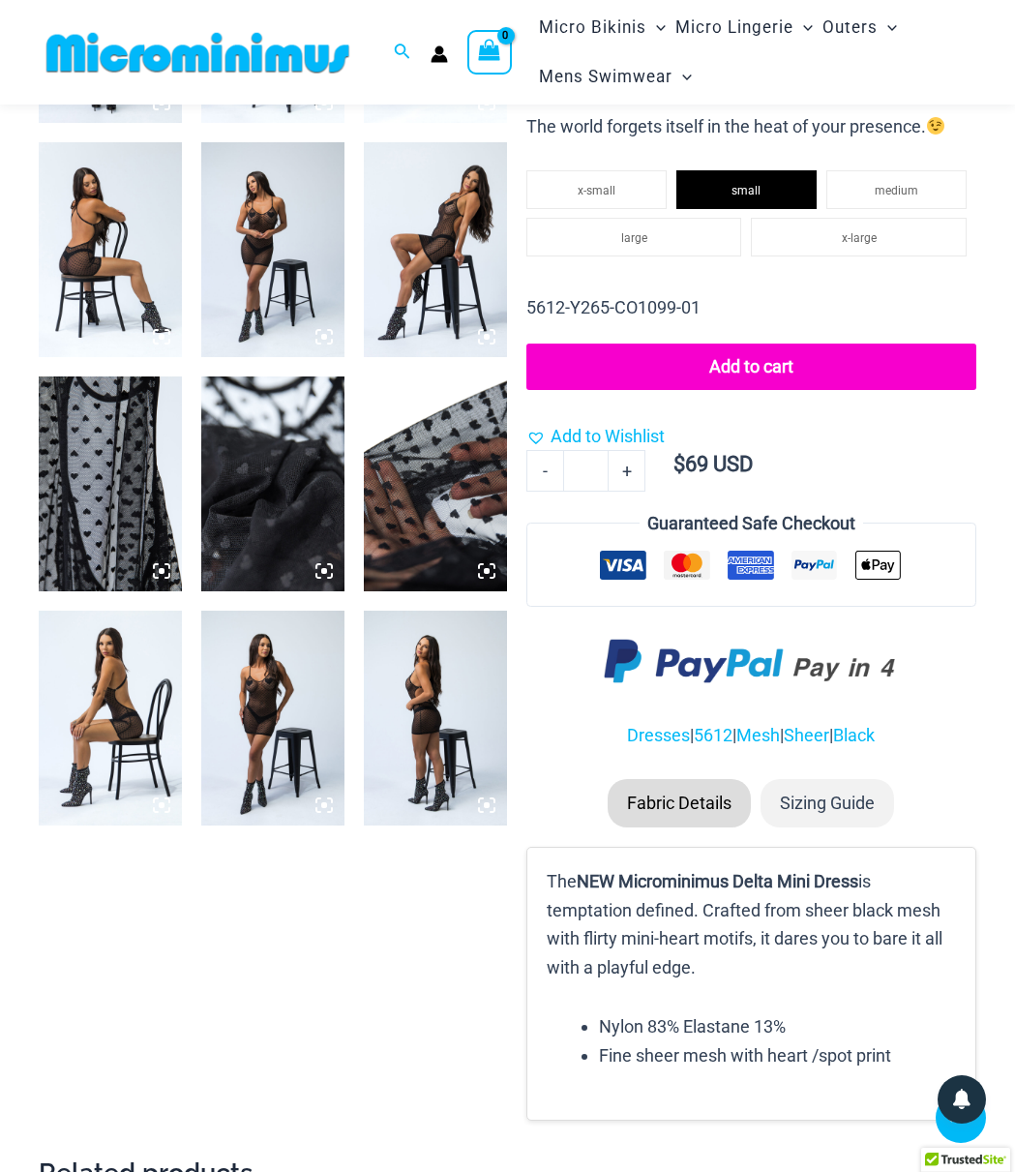
click at [973, 303] on p "5612-Y265-CO1099-01" at bounding box center [751, 307] width 450 height 29
click at [307, 693] on img at bounding box center [272, 717] width 143 height 215
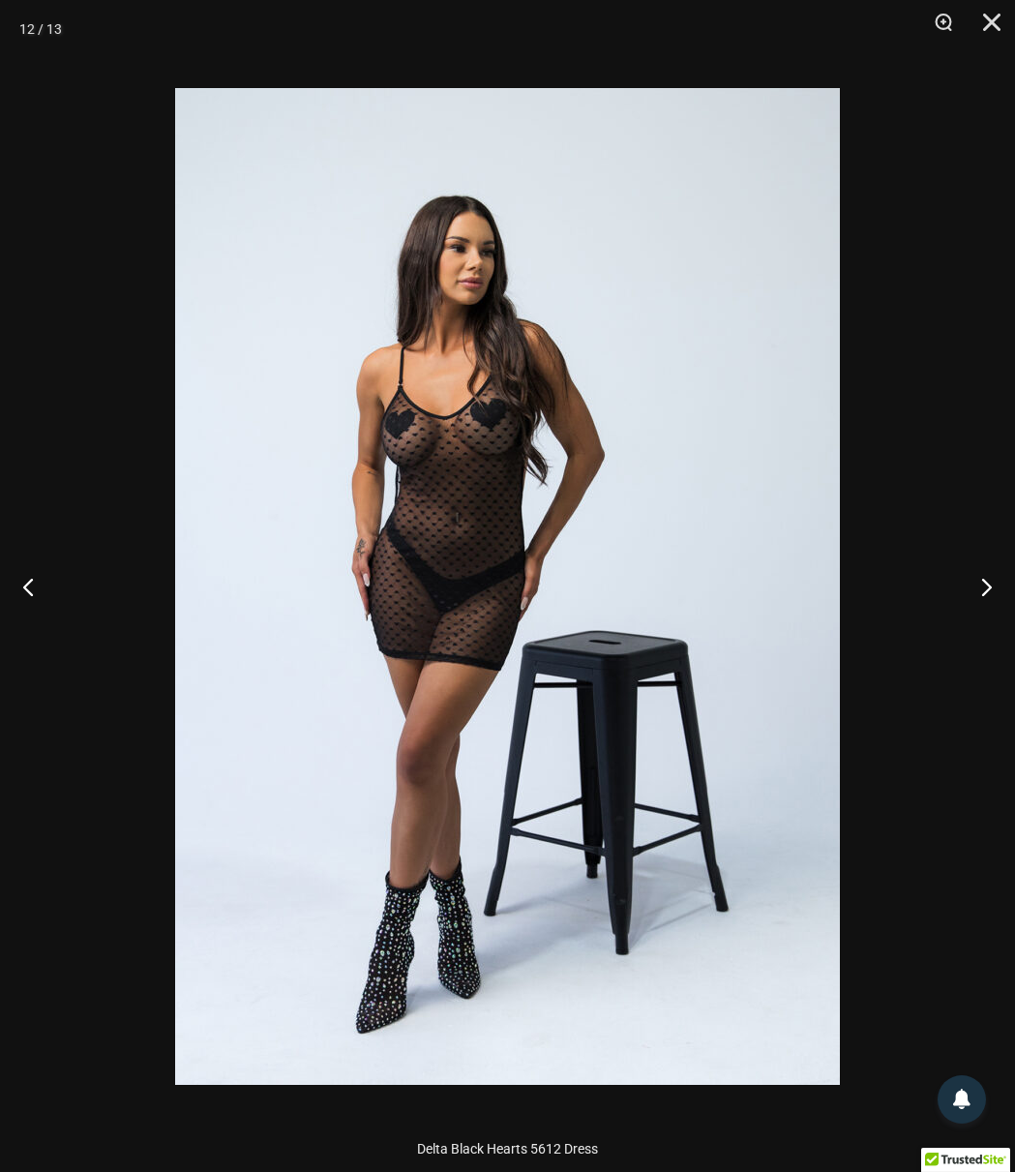
click at [692, 673] on img at bounding box center [507, 586] width 665 height 997
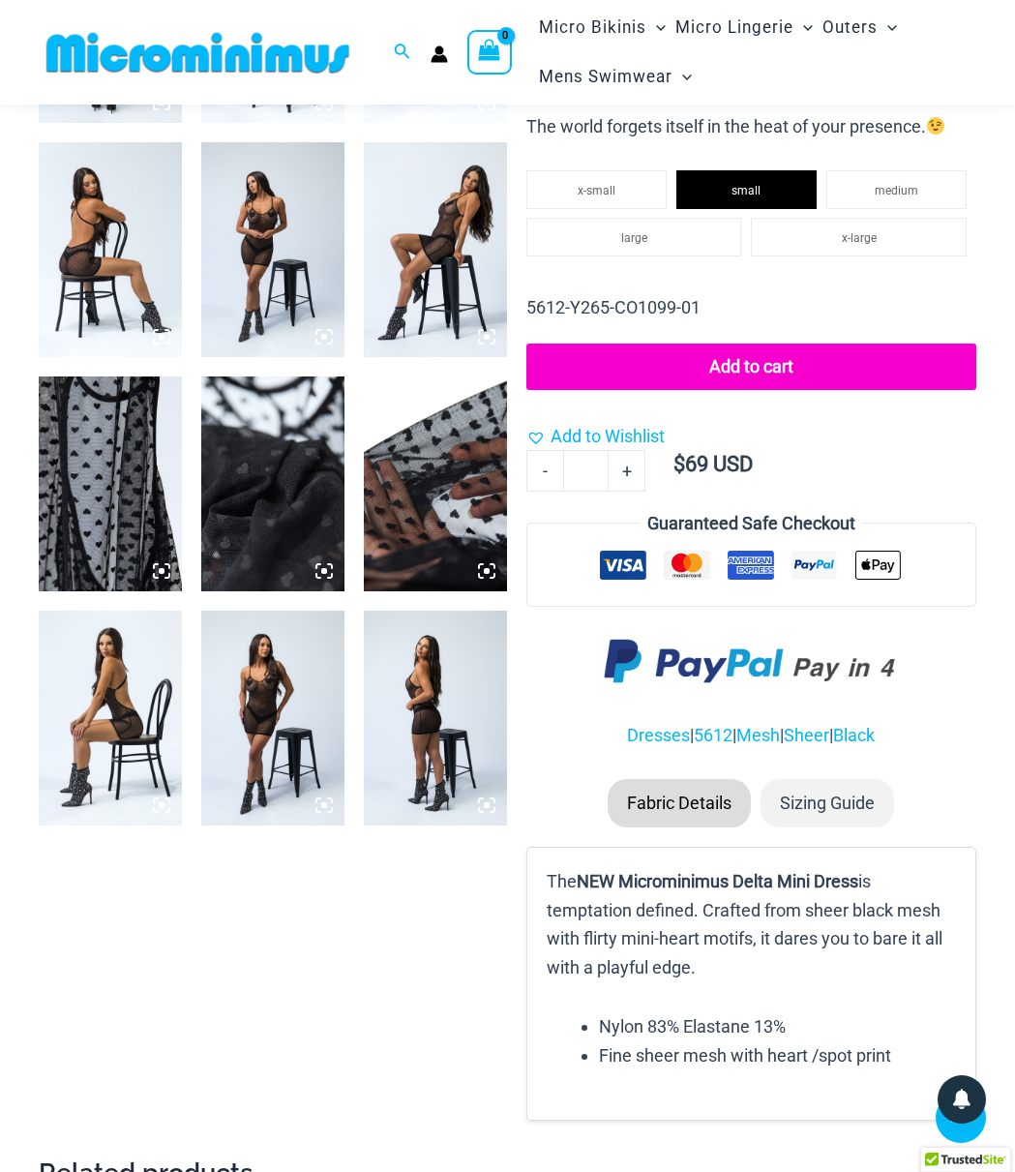
click at [273, 714] on img at bounding box center [272, 717] width 143 height 215
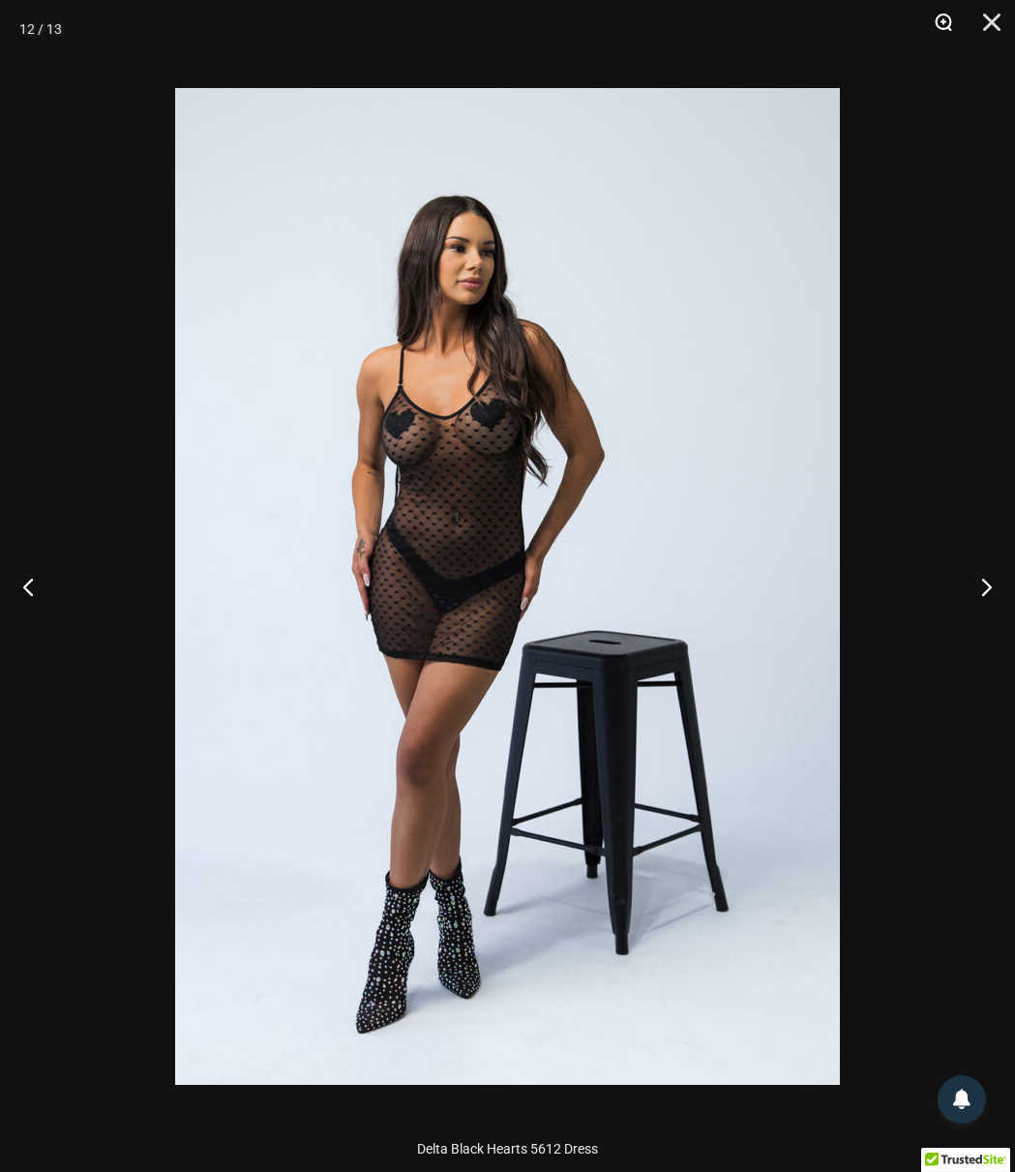
click at [951, 15] on button "Zoom" at bounding box center [936, 29] width 48 height 58
click at [941, 20] on button "Zoom" at bounding box center [936, 29] width 48 height 58
click at [997, 572] on button "Next" at bounding box center [978, 586] width 73 height 97
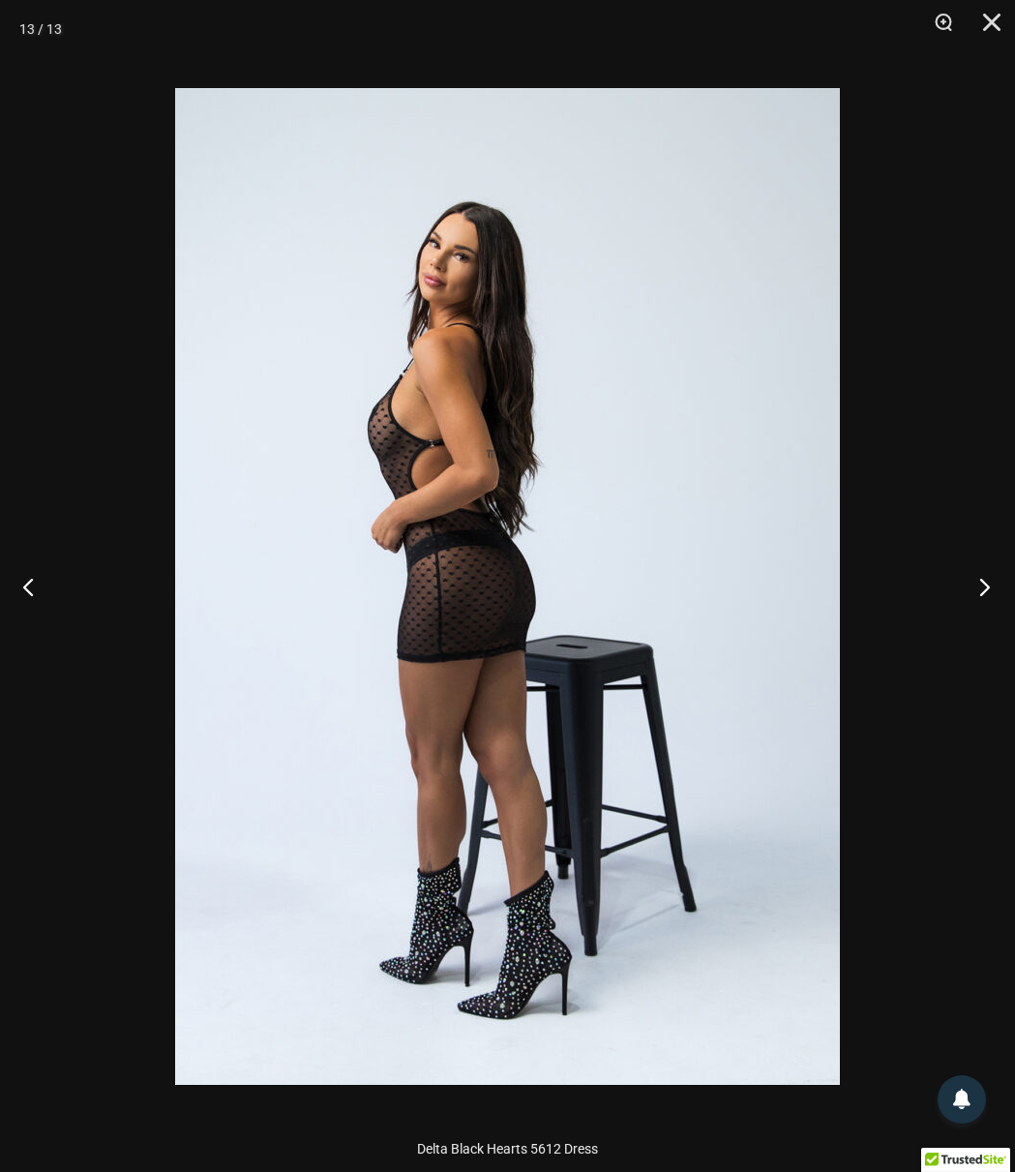
click at [995, 576] on button "Next" at bounding box center [978, 586] width 73 height 97
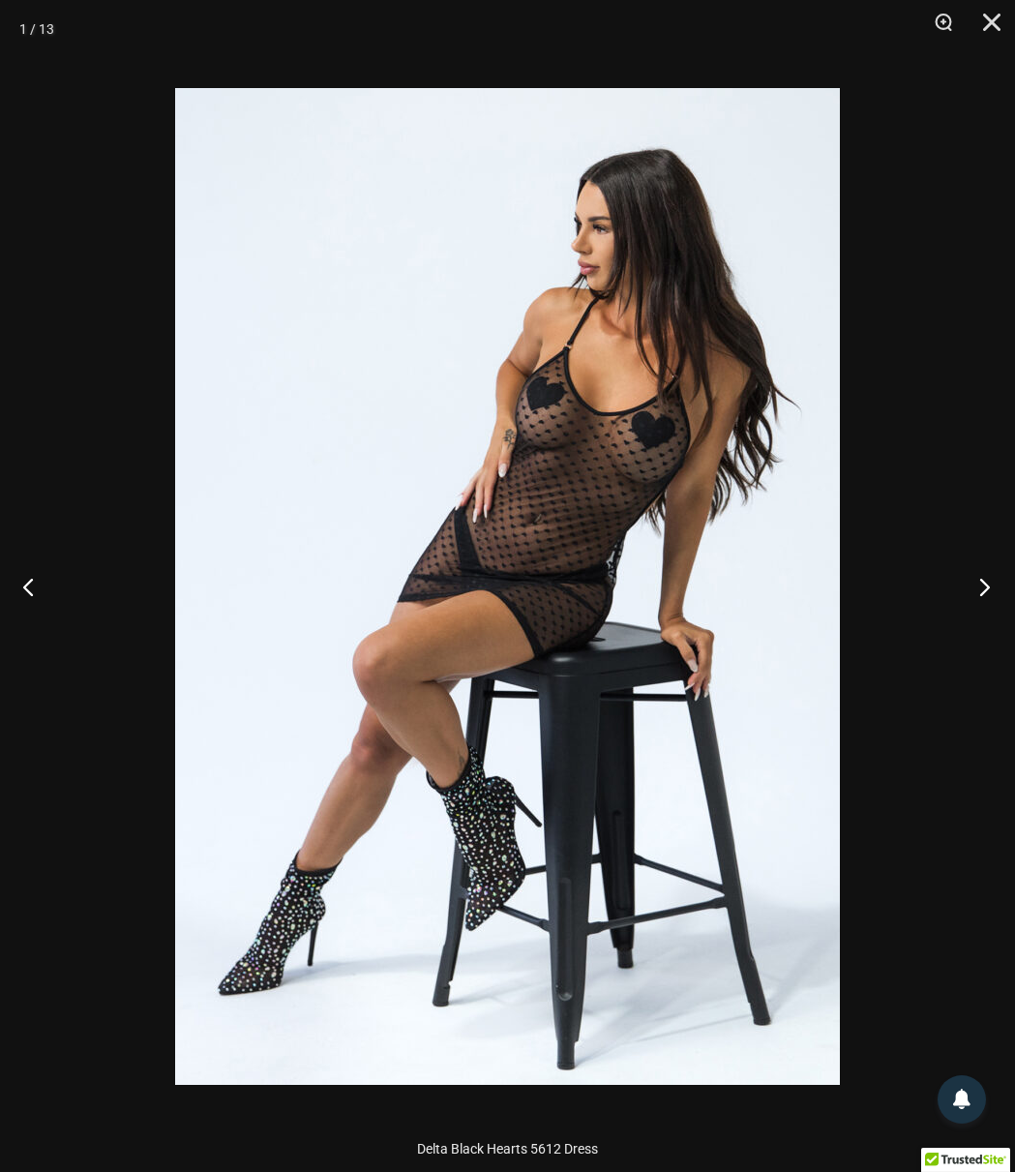
click at [995, 576] on button "Next" at bounding box center [978, 586] width 73 height 97
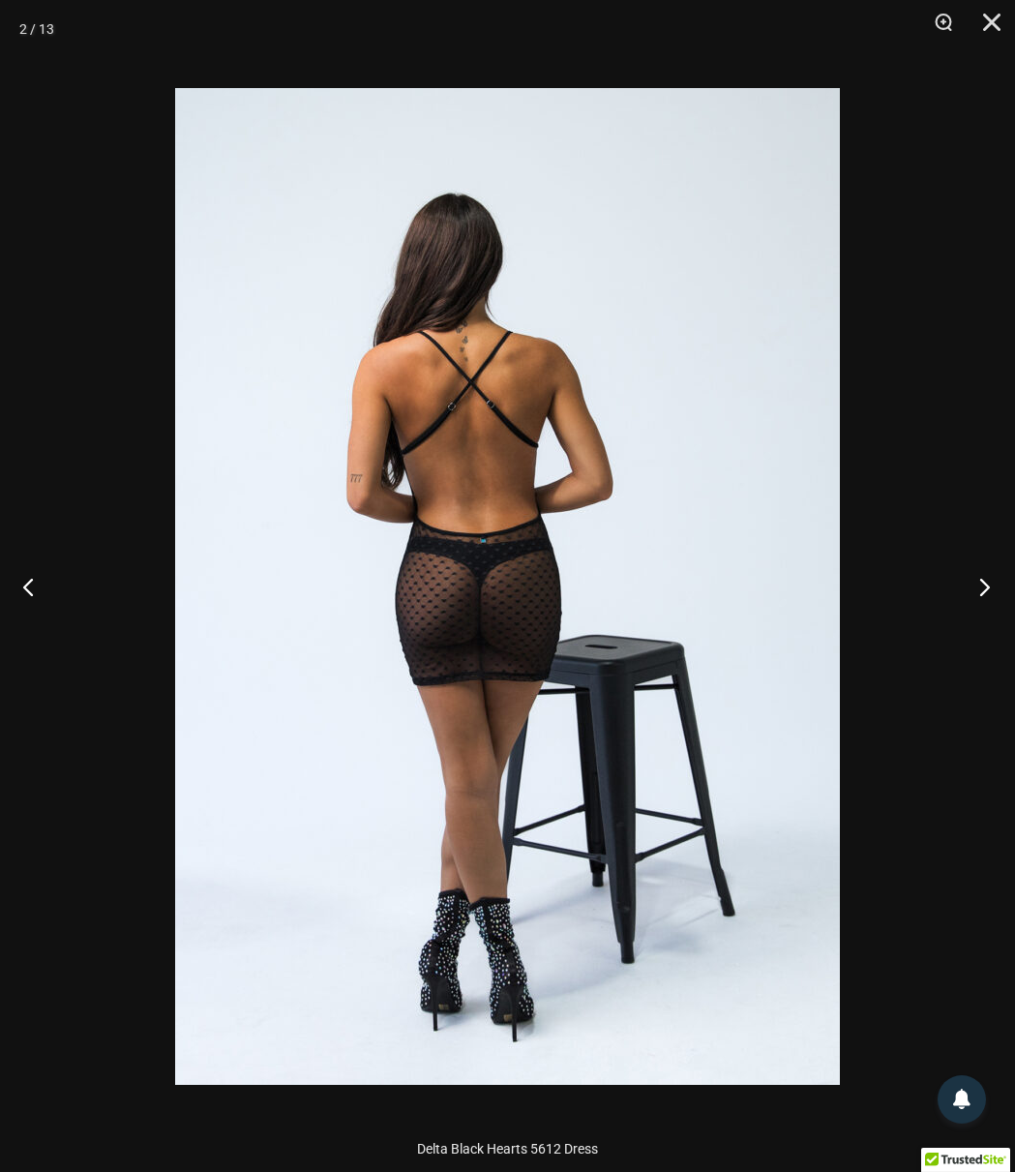
click at [995, 576] on button "Next" at bounding box center [978, 586] width 73 height 97
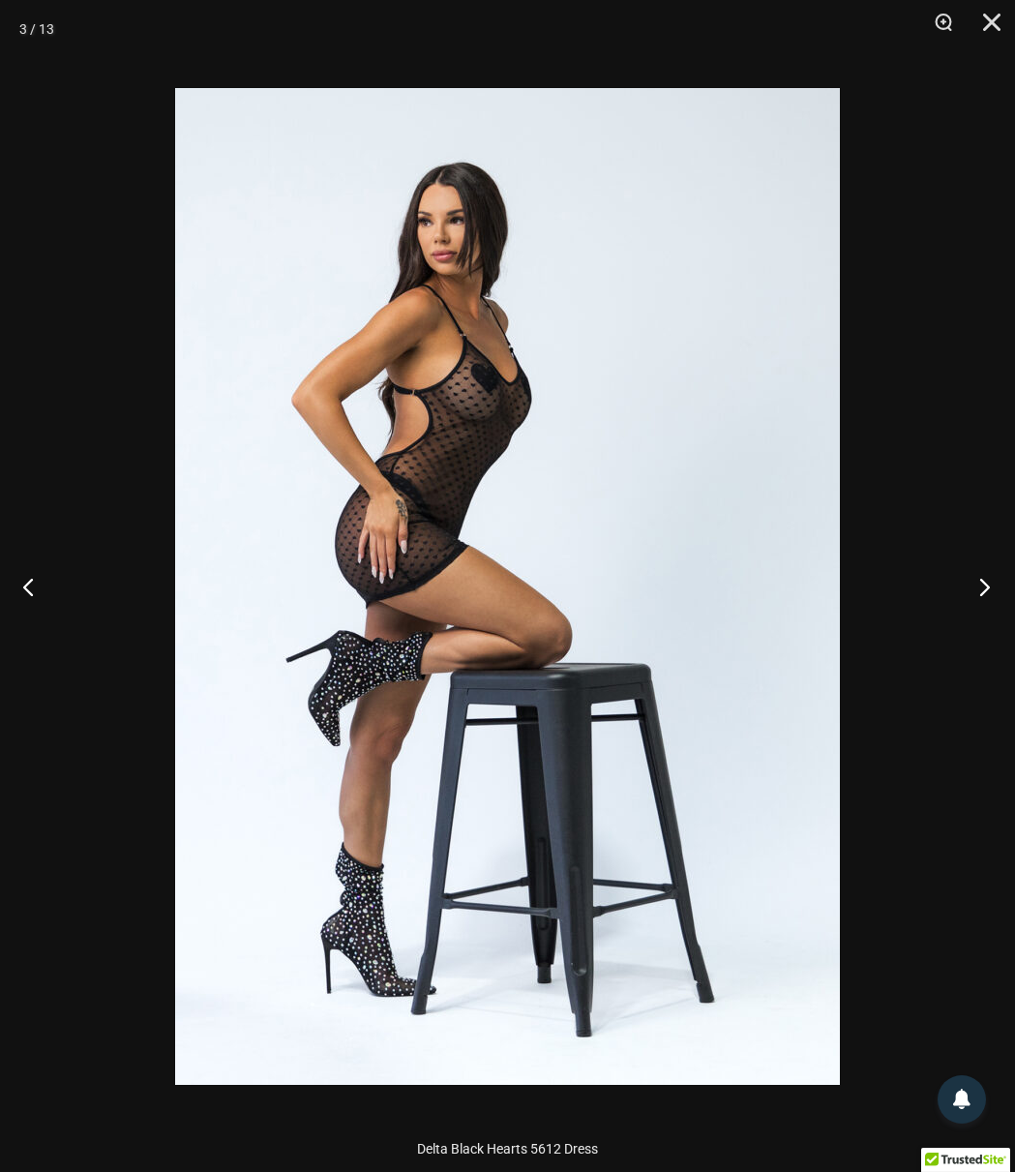
click at [995, 576] on button "Next" at bounding box center [978, 586] width 73 height 97
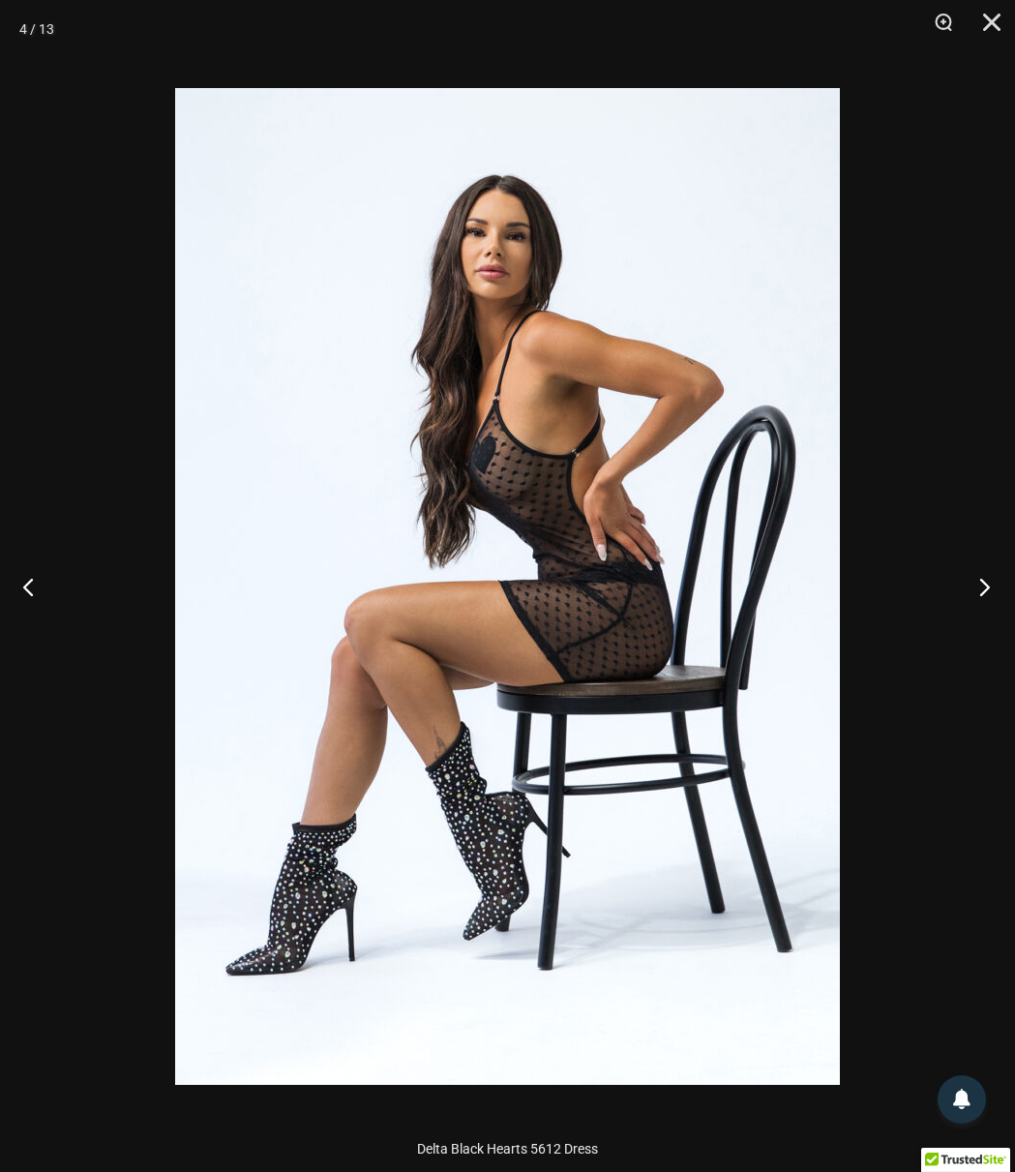
click at [995, 576] on button "Next" at bounding box center [978, 586] width 73 height 97
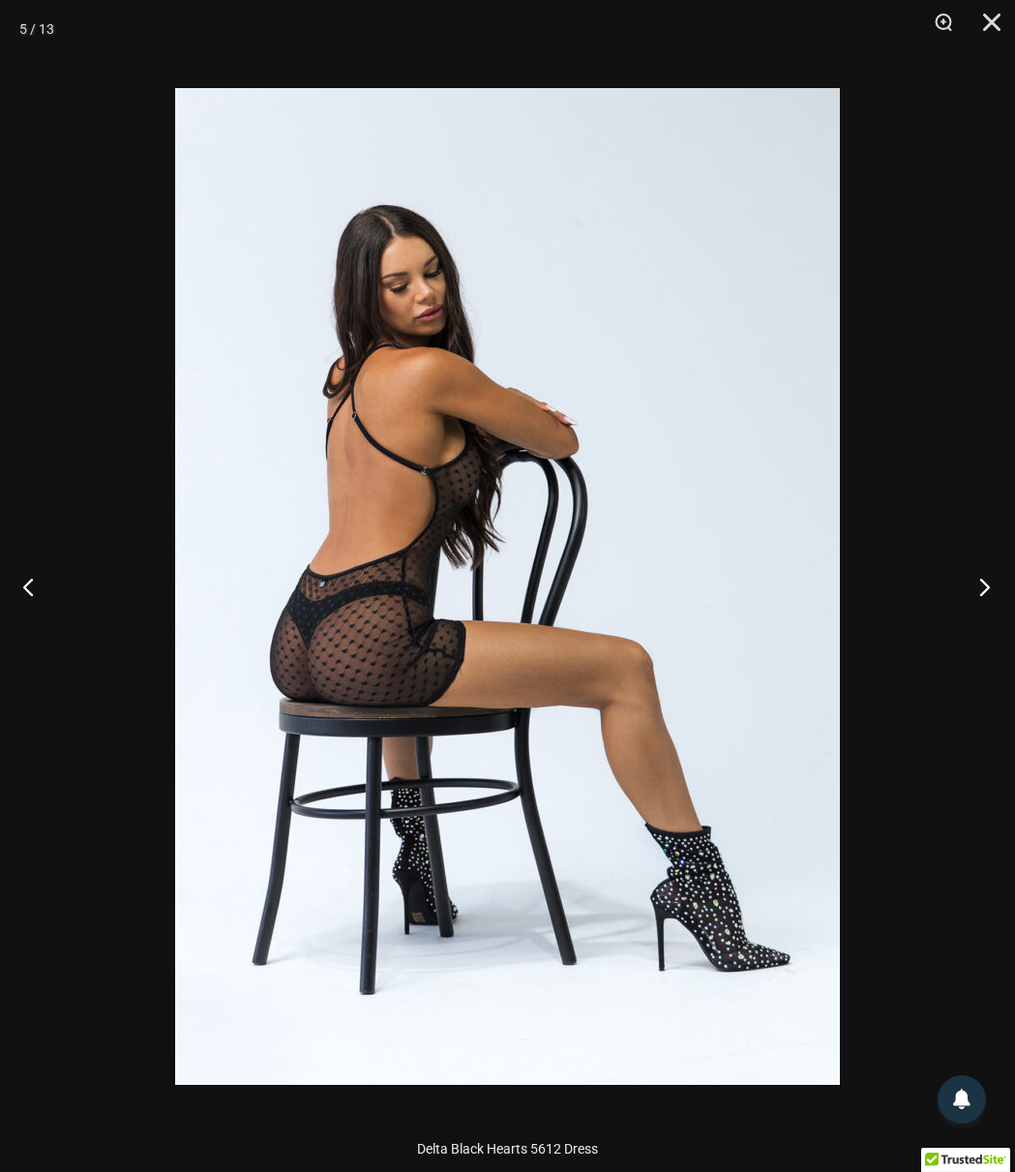
click at [995, 576] on button "Next" at bounding box center [978, 586] width 73 height 97
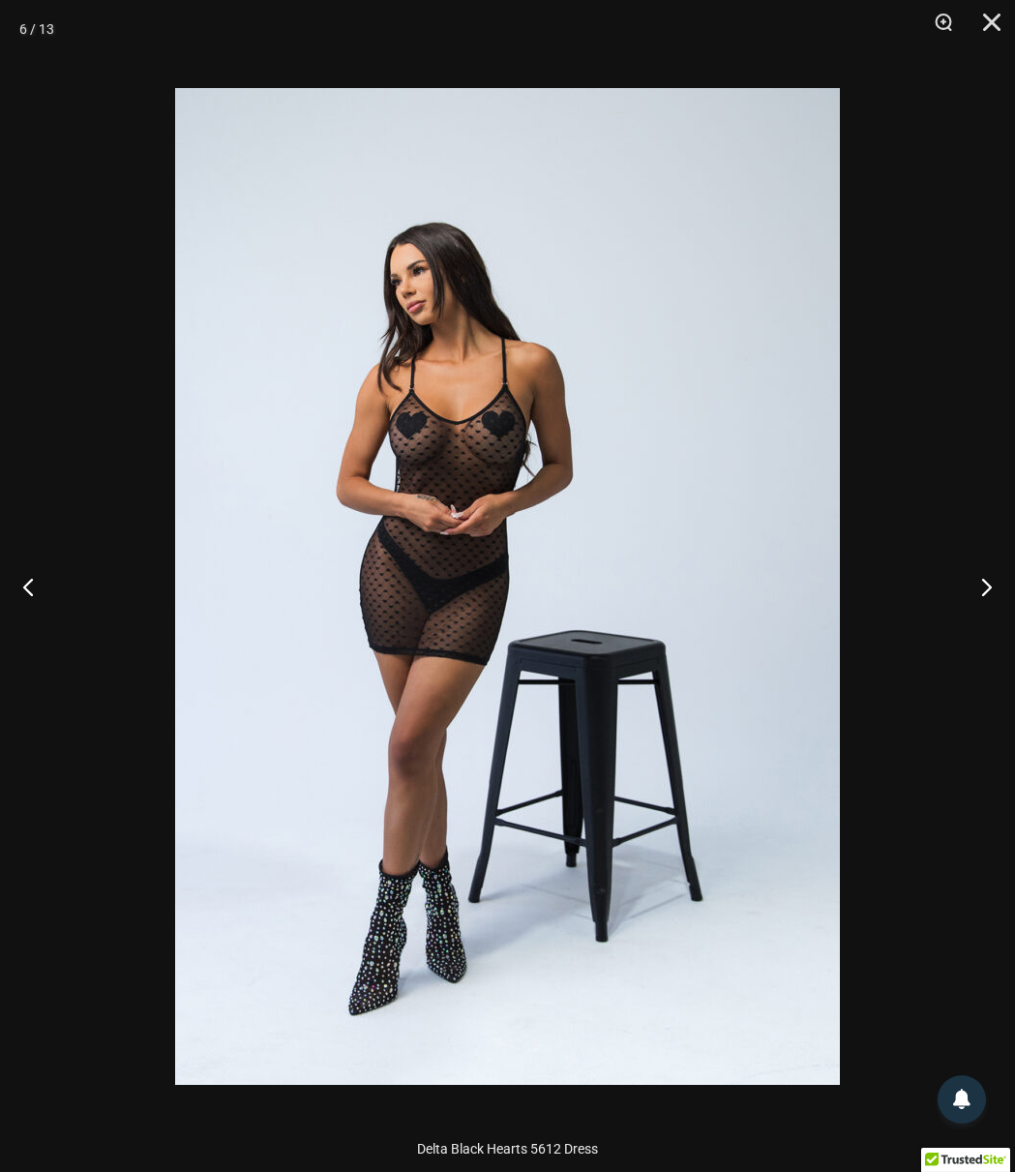
click at [933, 361] on div at bounding box center [507, 586] width 1015 height 1172
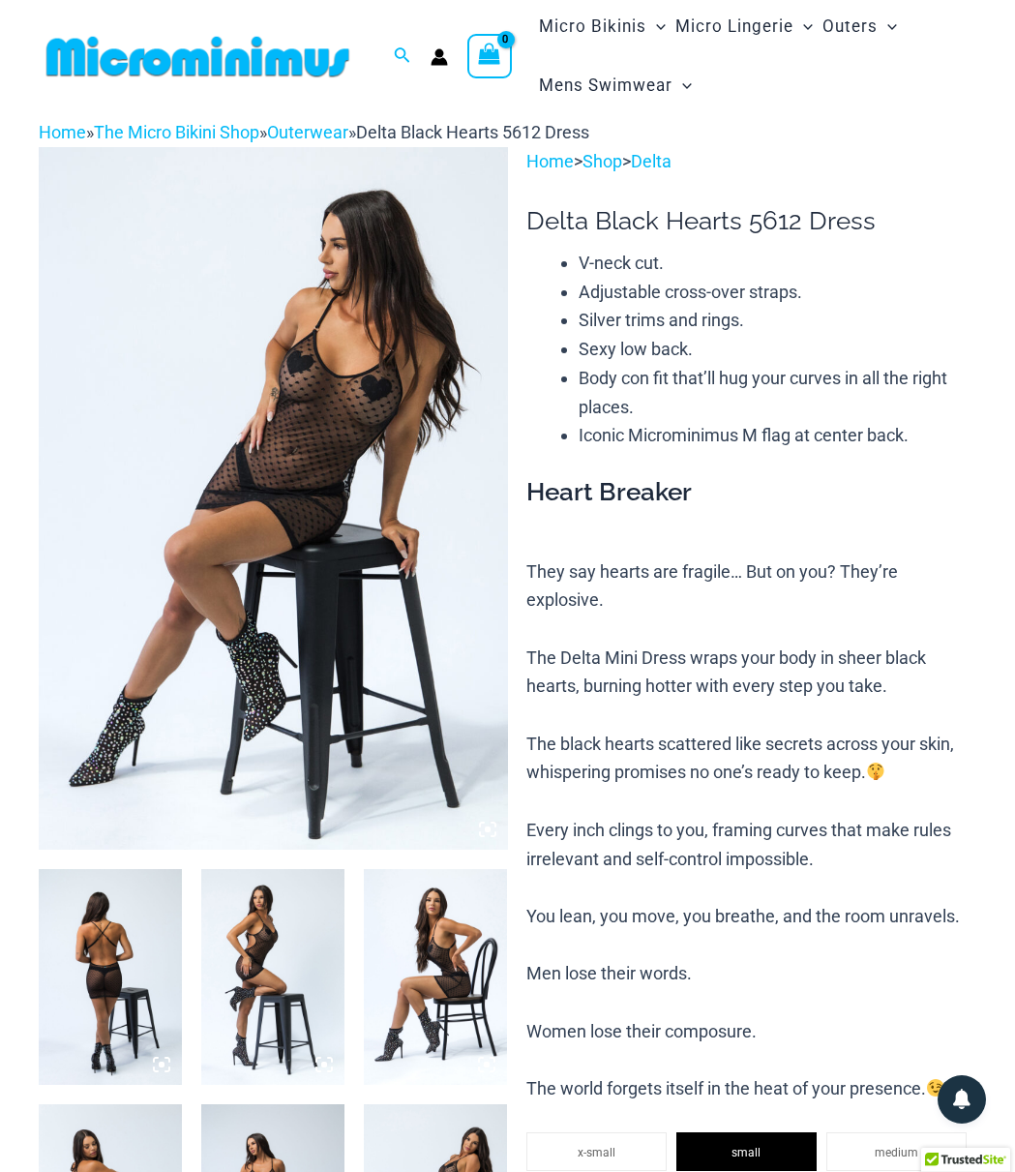
scroll to position [0, 0]
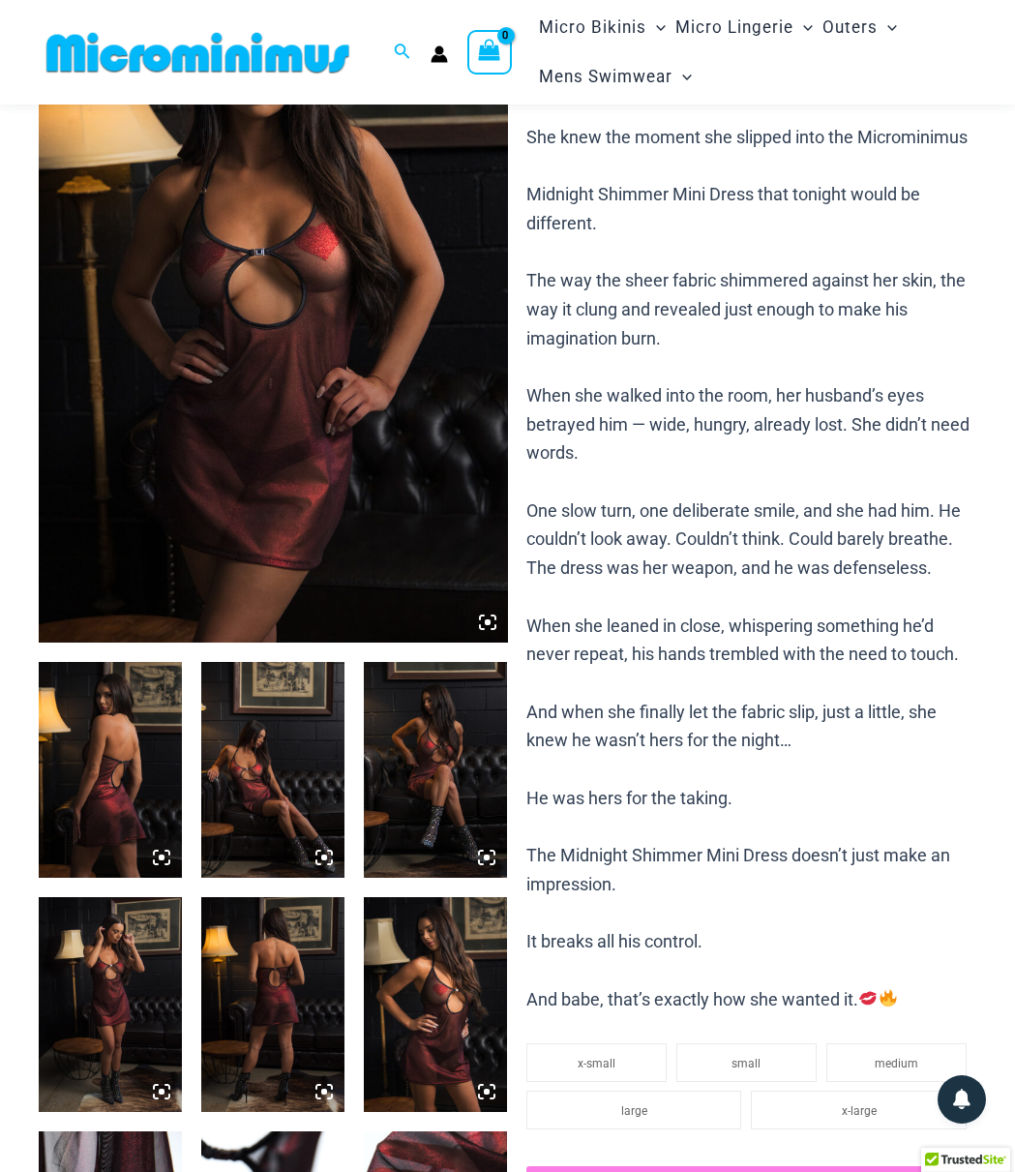
scroll to position [484, 0]
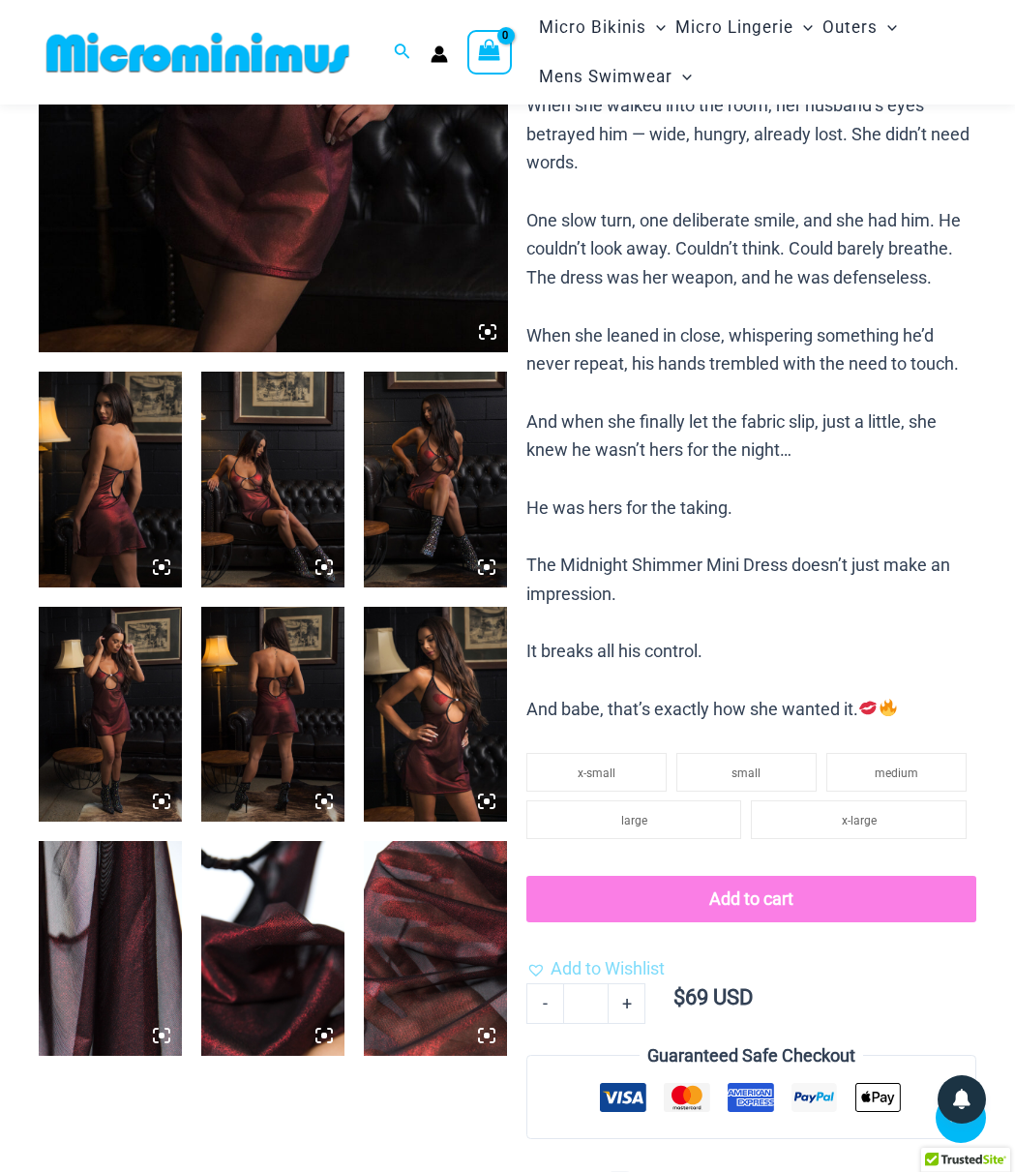
click at [394, 912] on img at bounding box center [435, 948] width 143 height 215
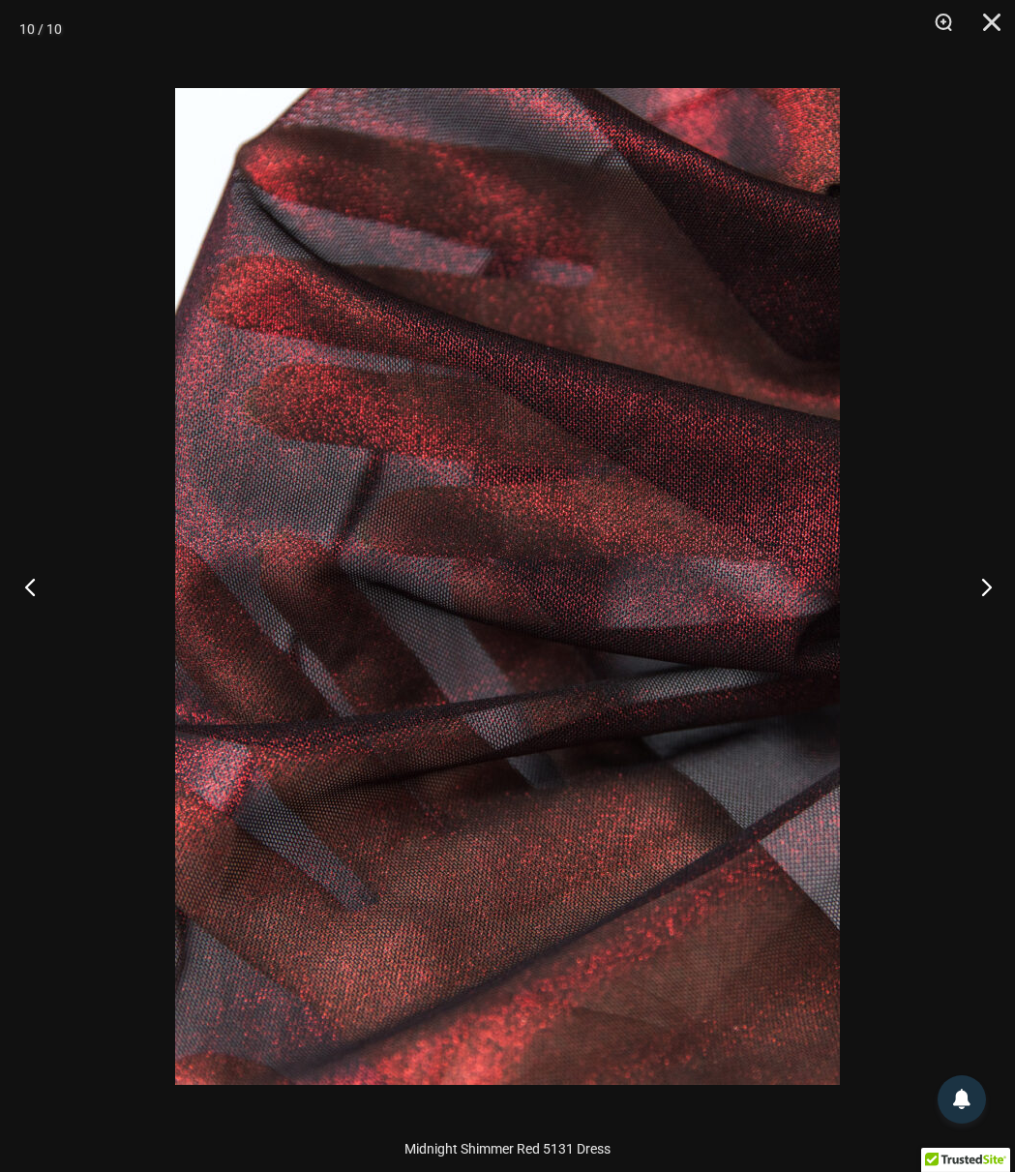
click at [28, 593] on button "Previous" at bounding box center [36, 586] width 73 height 97
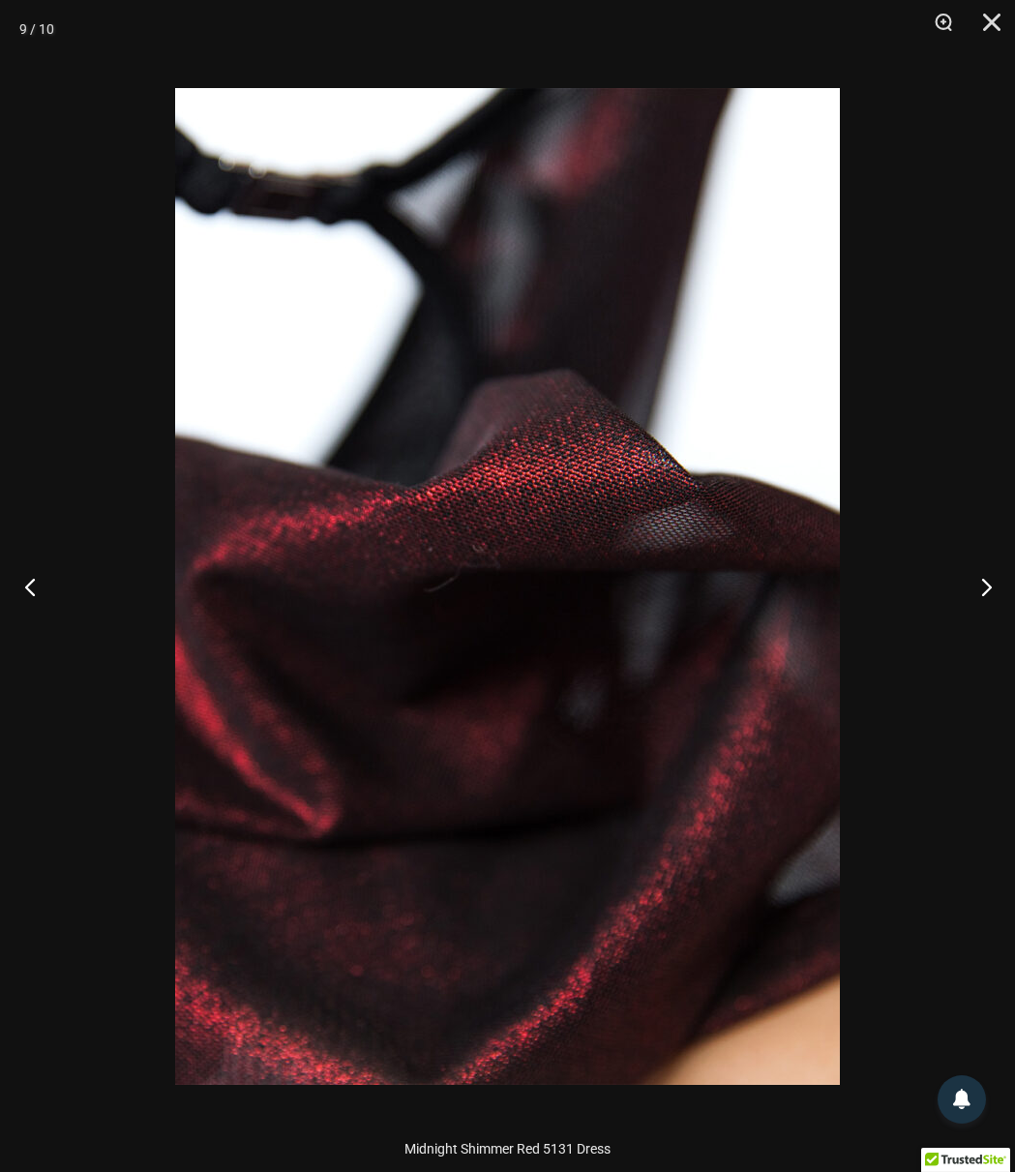
click at [28, 593] on button "Previous" at bounding box center [36, 586] width 73 height 97
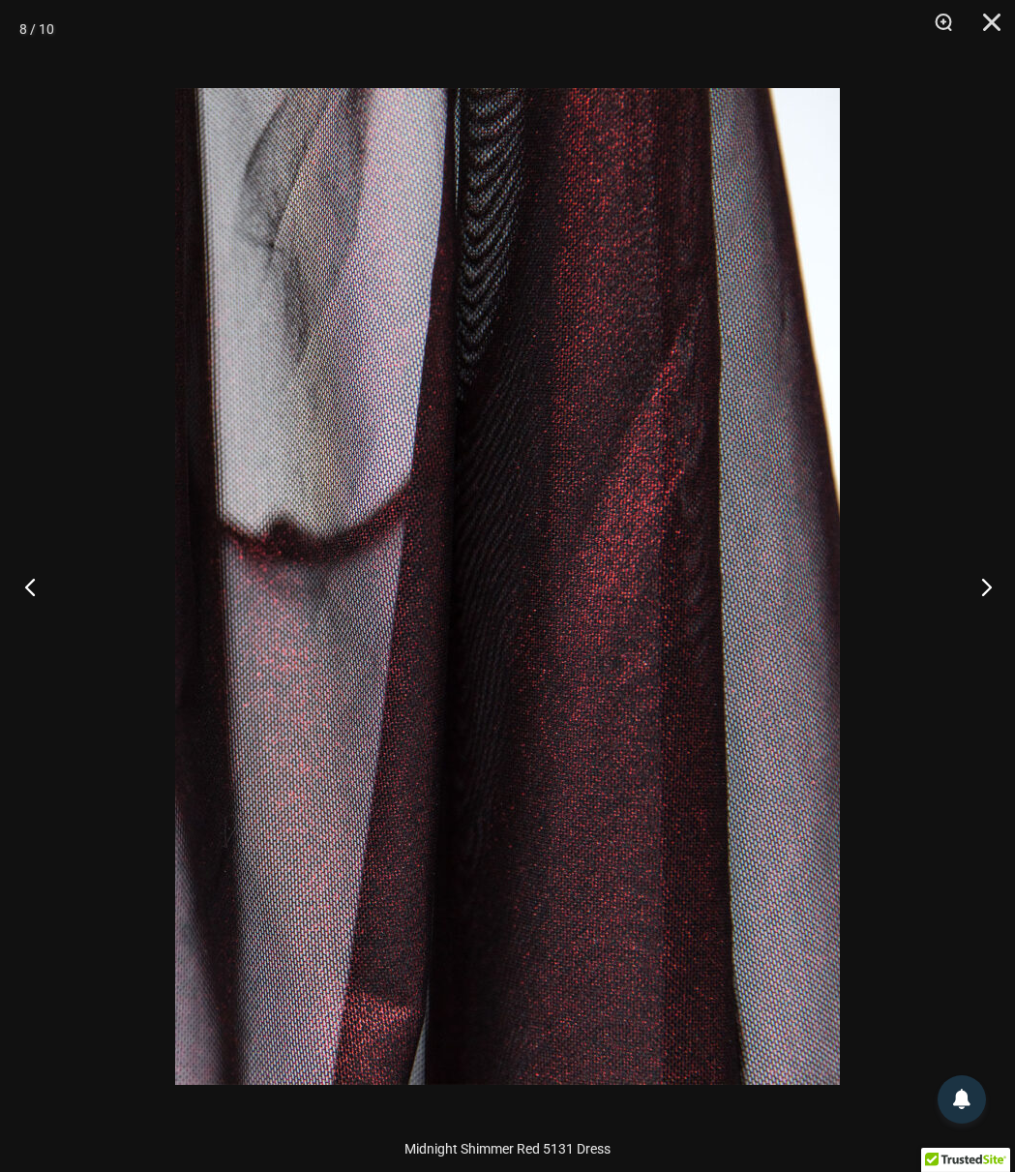
click at [28, 593] on button "Previous" at bounding box center [36, 586] width 73 height 97
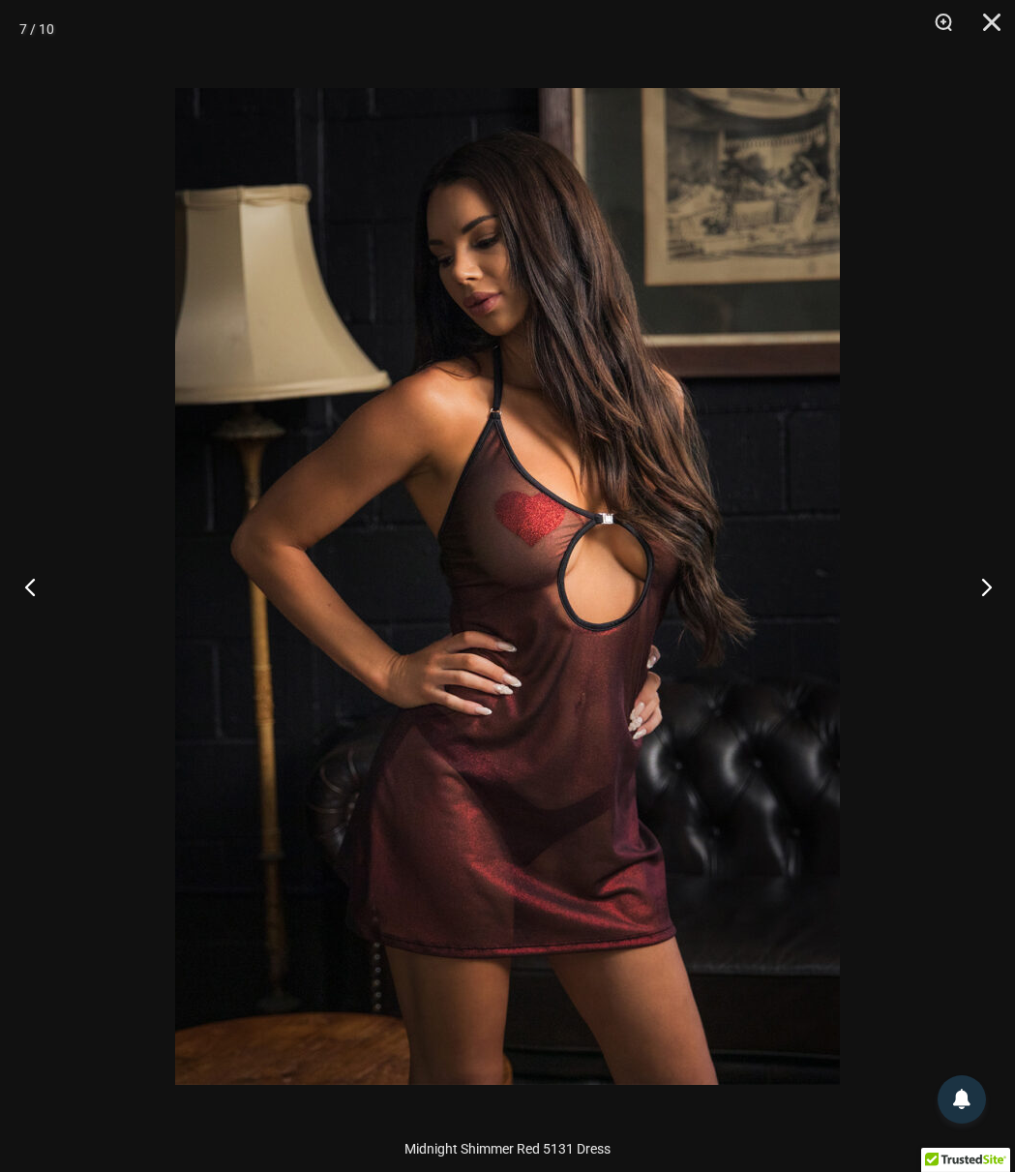
click at [28, 593] on button "Previous" at bounding box center [36, 586] width 73 height 97
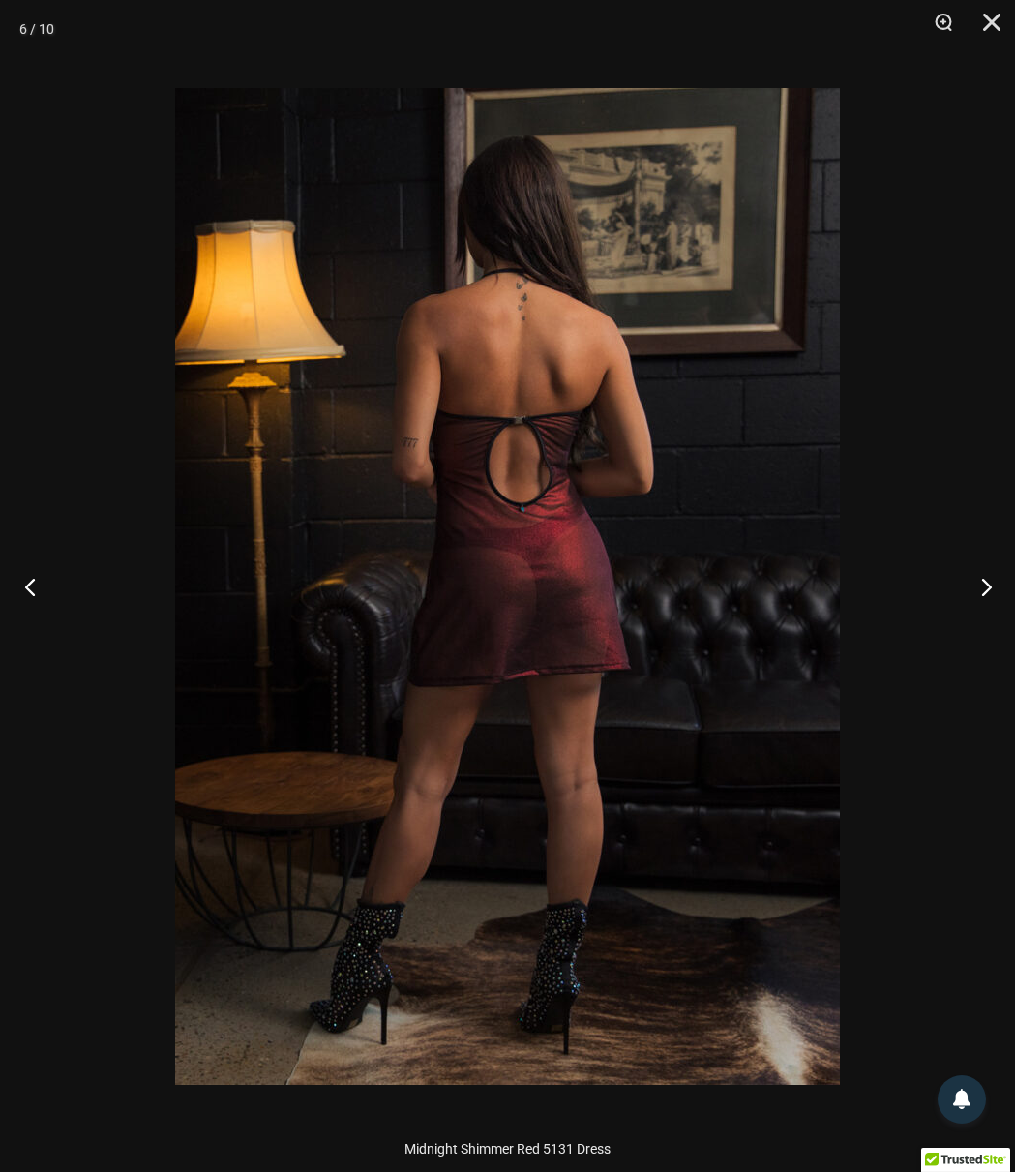
click at [28, 593] on button "Previous" at bounding box center [36, 586] width 73 height 97
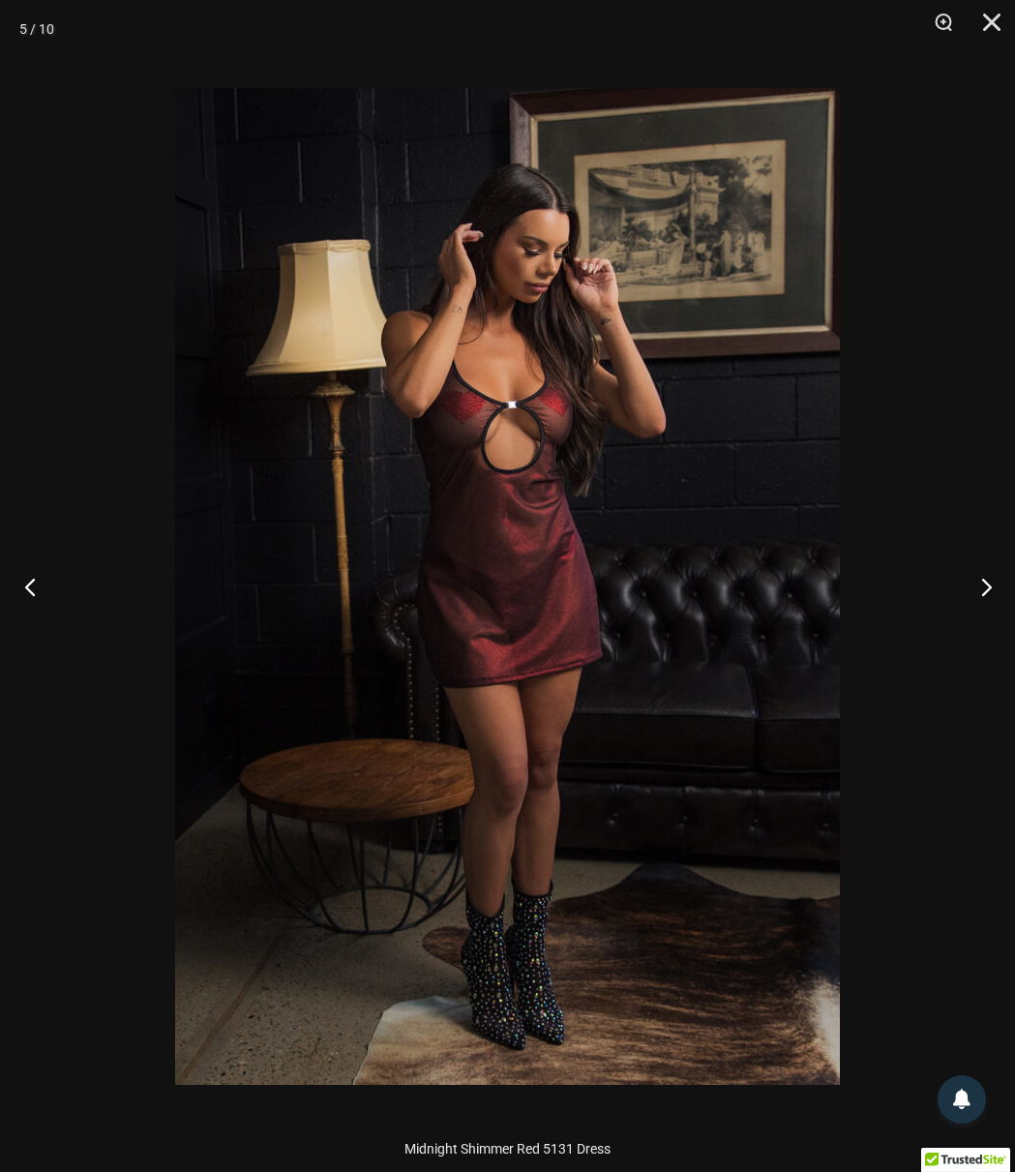
click at [23, 579] on button "Previous" at bounding box center [36, 586] width 73 height 97
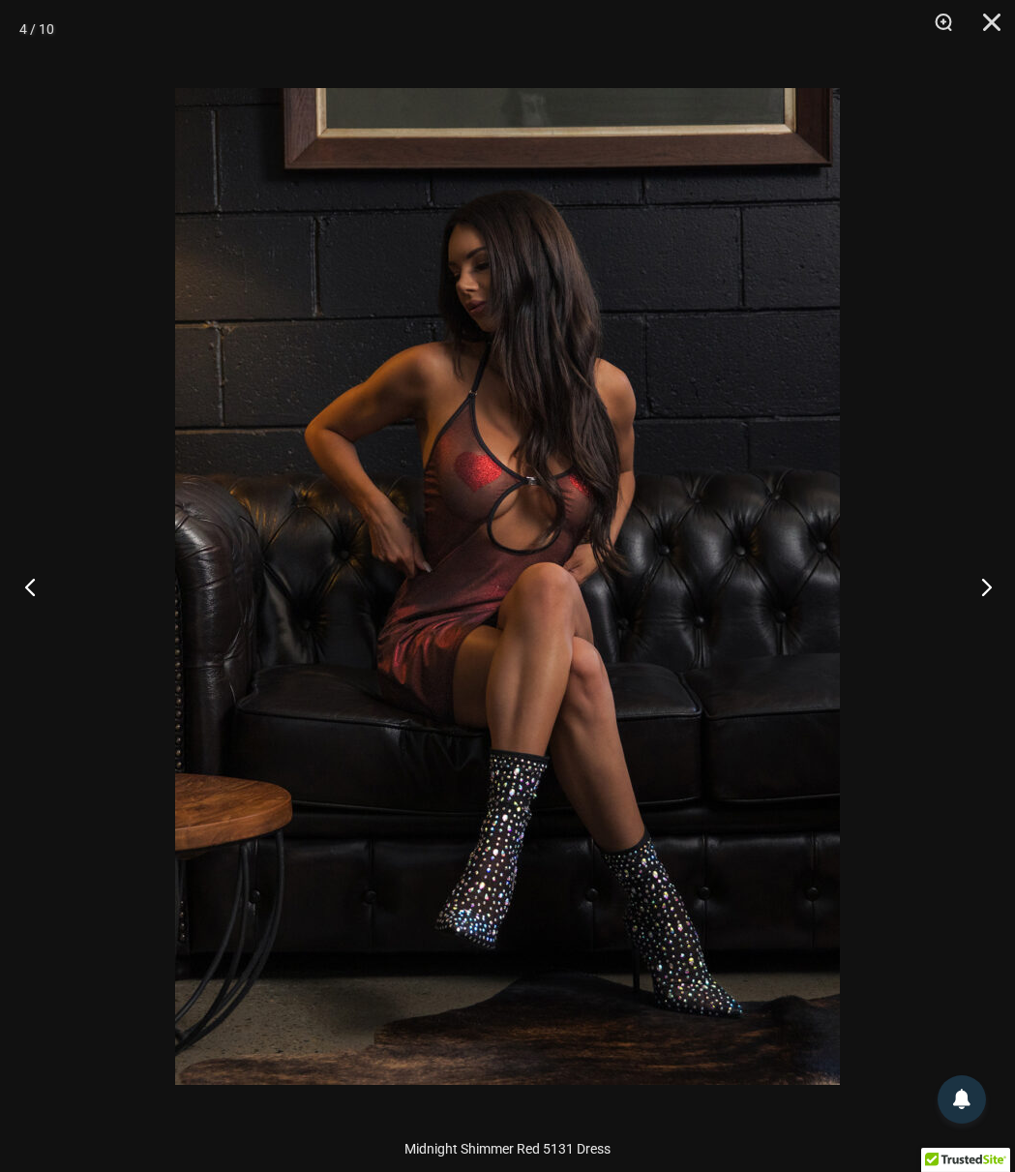
click at [23, 579] on button "Previous" at bounding box center [36, 586] width 73 height 97
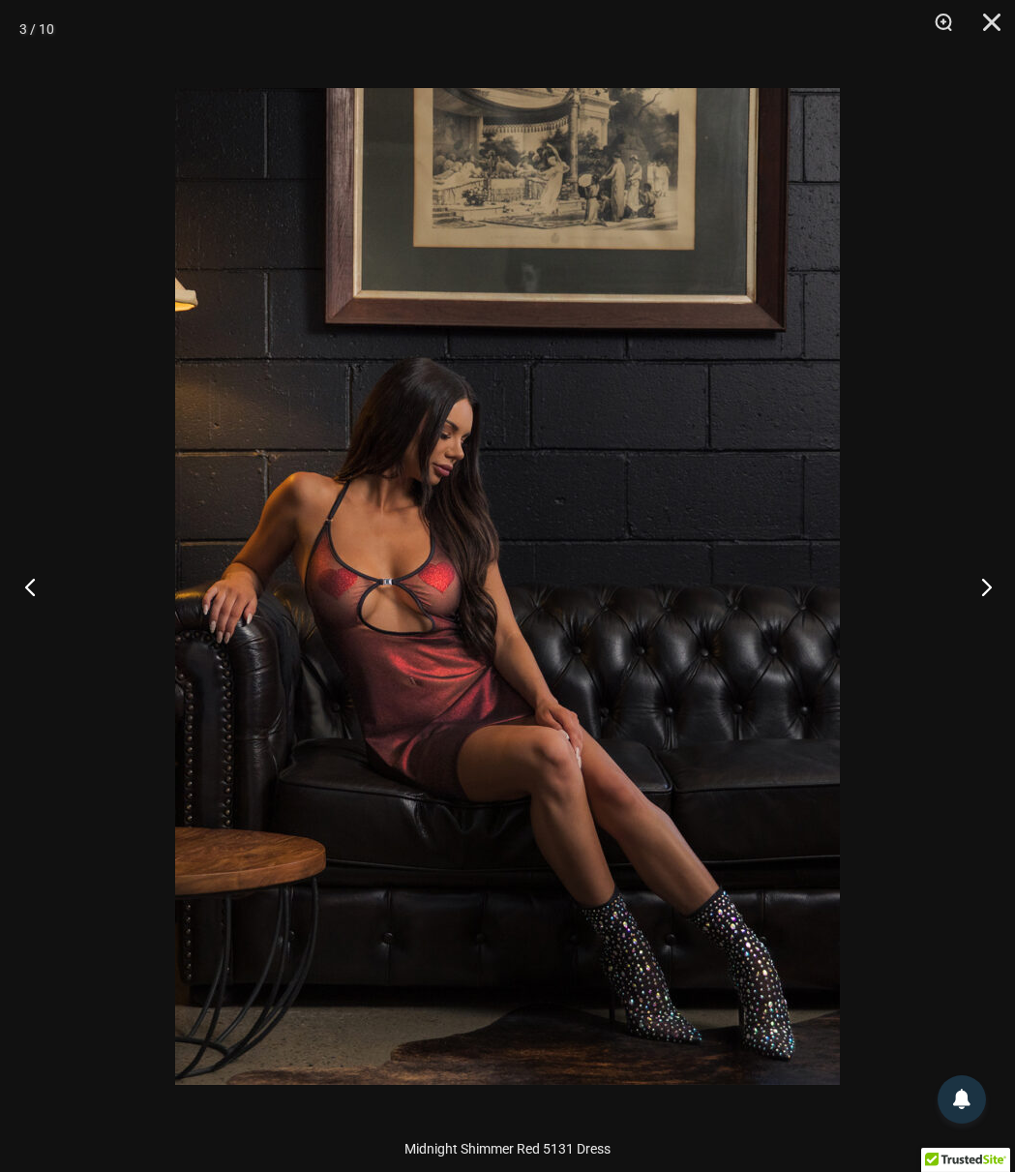
click at [20, 576] on button "Previous" at bounding box center [36, 586] width 73 height 97
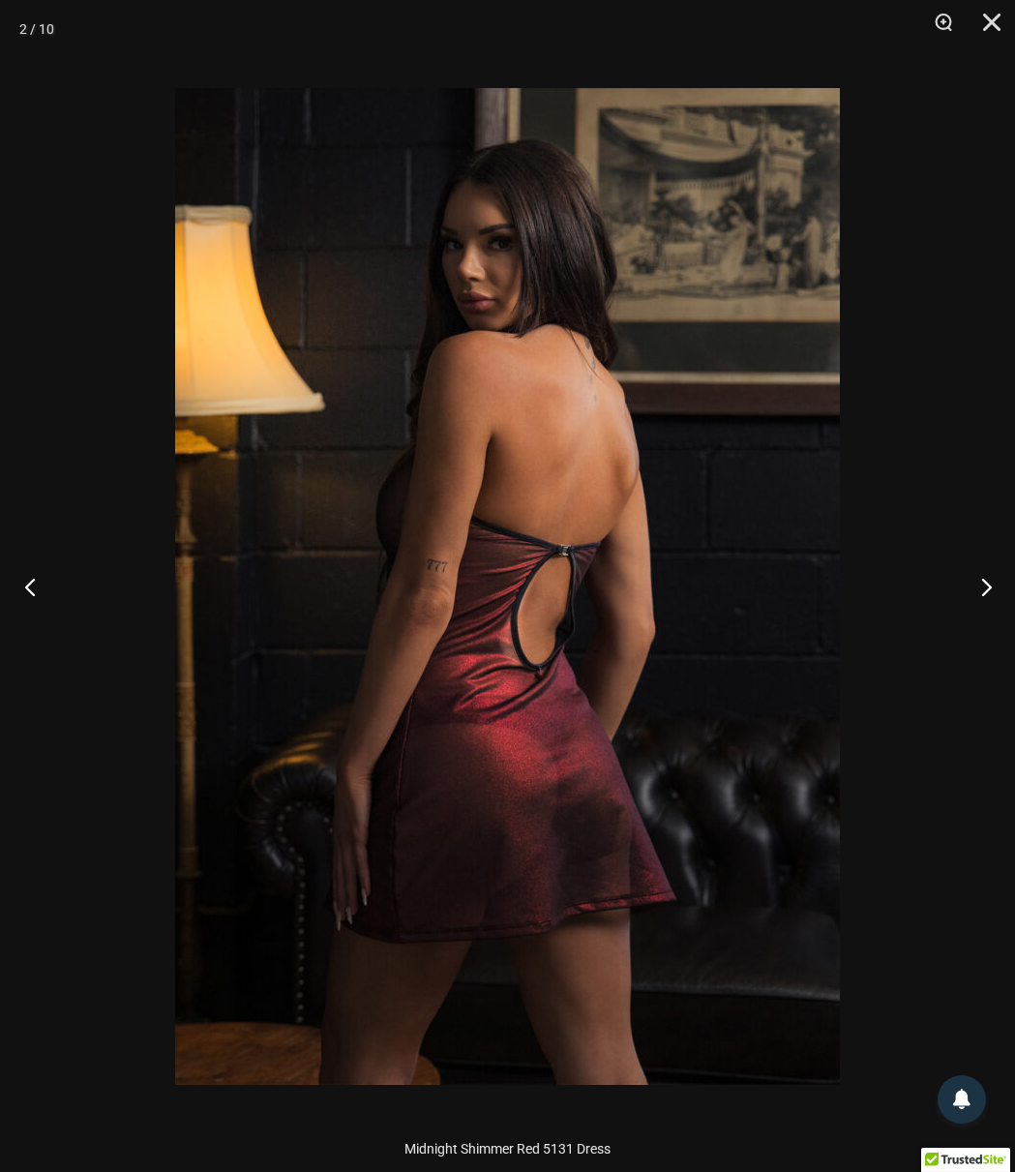
click at [20, 576] on button "Previous" at bounding box center [36, 586] width 73 height 97
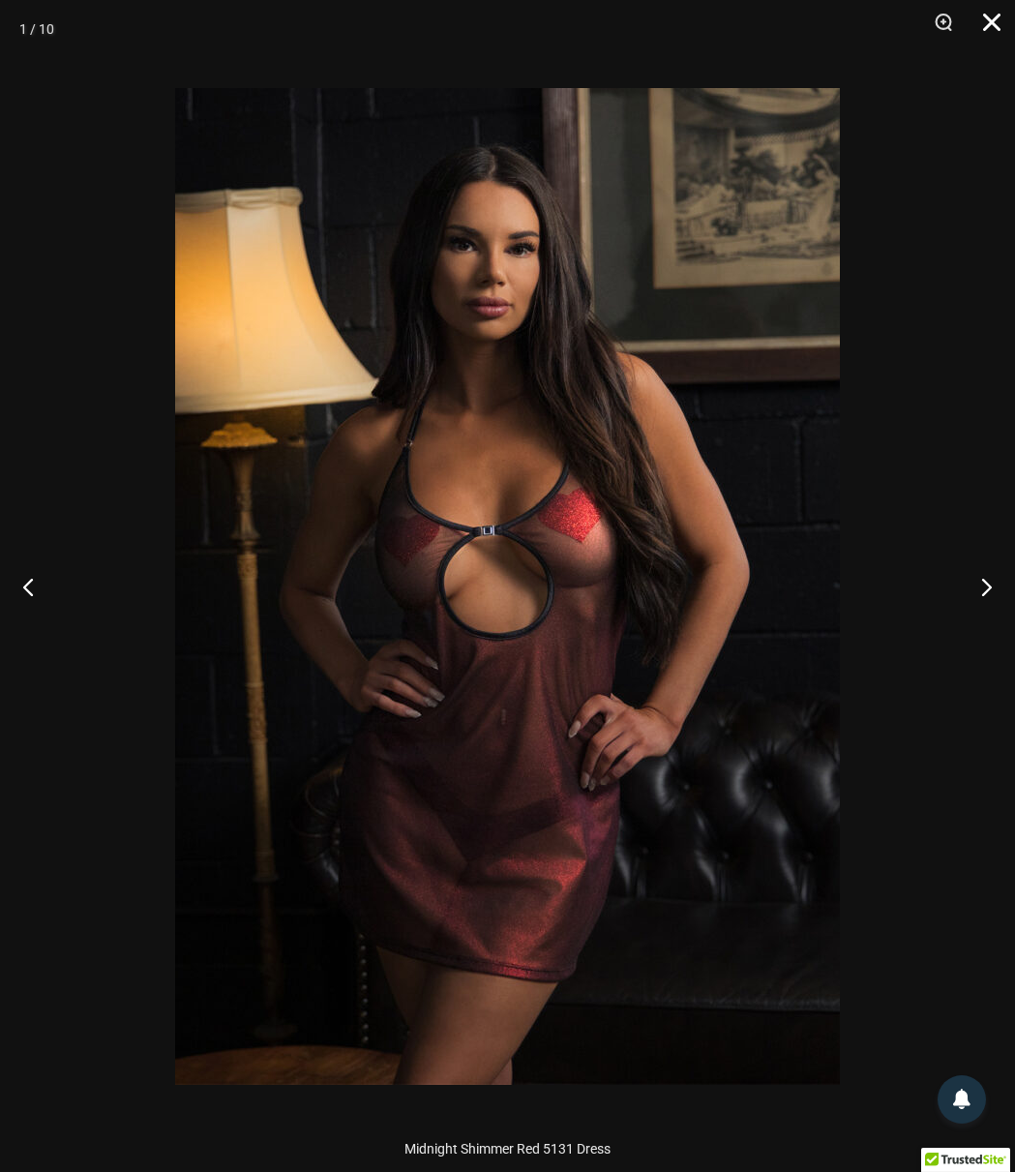
click at [988, 38] on button "Close" at bounding box center [985, 29] width 48 height 58
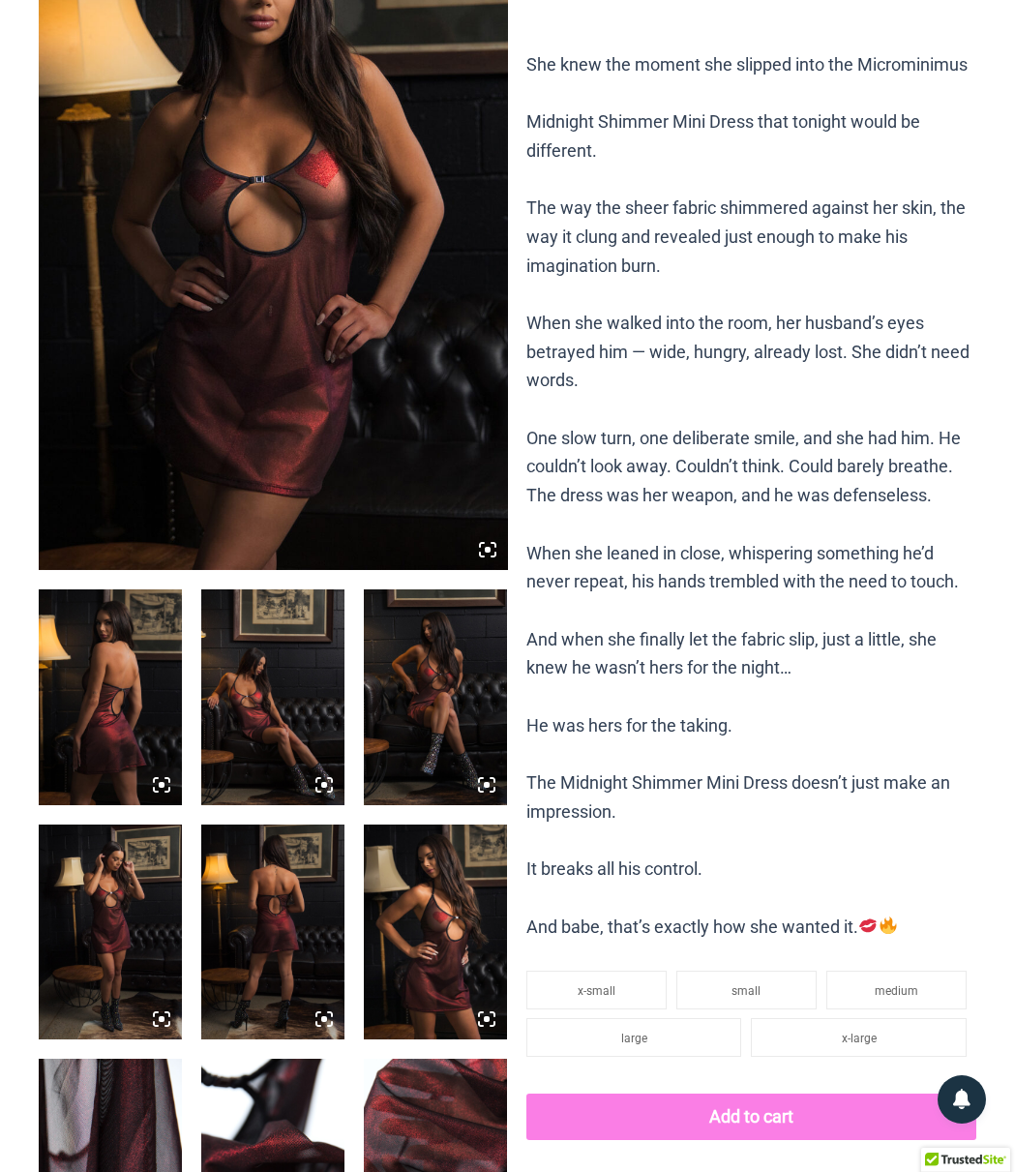
scroll to position [0, 0]
